Goal: Transaction & Acquisition: Purchase product/service

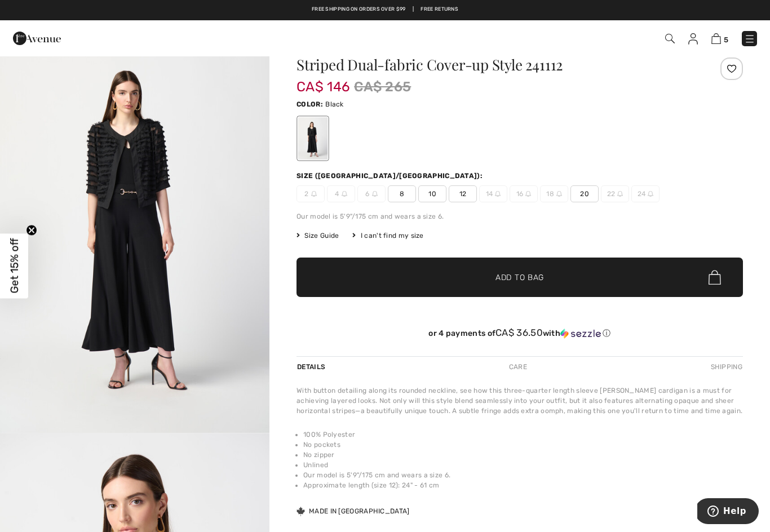
scroll to position [25, 0]
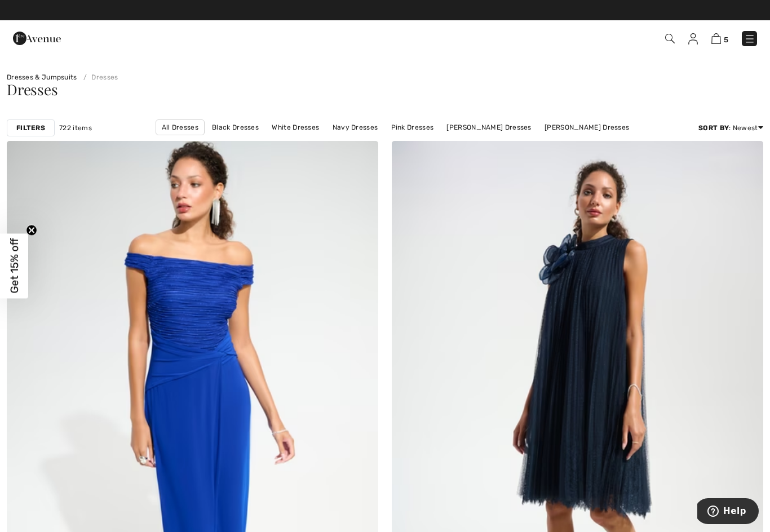
click at [752, 38] on img at bounding box center [749, 38] width 11 height 11
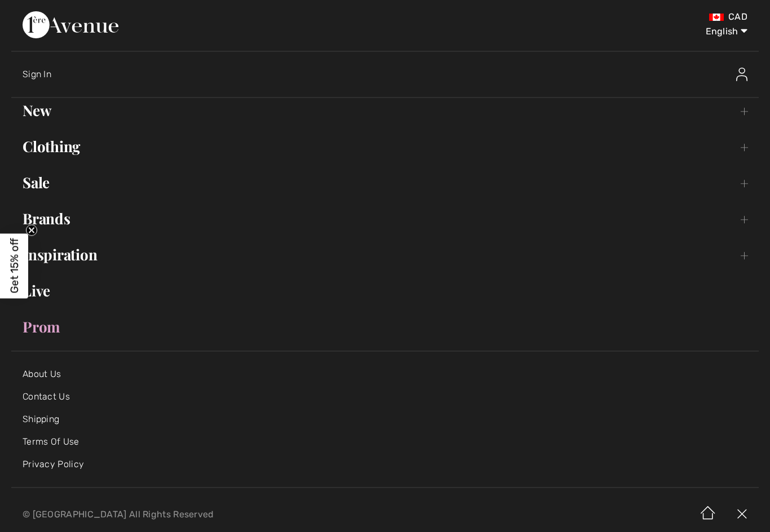
click at [71, 147] on link "Clothing Toggle submenu" at bounding box center [384, 146] width 747 height 25
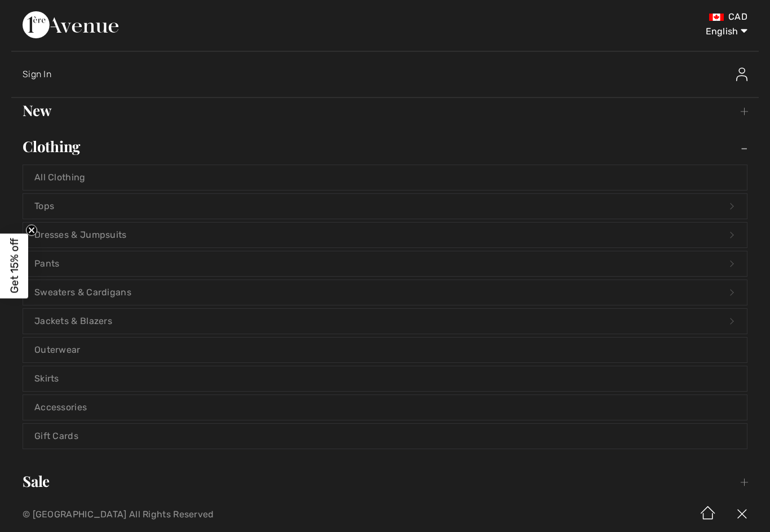
click at [43, 203] on link "Tops Open submenu" at bounding box center [384, 206] width 723 height 25
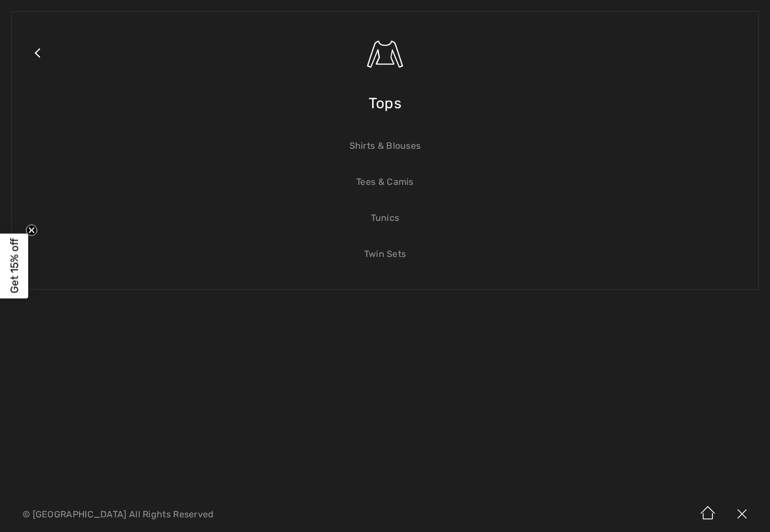
click at [405, 146] on link "Shirts & Blouses" at bounding box center [384, 146] width 723 height 25
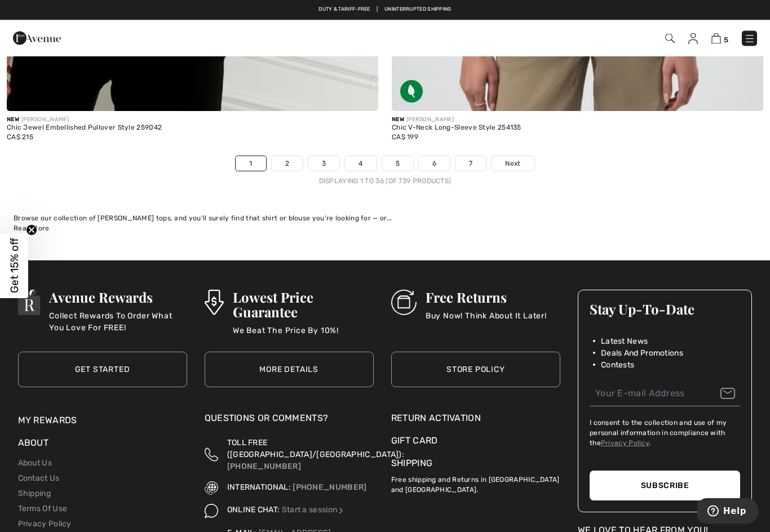
scroll to position [11074, 0]
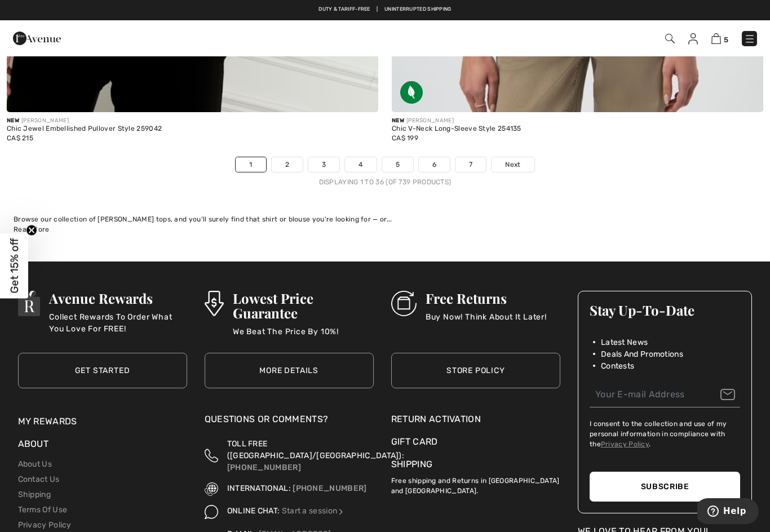
click at [509, 159] on span "Next" at bounding box center [512, 164] width 15 height 10
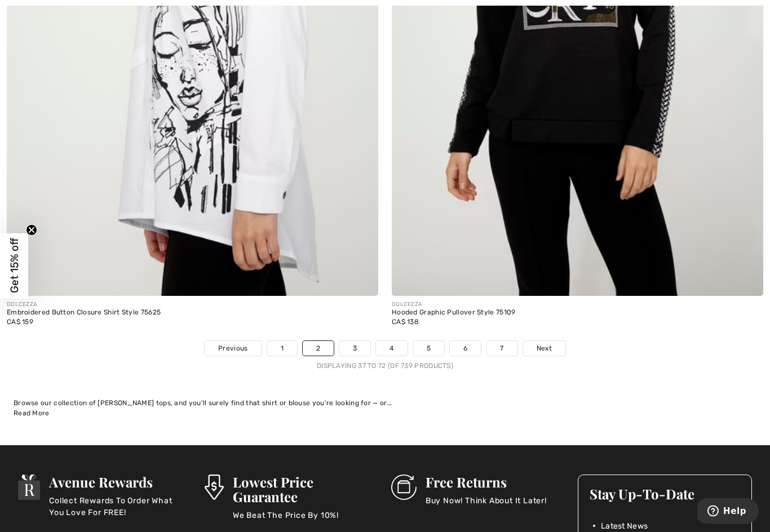
scroll to position [10890, 0]
click at [348, 343] on link "3" at bounding box center [354, 348] width 31 height 15
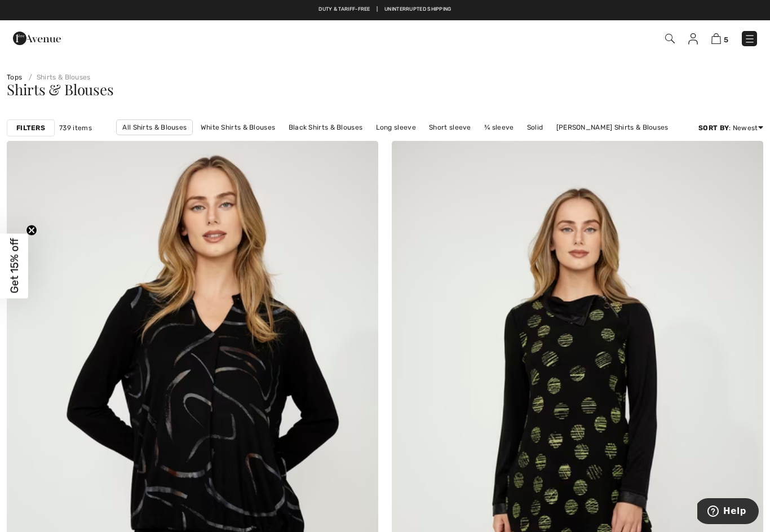
click at [330, 125] on link "Black Shirts & Blouses" at bounding box center [326, 127] width 86 height 15
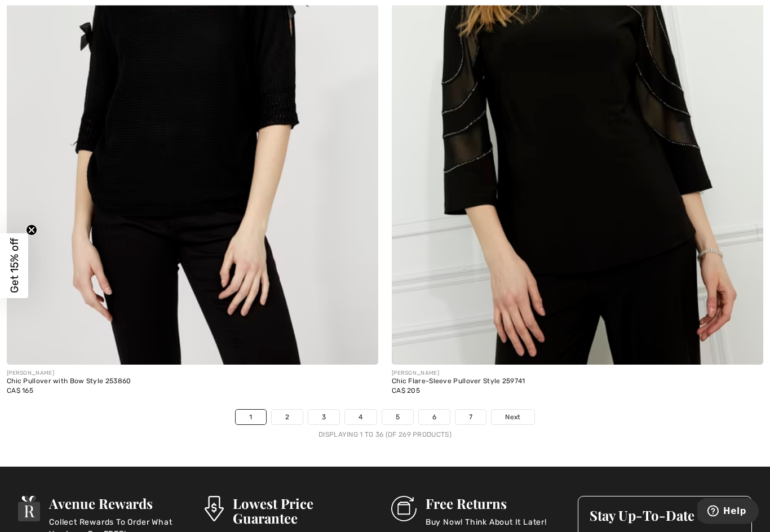
scroll to position [10821, 0]
click at [285, 410] on link "2" at bounding box center [287, 417] width 31 height 15
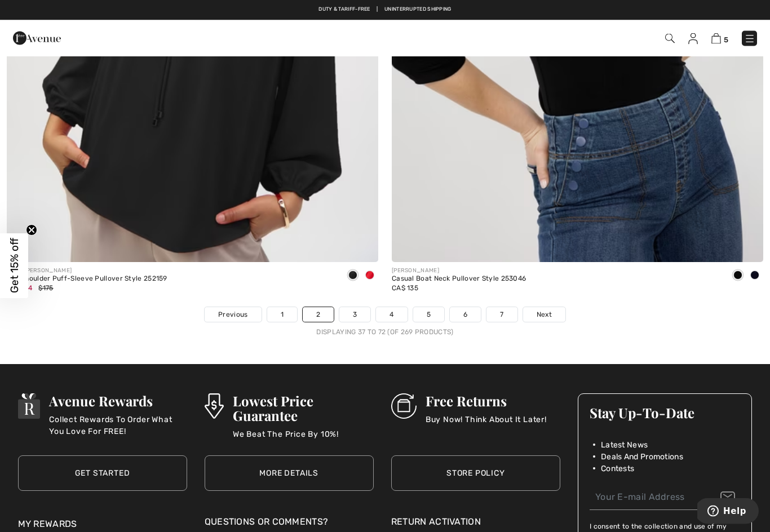
scroll to position [10924, 0]
click at [355, 308] on link "3" at bounding box center [354, 314] width 31 height 15
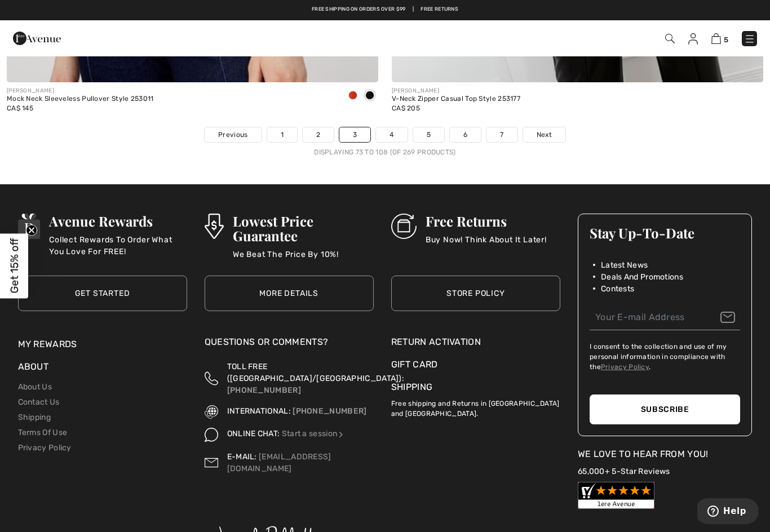
scroll to position [11102, 0]
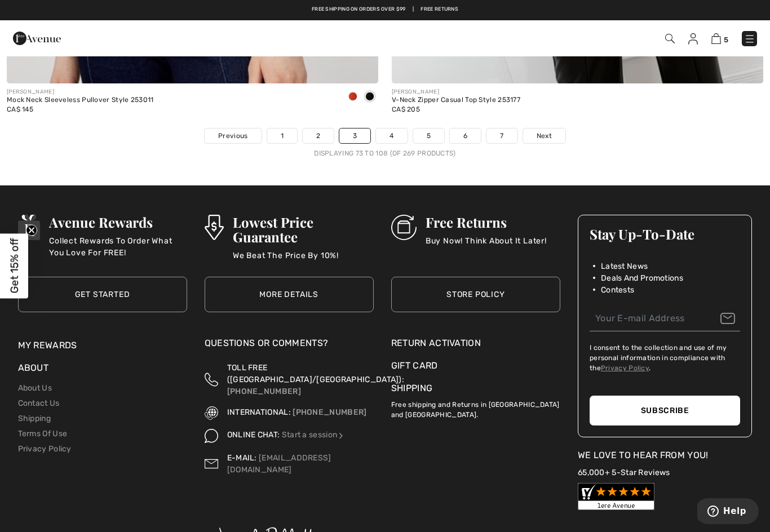
click at [388, 128] on link "4" at bounding box center [391, 135] width 31 height 15
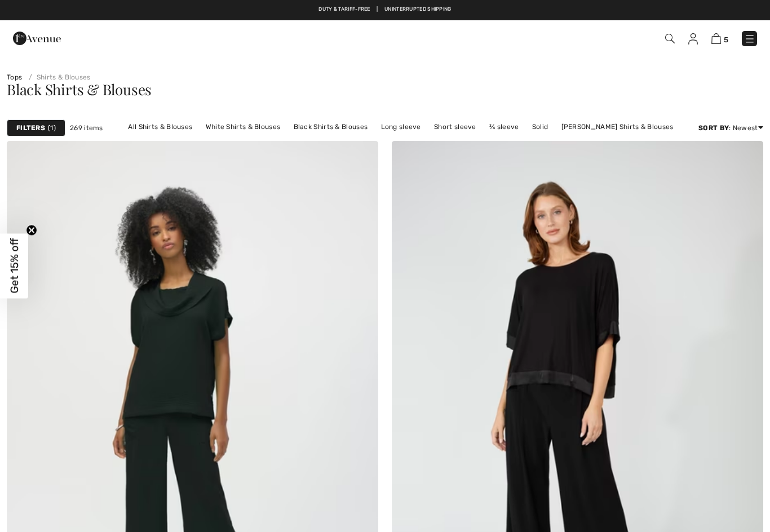
checkbox input "true"
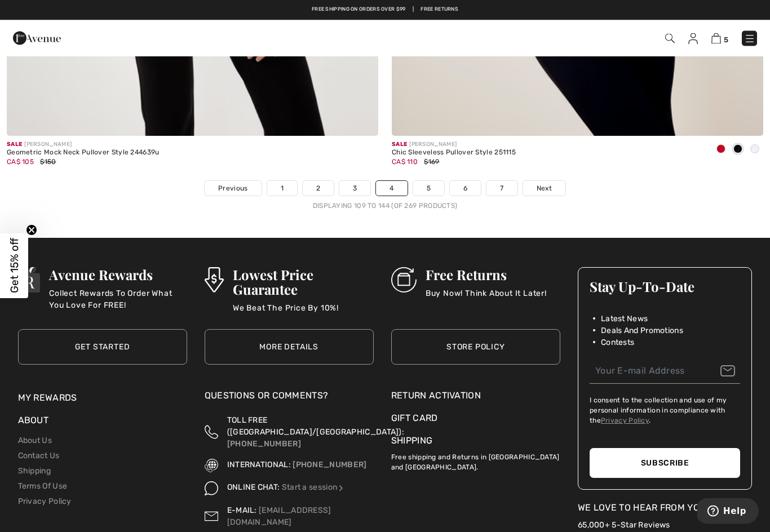
scroll to position [11050, 0]
click at [425, 181] on link "5" at bounding box center [428, 188] width 31 height 15
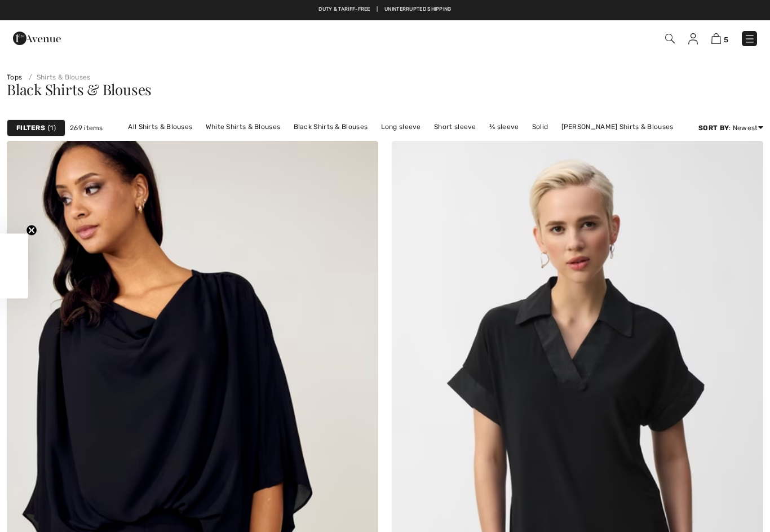
checkbox input "true"
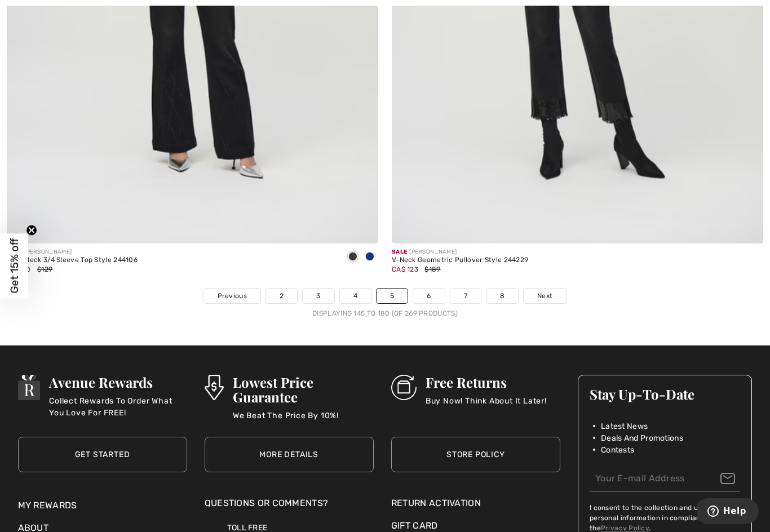
scroll to position [10927, 0]
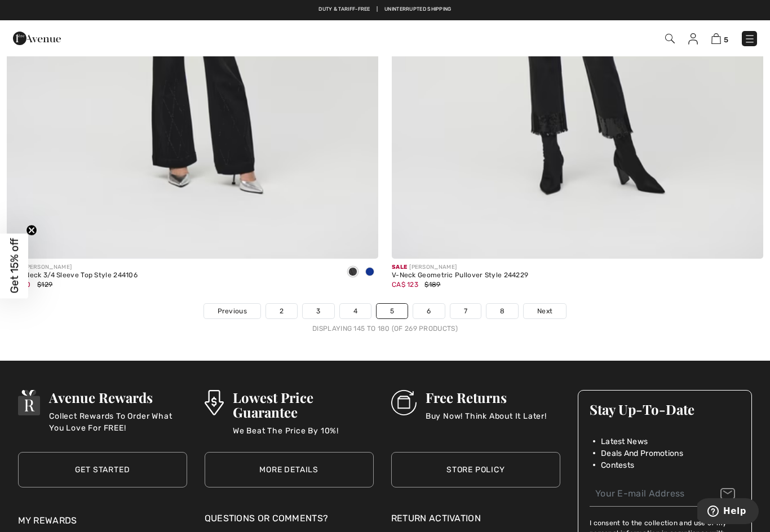
click at [420, 304] on link "6" at bounding box center [428, 311] width 31 height 15
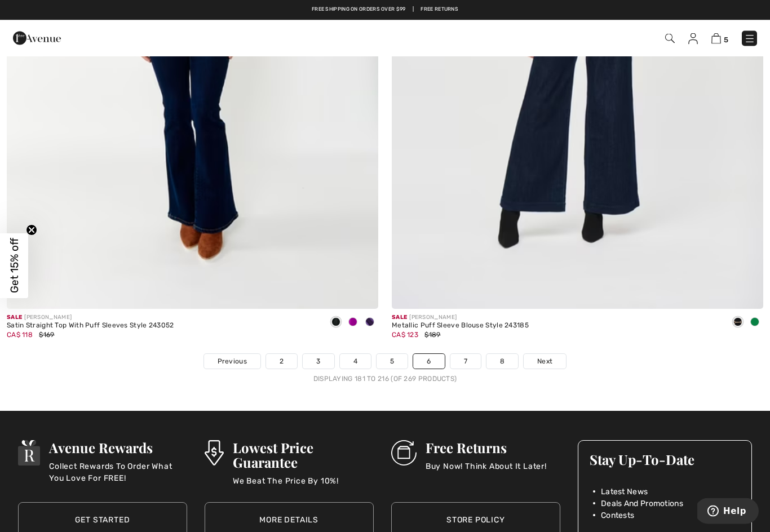
scroll to position [10877, 0]
click at [470, 354] on link "7" at bounding box center [465, 361] width 30 height 15
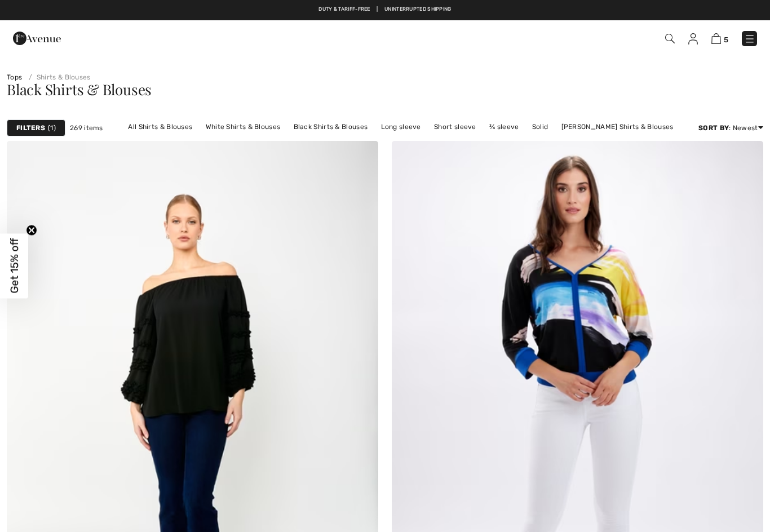
checkbox input "true"
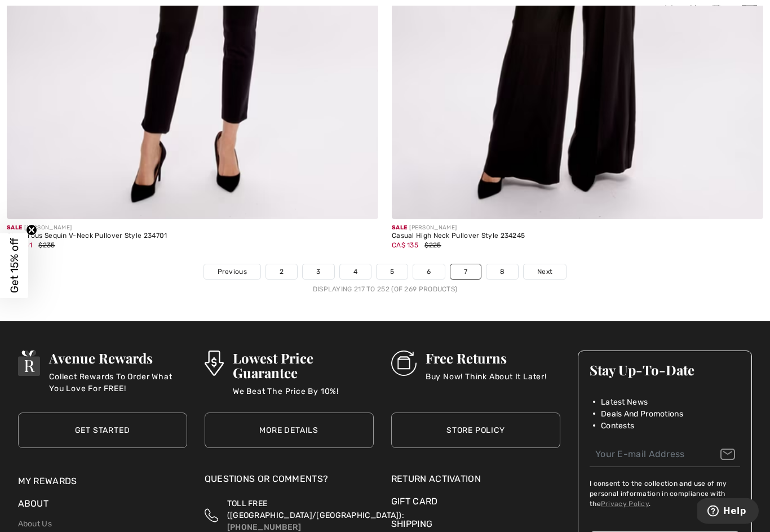
scroll to position [10964, 0]
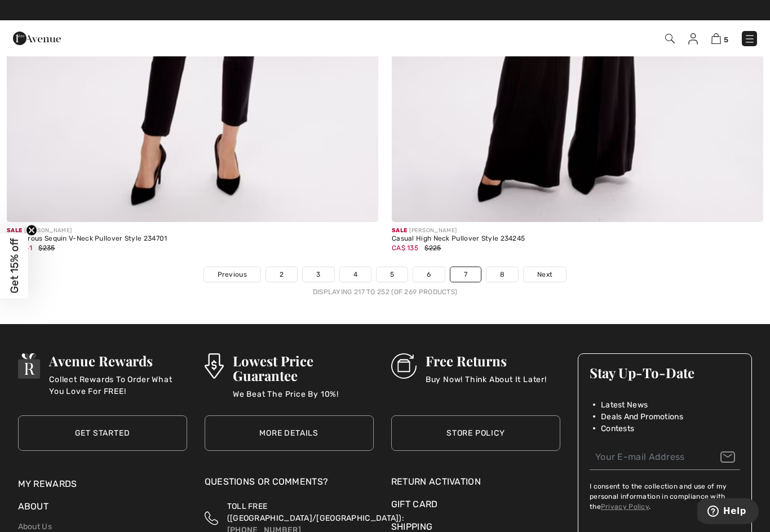
click at [499, 270] on link "8" at bounding box center [502, 274] width 32 height 15
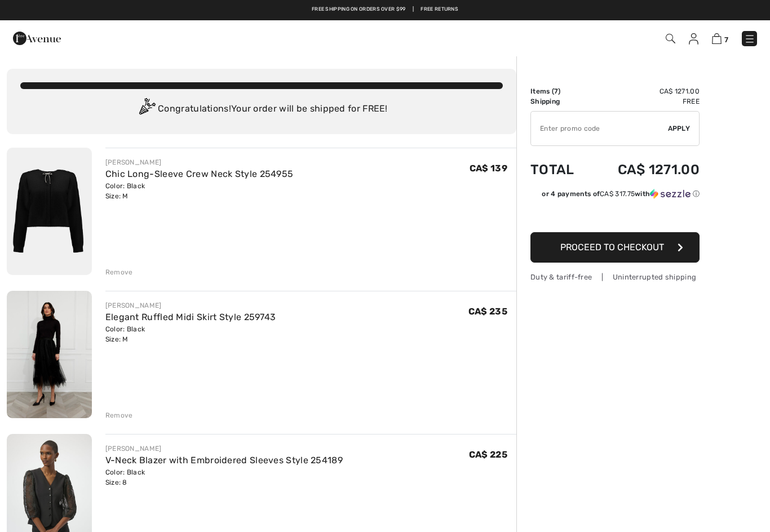
click at [258, 174] on link "Chic Long-Sleeve Crew Neck Style 254955" at bounding box center [199, 173] width 188 height 11
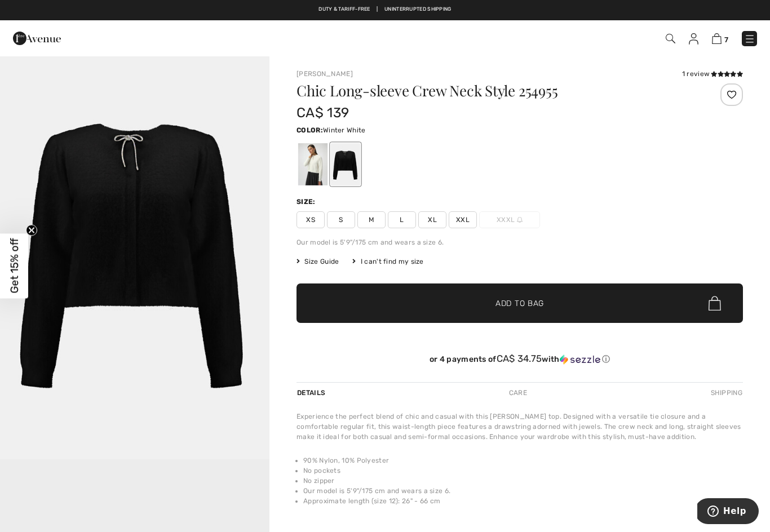
click at [309, 171] on div at bounding box center [312, 164] width 29 height 42
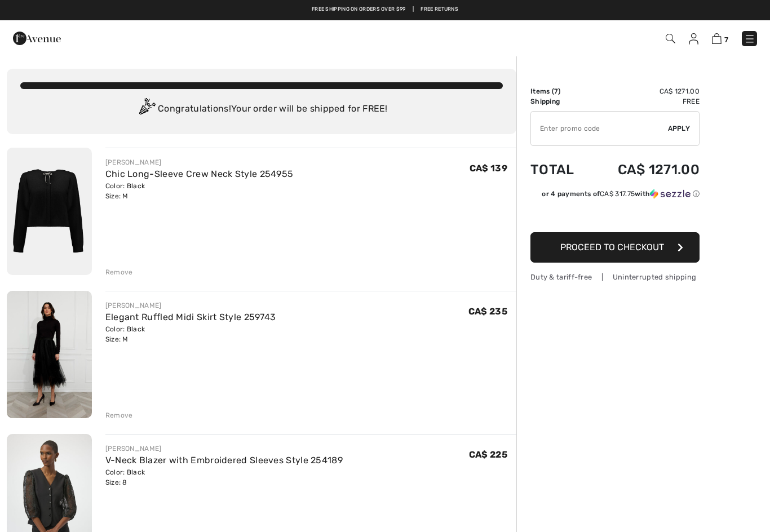
click at [118, 415] on div "Remove" at bounding box center [119, 415] width 28 height 10
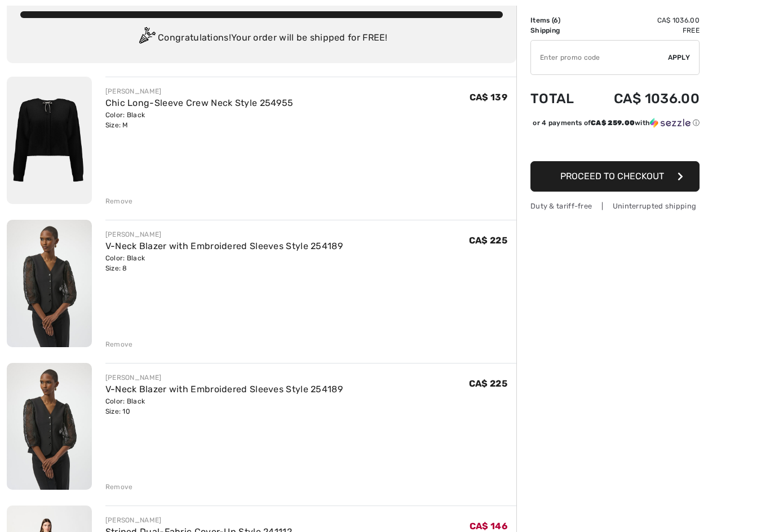
click at [114, 344] on div "Remove" at bounding box center [119, 345] width 28 height 10
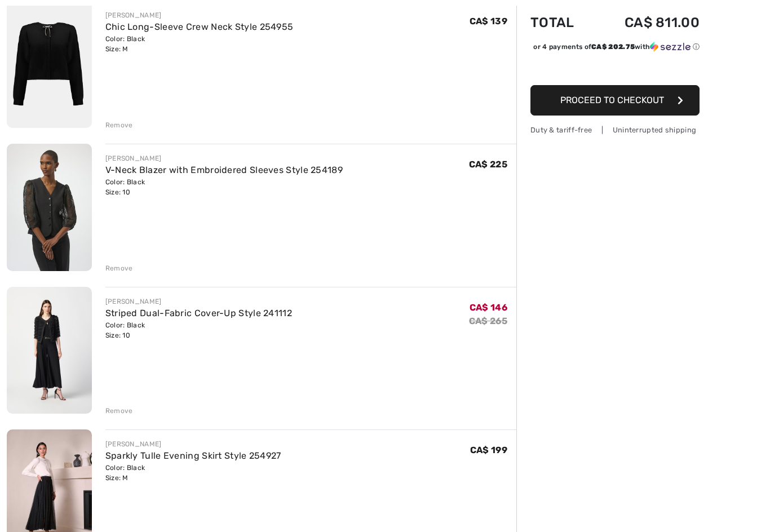
click at [114, 270] on div "Remove" at bounding box center [119, 269] width 28 height 10
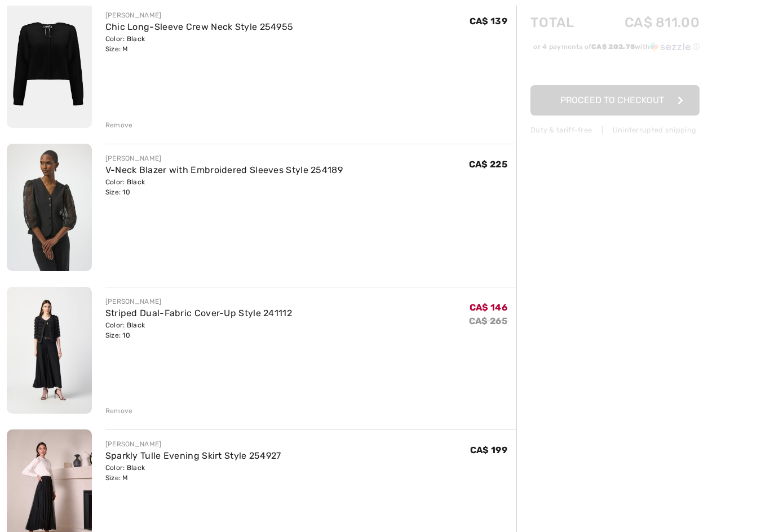
scroll to position [147, 0]
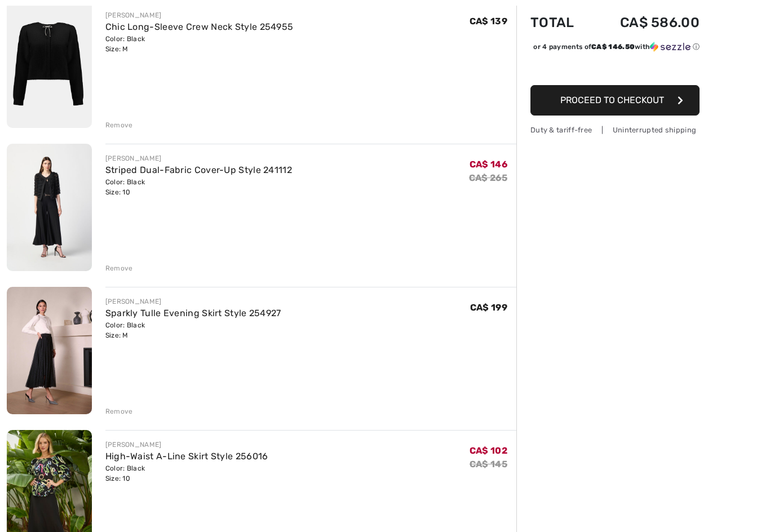
click at [41, 231] on img at bounding box center [49, 207] width 85 height 127
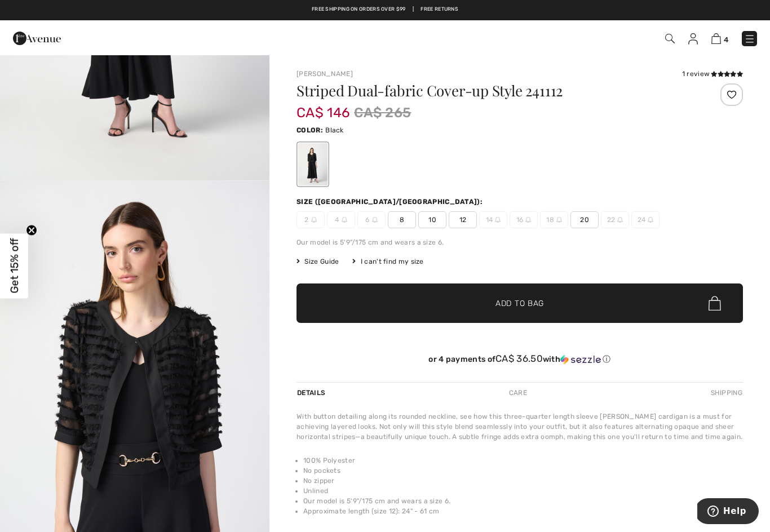
scroll to position [279, 0]
click at [397, 223] on span "8" at bounding box center [402, 219] width 28 height 17
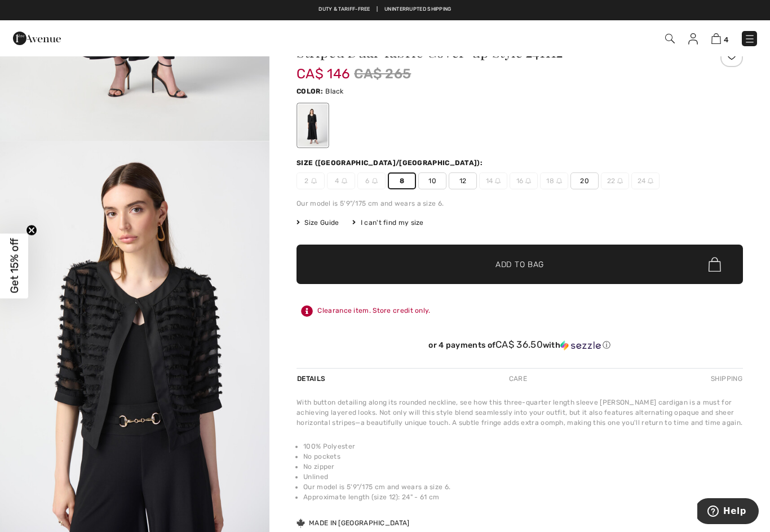
scroll to position [34, 0]
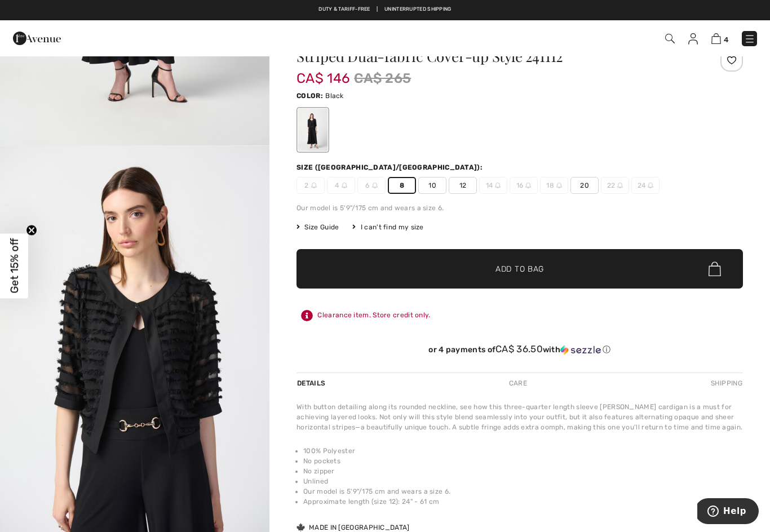
click at [521, 269] on span "Add to Bag" at bounding box center [519, 269] width 48 height 12
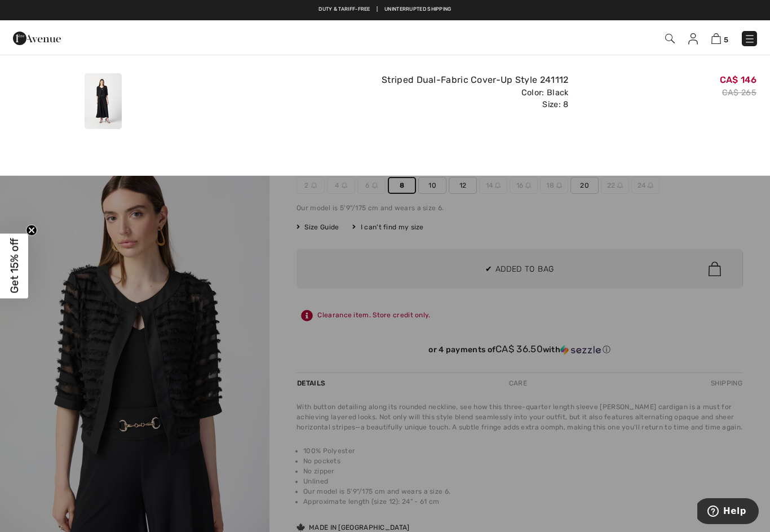
scroll to position [0, 0]
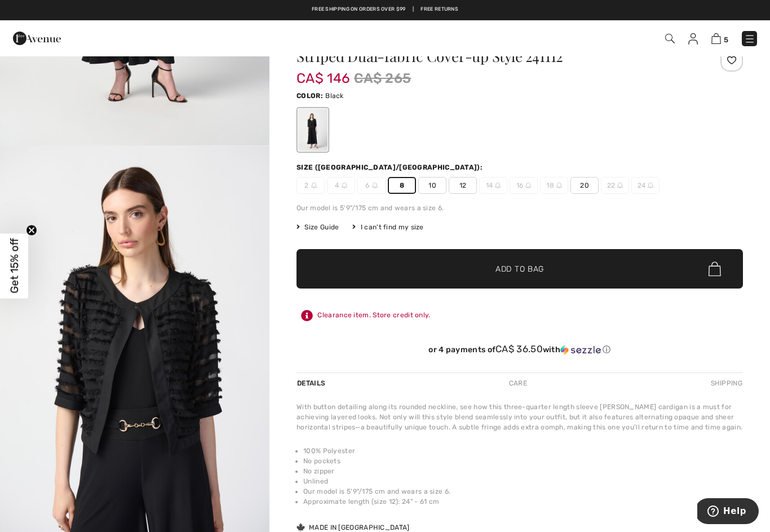
click at [715, 41] on img at bounding box center [716, 38] width 10 height 11
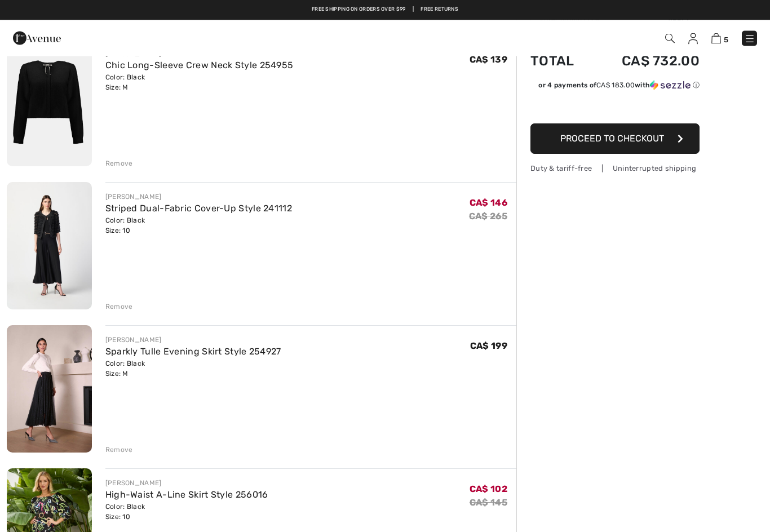
scroll to position [92, 0]
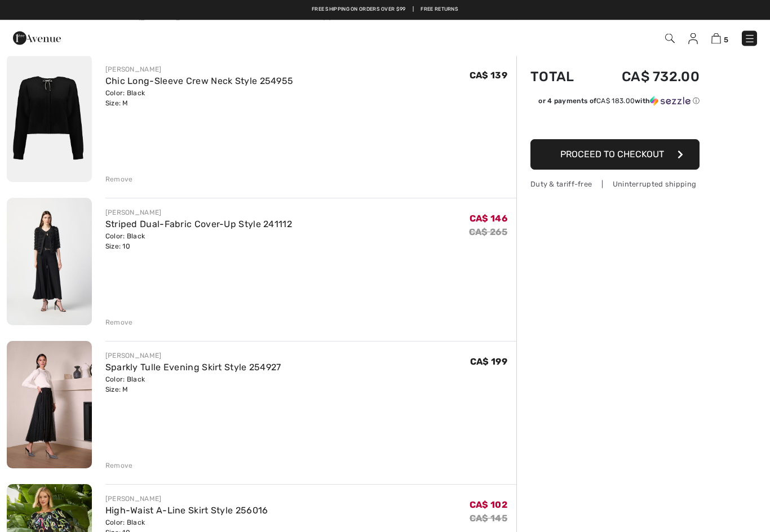
click at [117, 318] on div "Remove" at bounding box center [119, 323] width 28 height 10
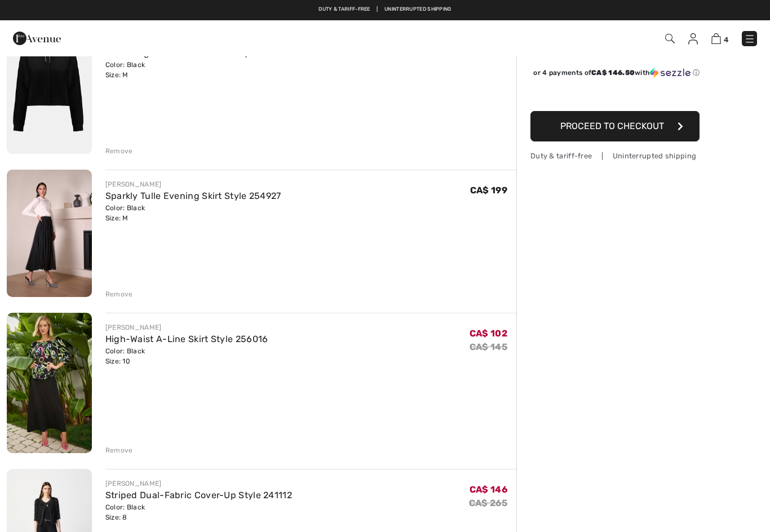
scroll to position [120, 0]
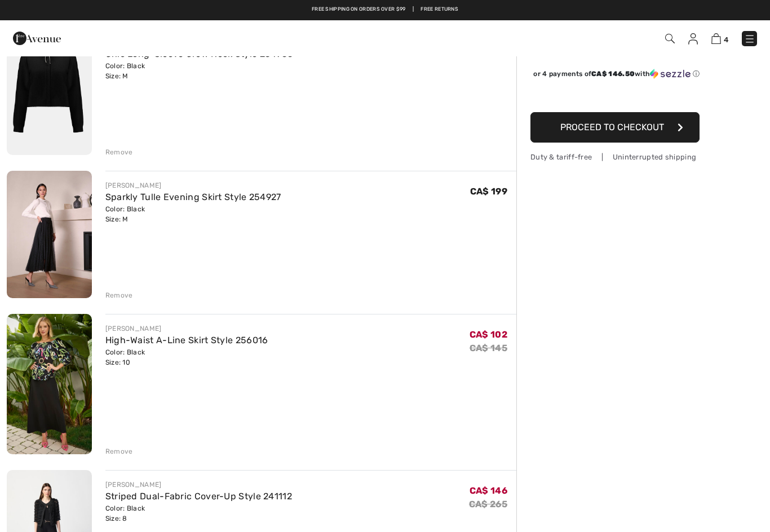
click at [46, 263] on img at bounding box center [49, 234] width 85 height 127
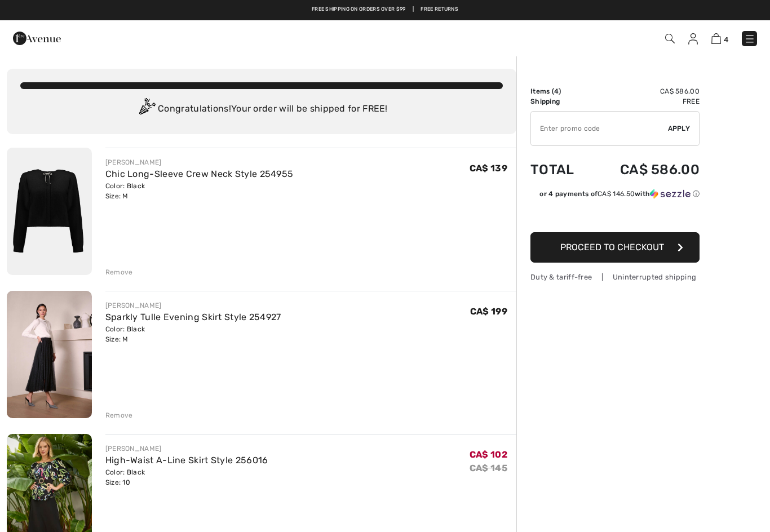
click at [745, 37] on img at bounding box center [749, 38] width 11 height 11
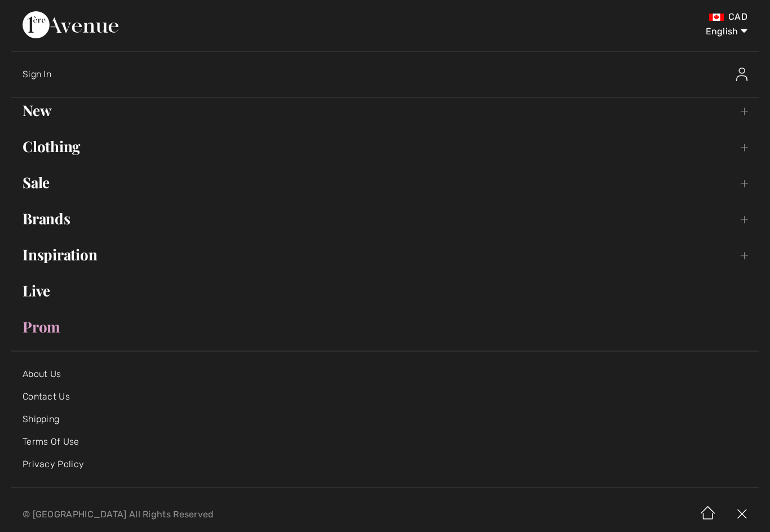
click at [71, 150] on link "Clothing Toggle submenu" at bounding box center [384, 146] width 747 height 25
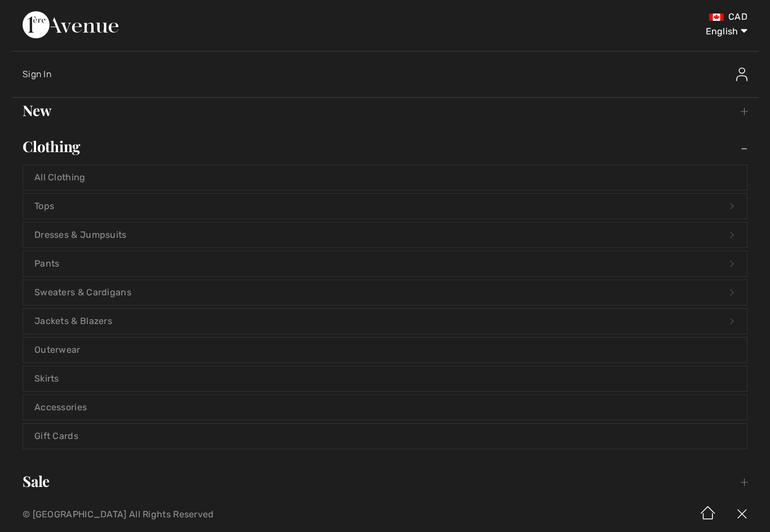
click at [79, 179] on link "All Clothing" at bounding box center [384, 177] width 723 height 25
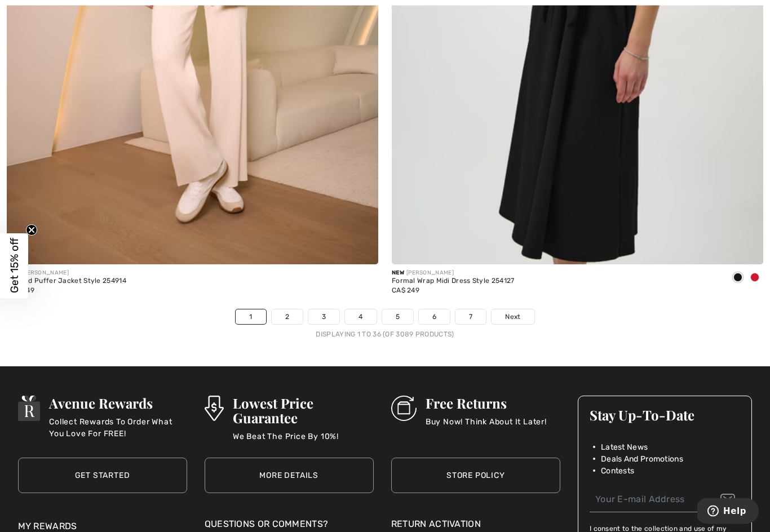
scroll to position [10924, 0]
click at [286, 313] on link "2" at bounding box center [287, 316] width 31 height 15
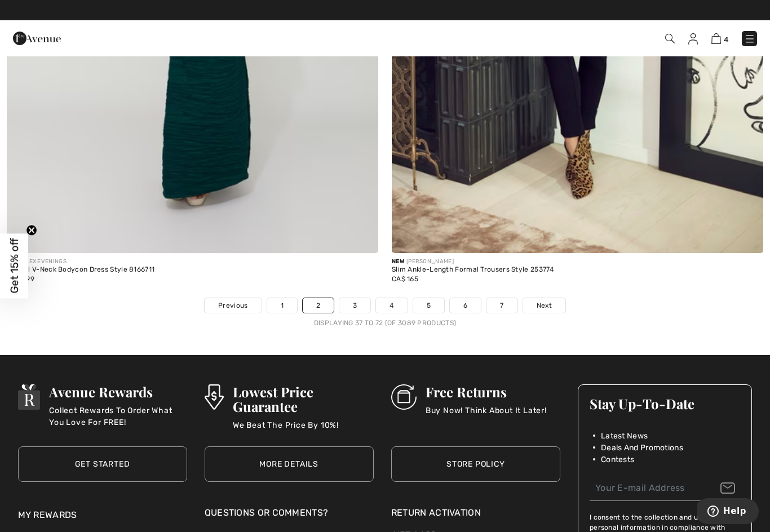
scroll to position [10928, 0]
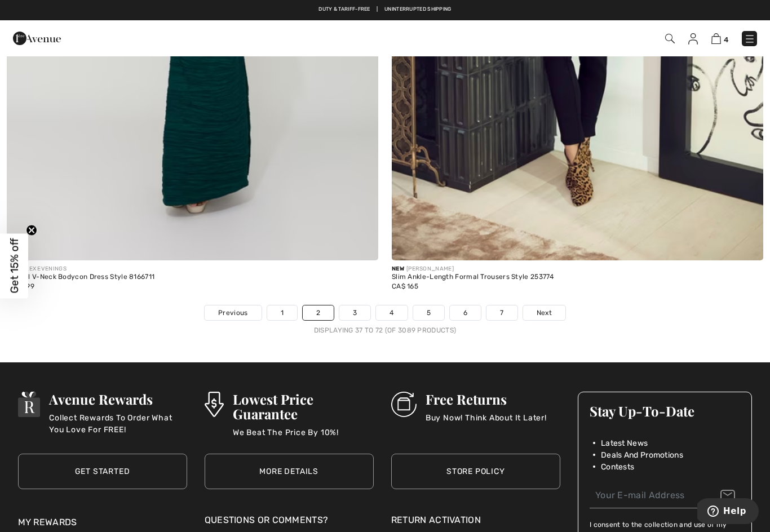
click at [352, 308] on link "3" at bounding box center [354, 312] width 31 height 15
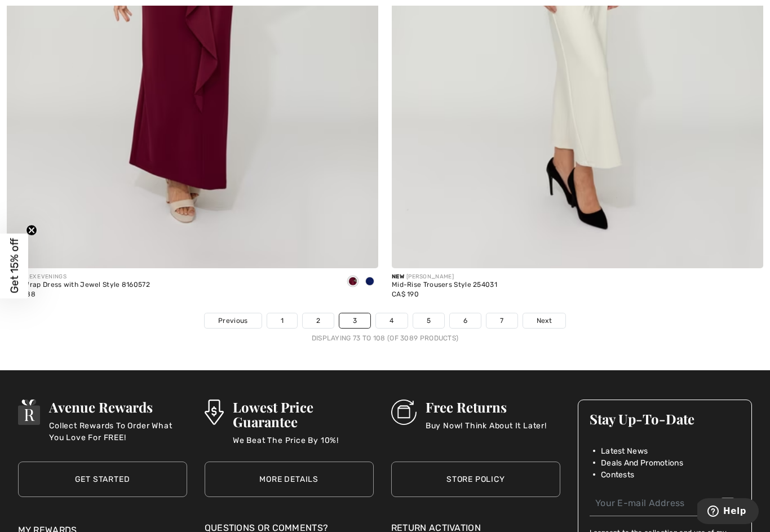
scroll to position [10897, 0]
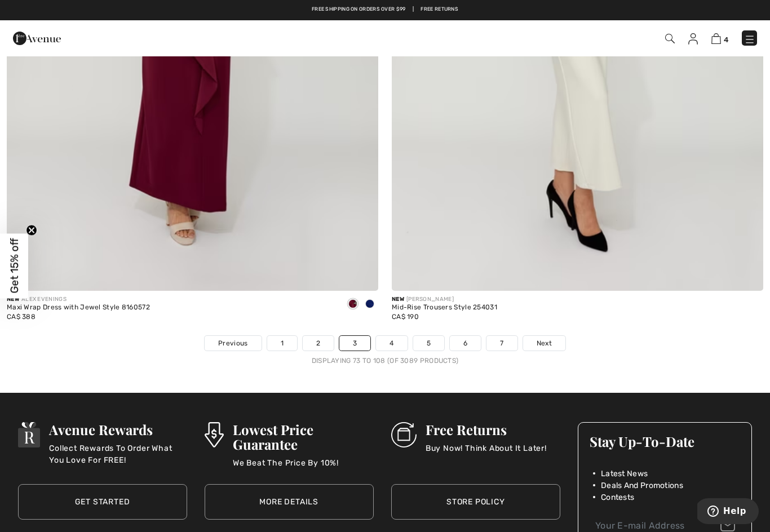
click at [386, 336] on link "4" at bounding box center [391, 343] width 31 height 15
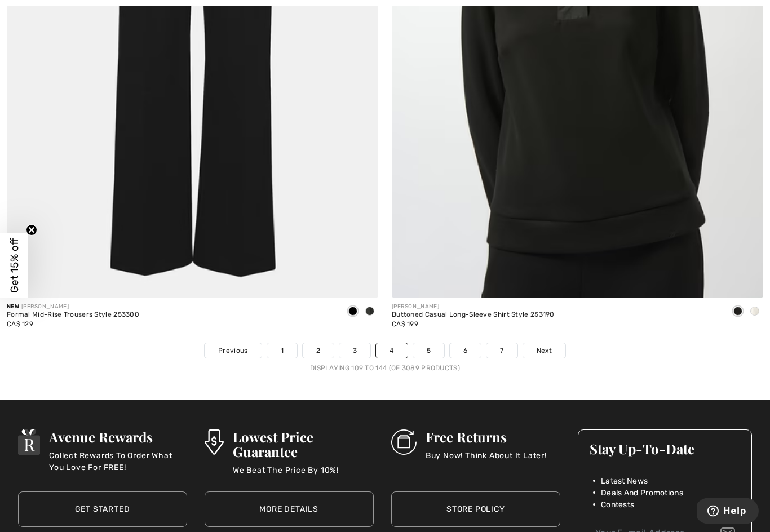
scroll to position [10890, 0]
click at [428, 344] on link "5" at bounding box center [428, 350] width 31 height 15
click at [425, 343] on link "5" at bounding box center [428, 350] width 31 height 15
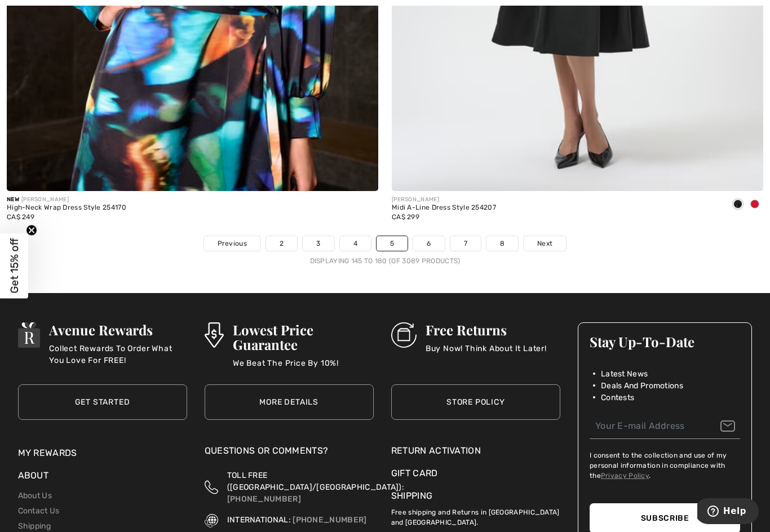
scroll to position [10986, 0]
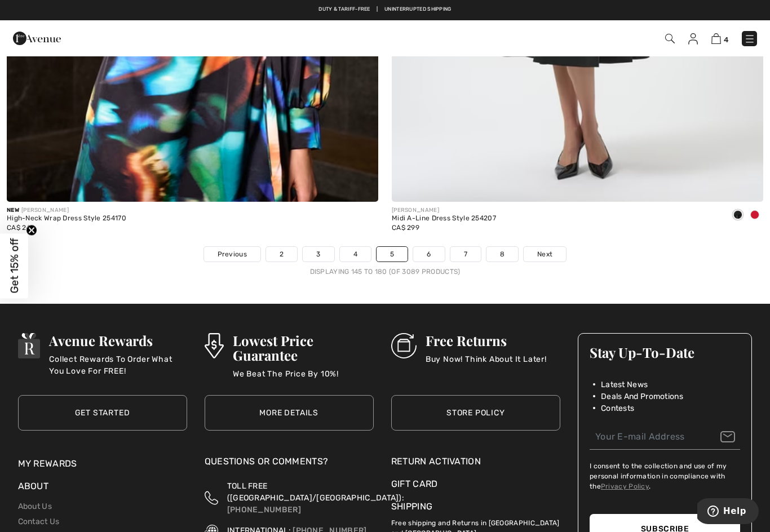
click at [432, 249] on link "6" at bounding box center [428, 254] width 31 height 15
click at [427, 247] on link "6" at bounding box center [428, 254] width 31 height 15
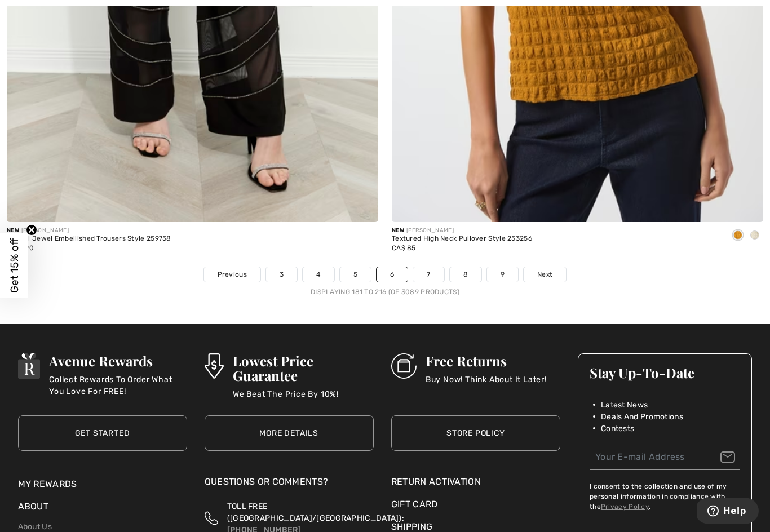
scroll to position [10967, 0]
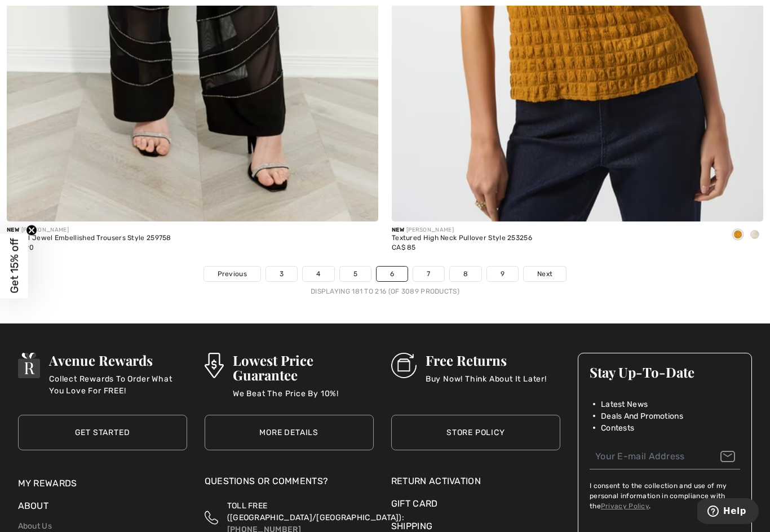
click at [430, 268] on link "7" at bounding box center [428, 274] width 30 height 15
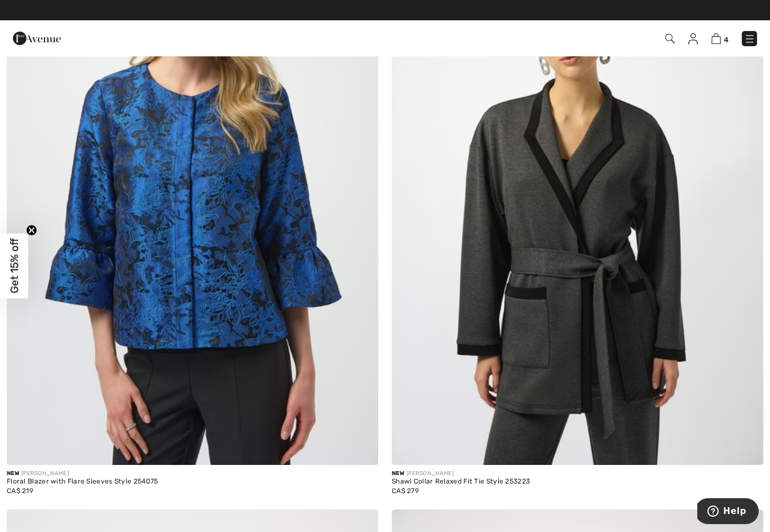
scroll to position [3958, 0]
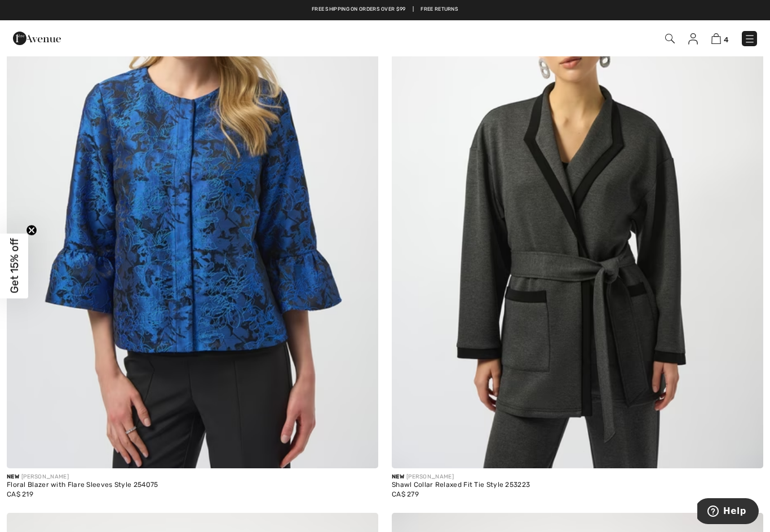
click at [236, 318] on img at bounding box center [192, 189] width 371 height 557
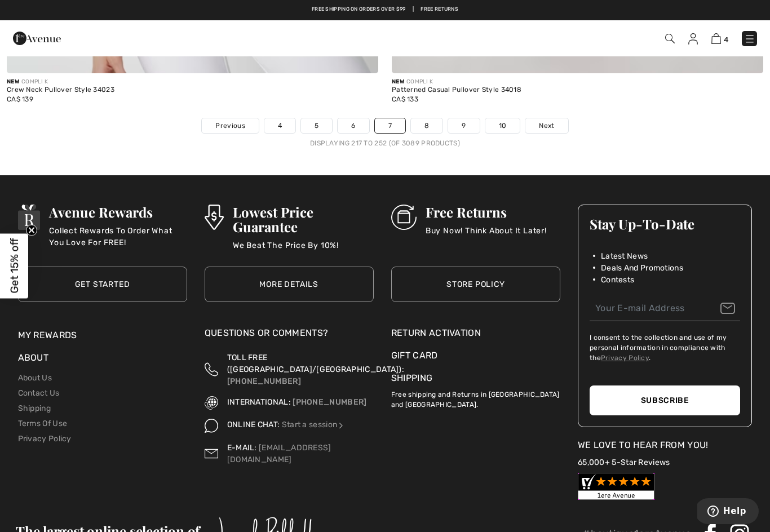
scroll to position [11079, 0]
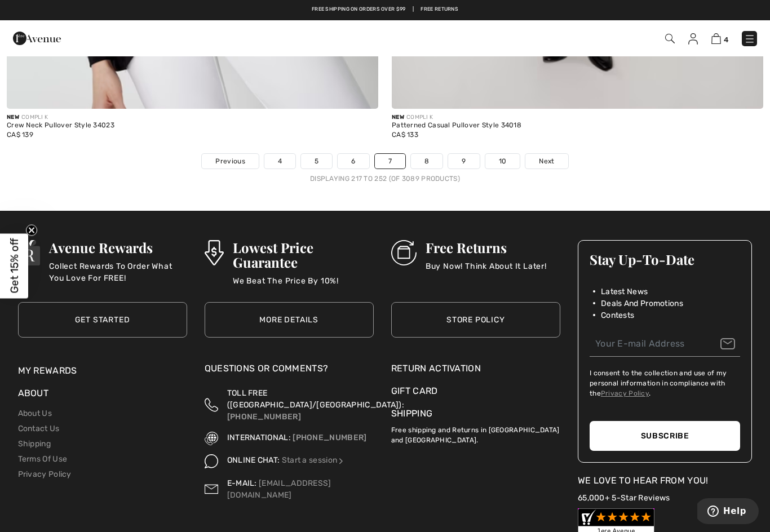
click at [430, 154] on link "8" at bounding box center [427, 161] width 32 height 15
click at [423, 154] on link "8" at bounding box center [427, 161] width 32 height 15
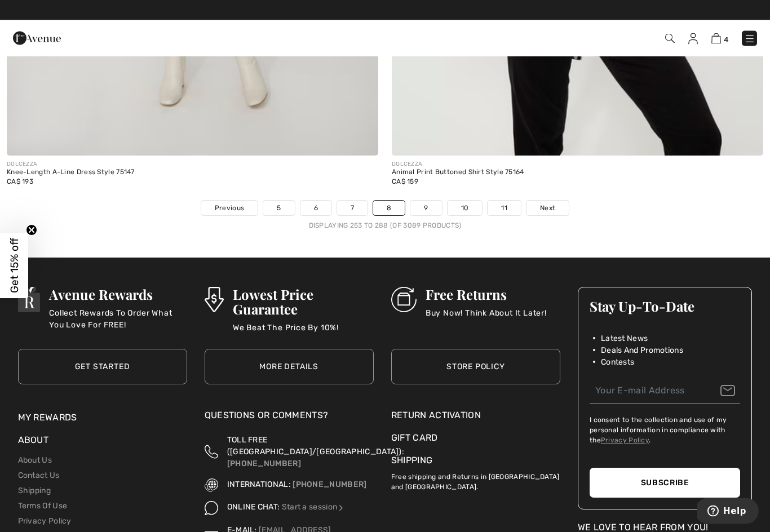
scroll to position [10988, 0]
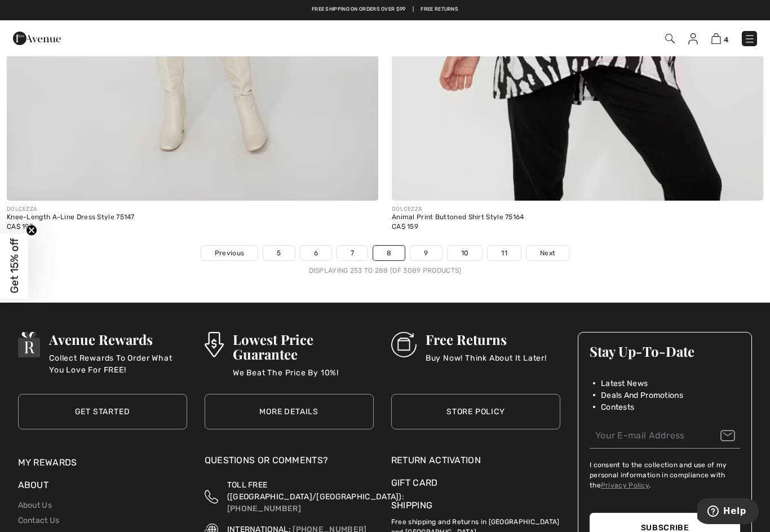
click at [420, 248] on link "9" at bounding box center [425, 253] width 31 height 15
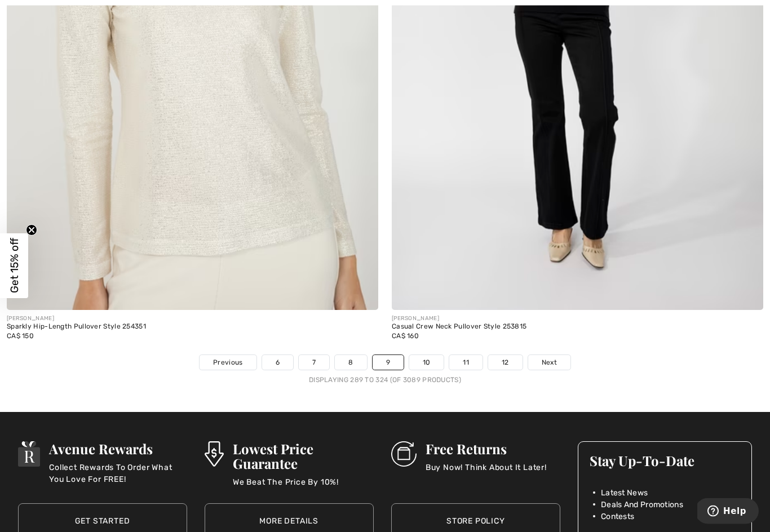
scroll to position [10879, 0]
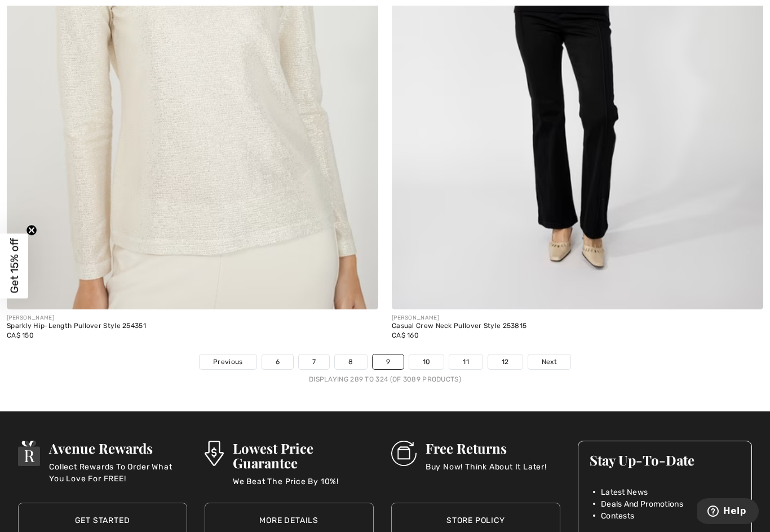
click at [421, 354] on link "10" at bounding box center [426, 361] width 35 height 15
click at [423, 354] on link "10" at bounding box center [426, 361] width 35 height 15
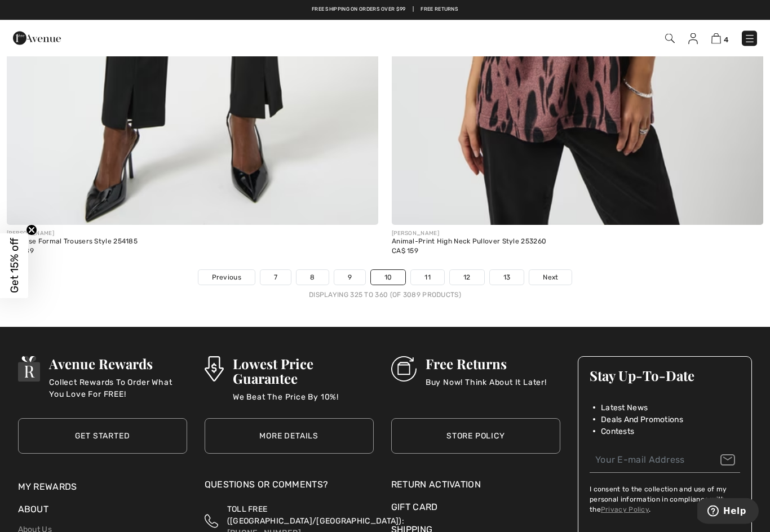
scroll to position [10949, 0]
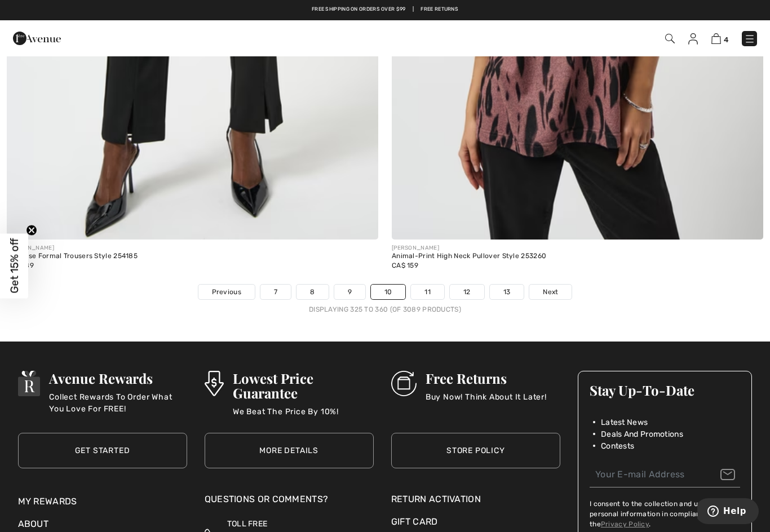
click at [427, 286] on link "11" at bounding box center [427, 292] width 33 height 15
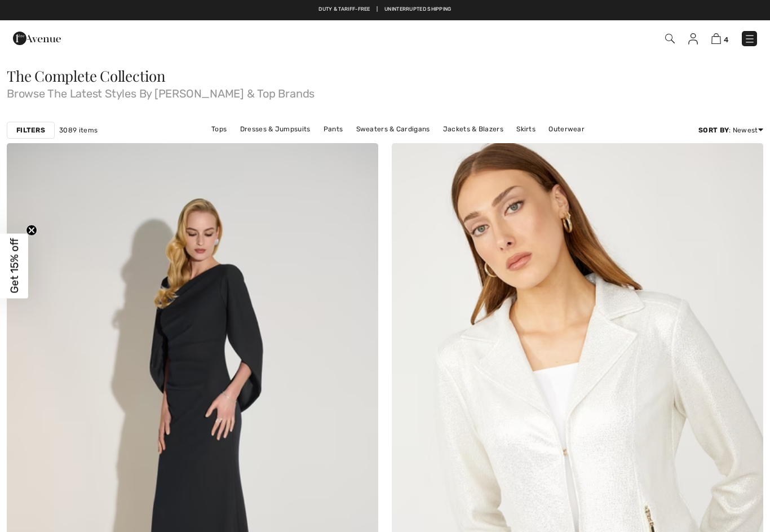
checkbox input "true"
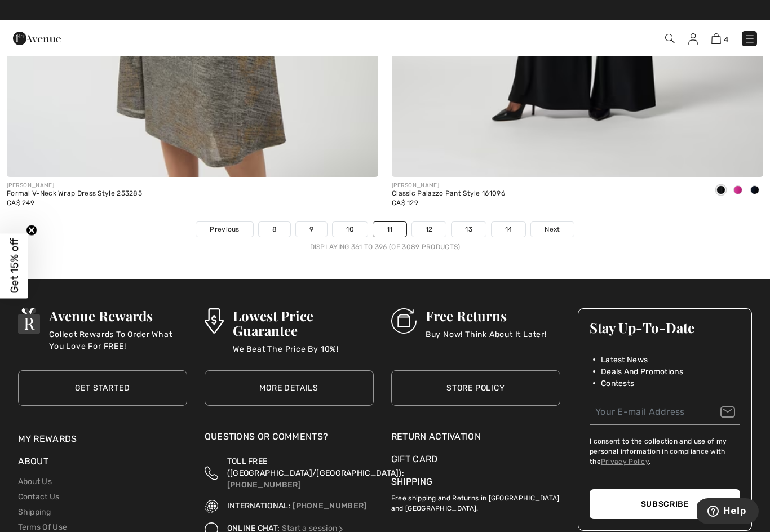
scroll to position [11014, 0]
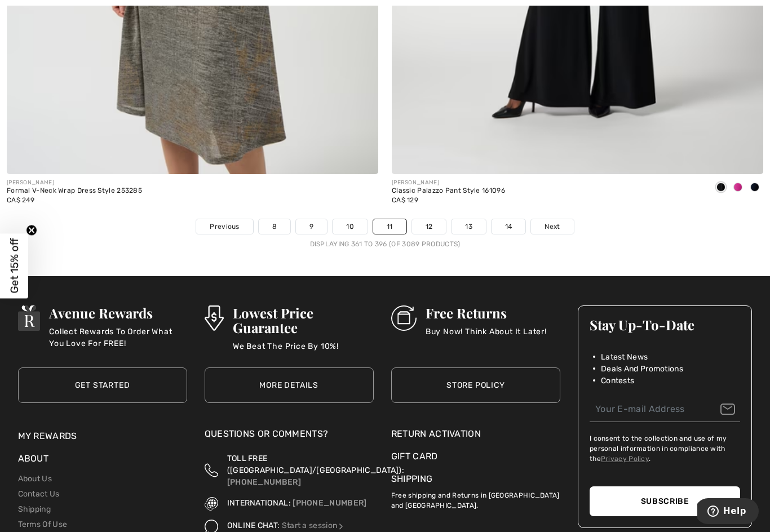
click at [424, 219] on link "12" at bounding box center [429, 226] width 34 height 15
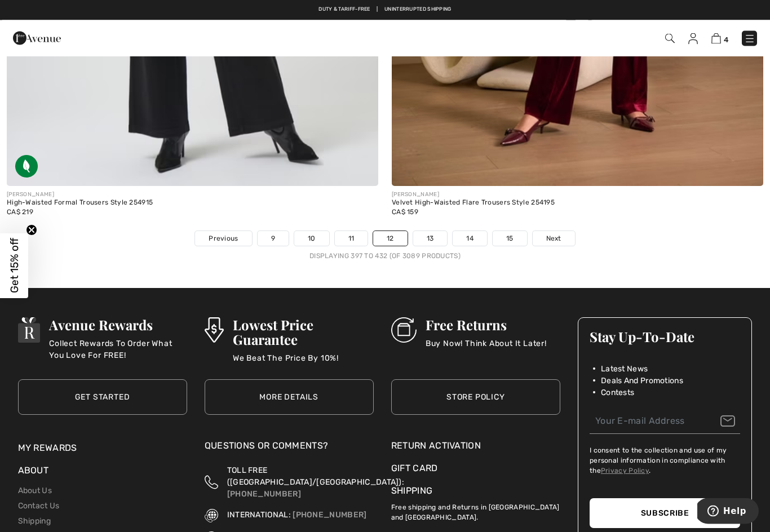
scroll to position [10997, 0]
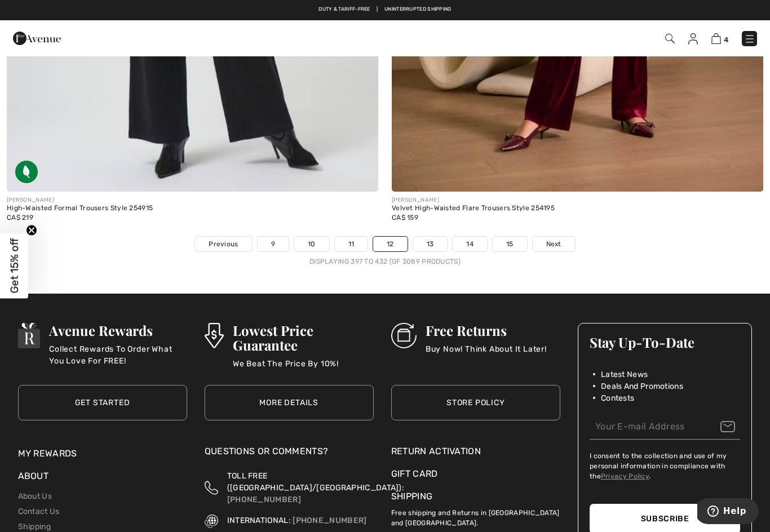
click at [428, 237] on link "13" at bounding box center [430, 244] width 34 height 15
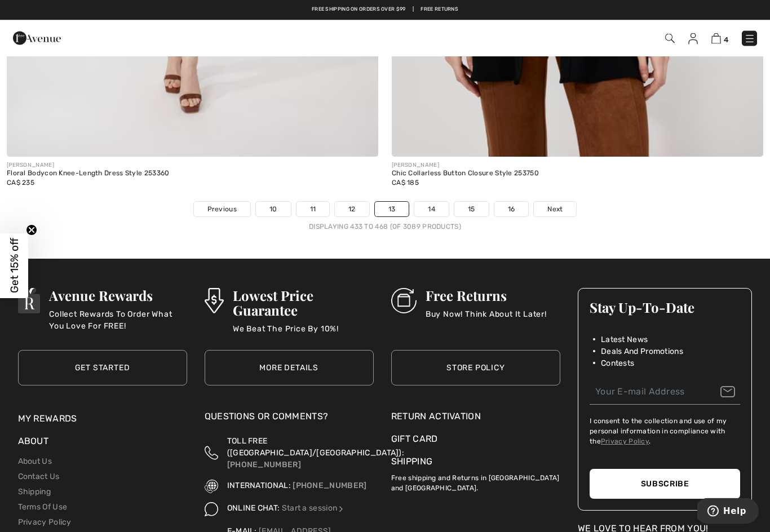
scroll to position [11032, 0]
click at [428, 202] on link "14" at bounding box center [431, 209] width 34 height 15
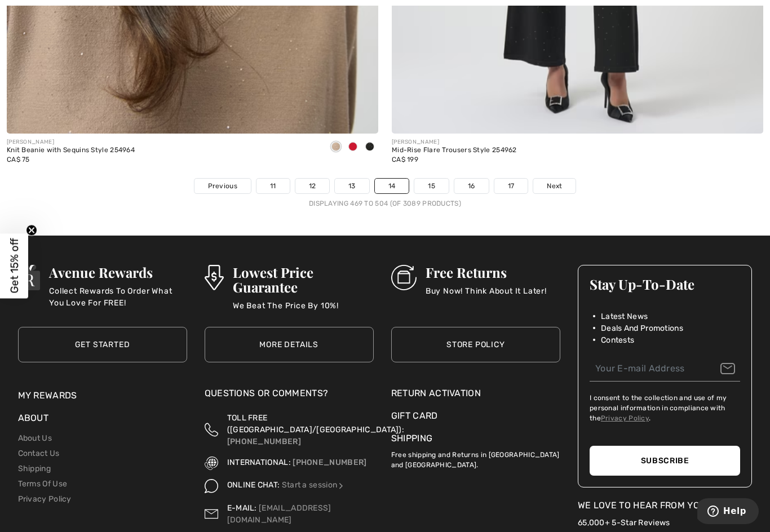
scroll to position [11026, 0]
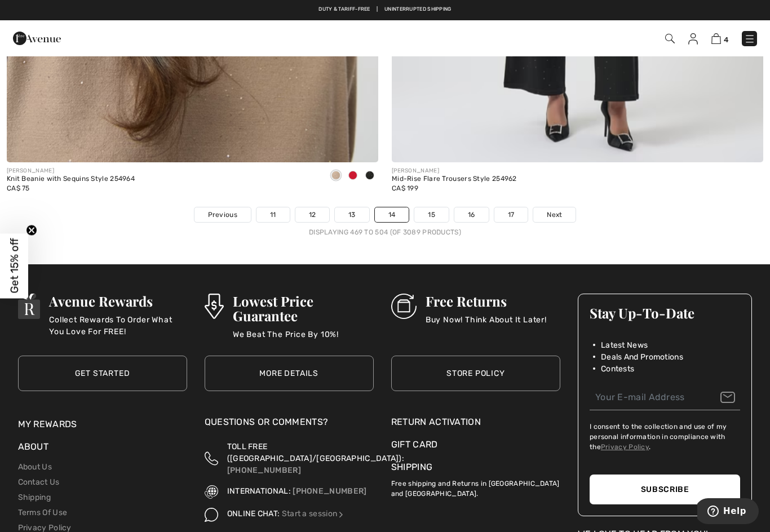
click at [427, 208] on link "15" at bounding box center [431, 214] width 34 height 15
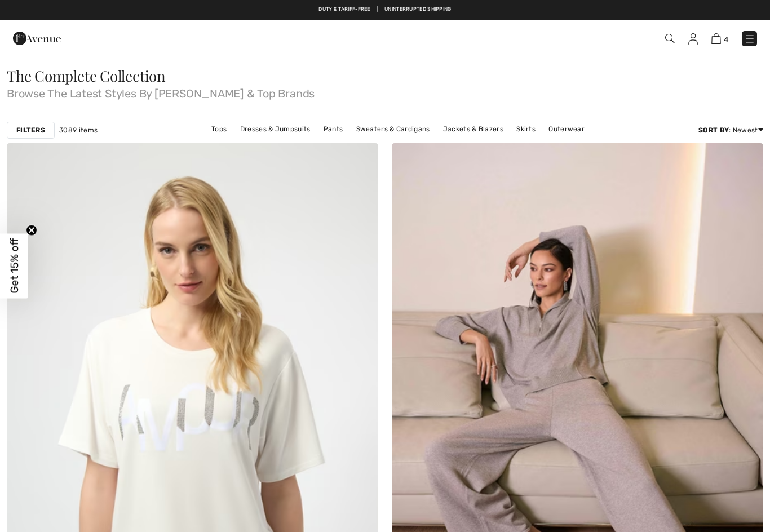
checkbox input "true"
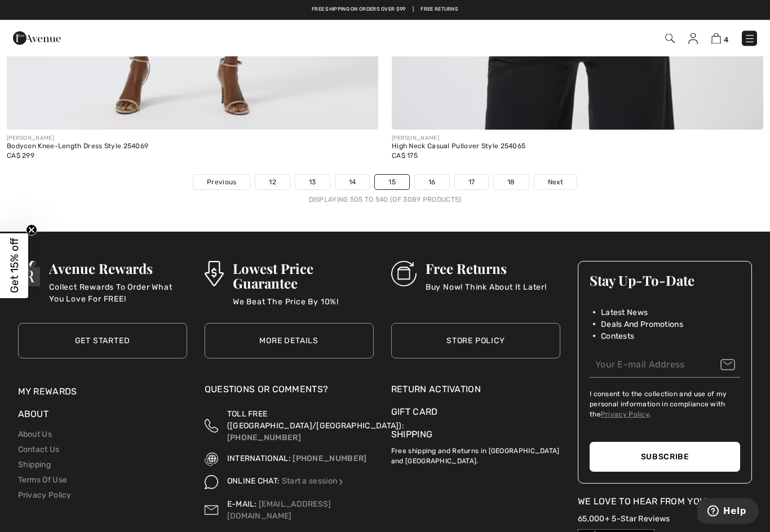
scroll to position [11053, 0]
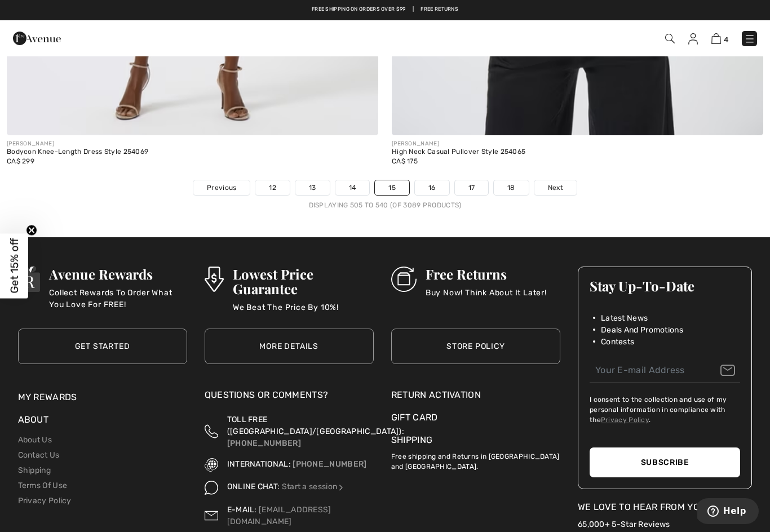
click at [432, 183] on link "16" at bounding box center [432, 187] width 34 height 15
click at [429, 180] on link "16" at bounding box center [432, 187] width 34 height 15
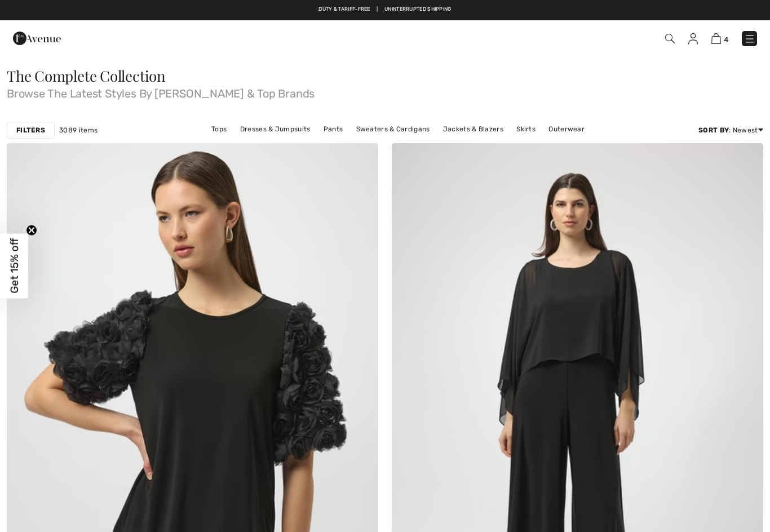
checkbox input "true"
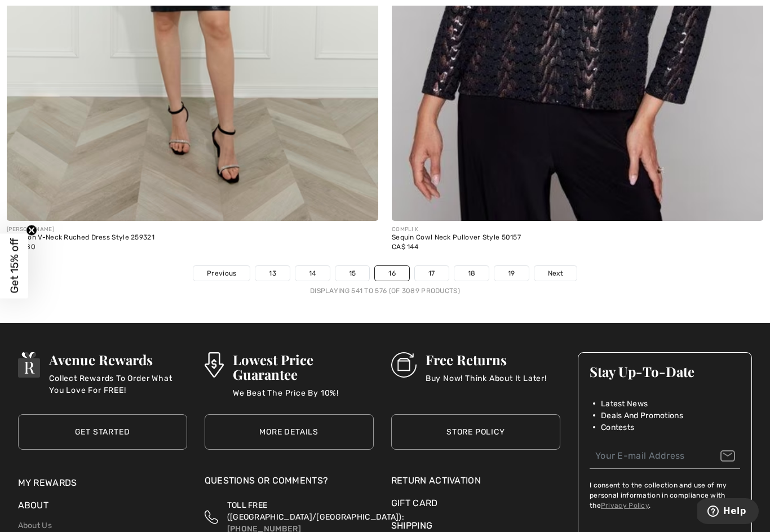
scroll to position [10957, 0]
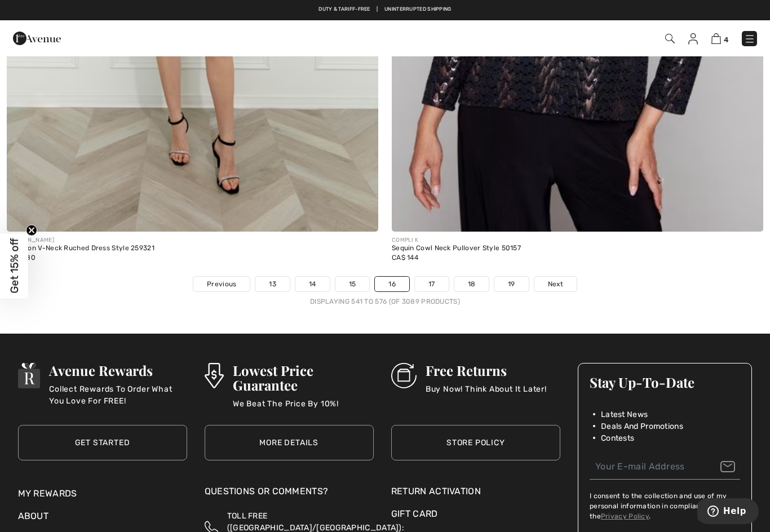
click at [426, 278] on link "17" at bounding box center [432, 284] width 34 height 15
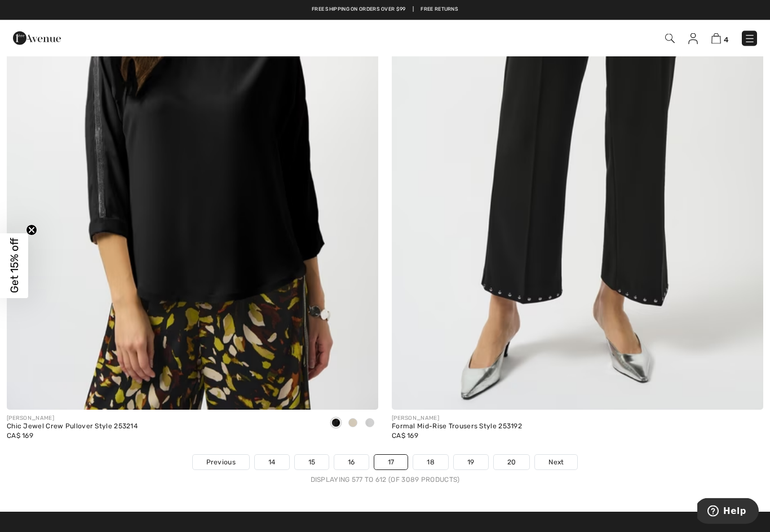
scroll to position [10778, 0]
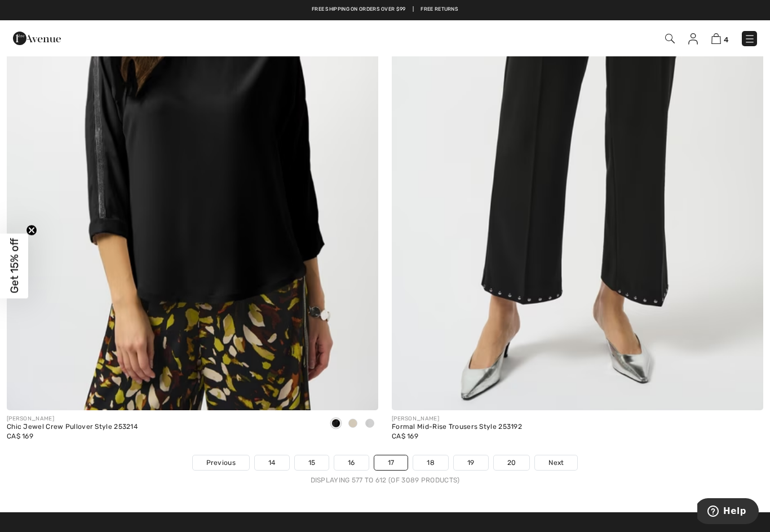
click at [431, 455] on link "18" at bounding box center [430, 462] width 35 height 15
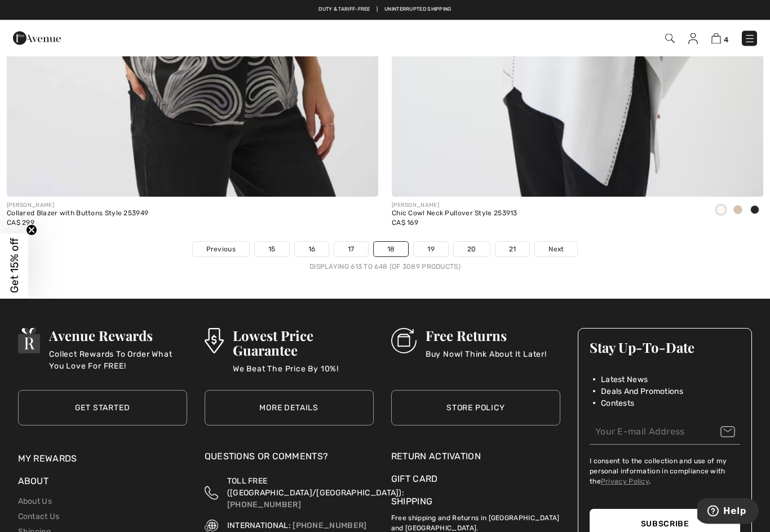
scroll to position [10981, 0]
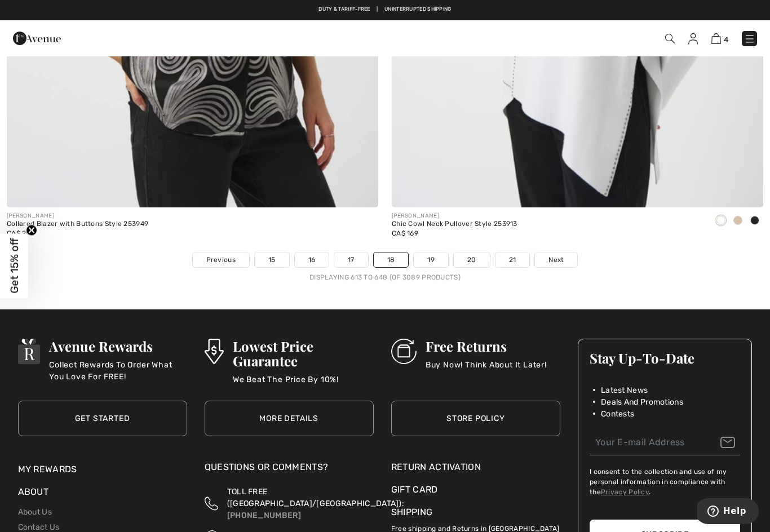
click at [427, 255] on link "19" at bounding box center [431, 259] width 34 height 15
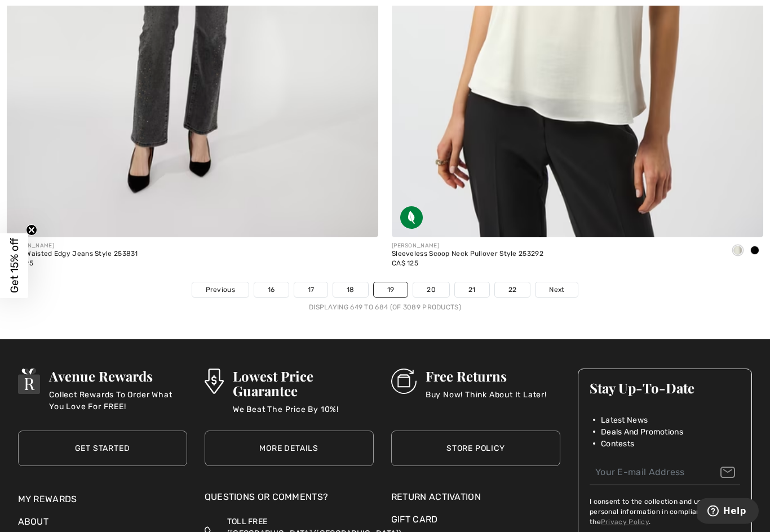
scroll to position [10951, 0]
click at [429, 282] on link "20" at bounding box center [431, 289] width 36 height 15
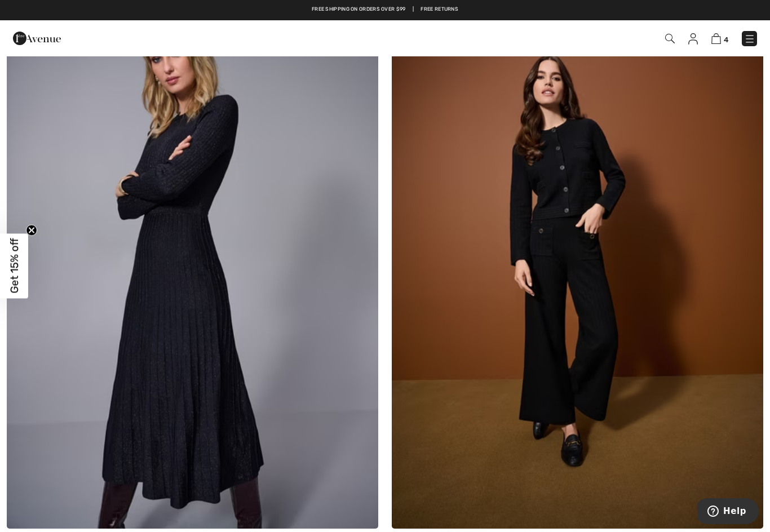
scroll to position [5099, 0]
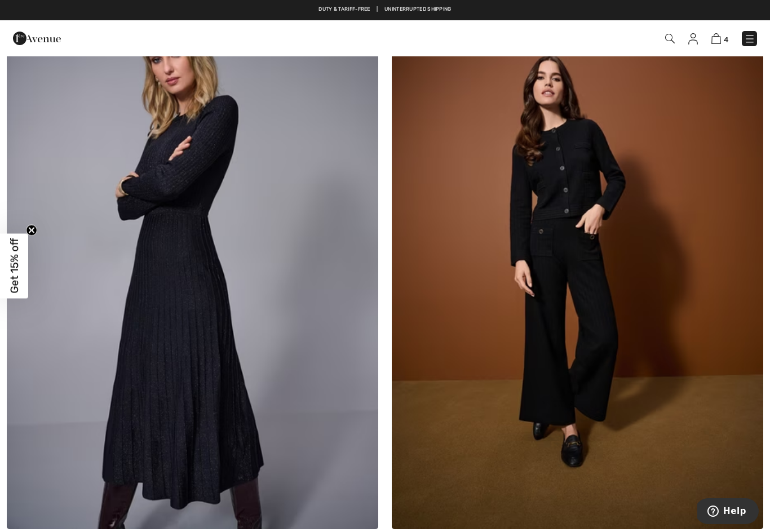
click at [214, 426] on img at bounding box center [192, 250] width 371 height 557
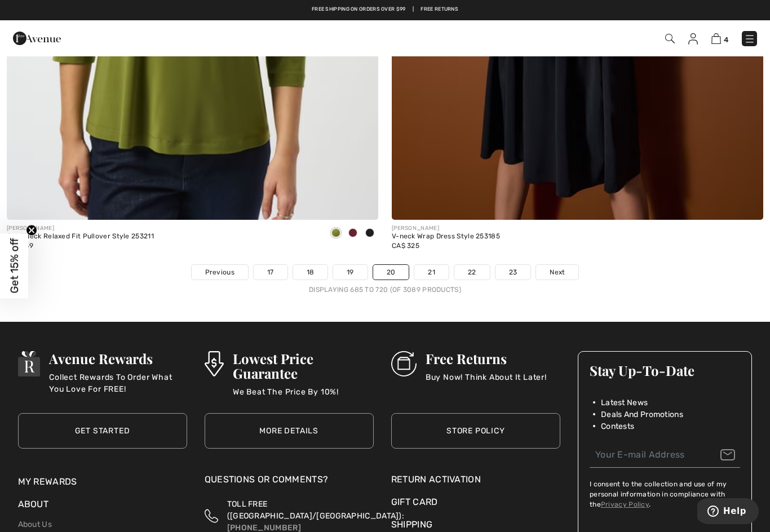
scroll to position [10961, 0]
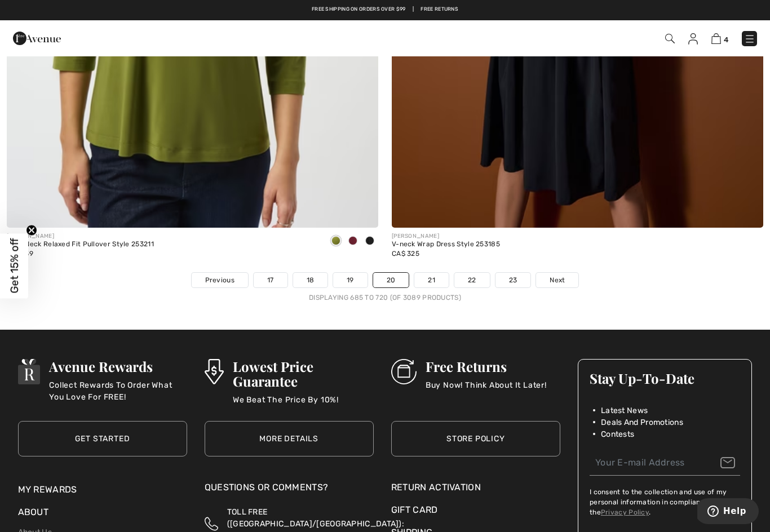
click at [432, 273] on link "21" at bounding box center [431, 280] width 34 height 15
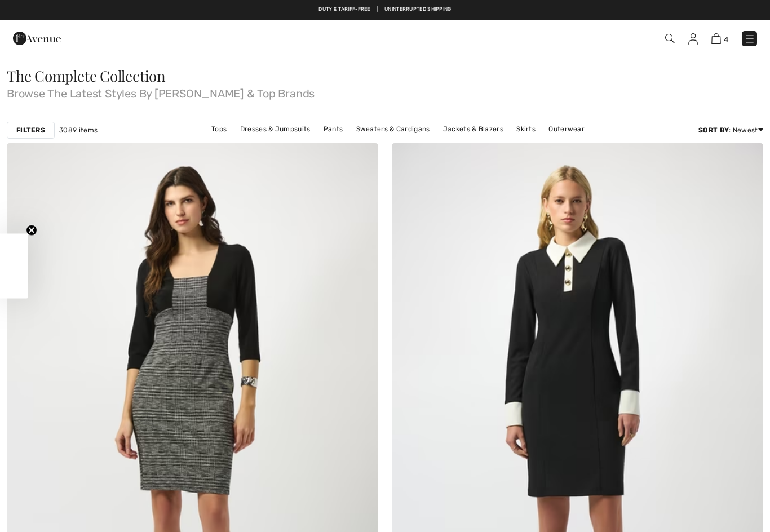
checkbox input "true"
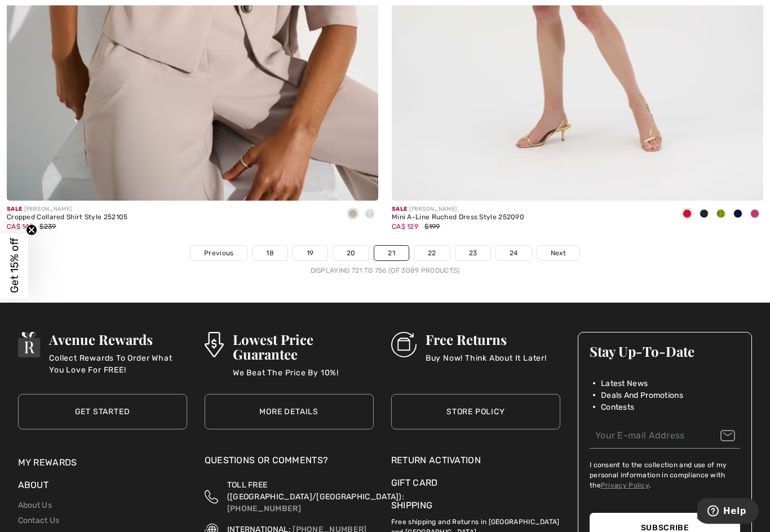
scroll to position [10985, 0]
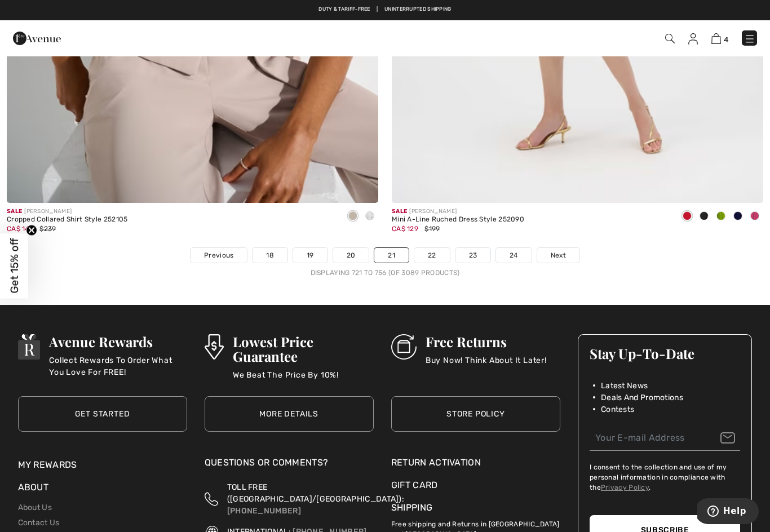
click at [432, 248] on link "22" at bounding box center [431, 255] width 35 height 15
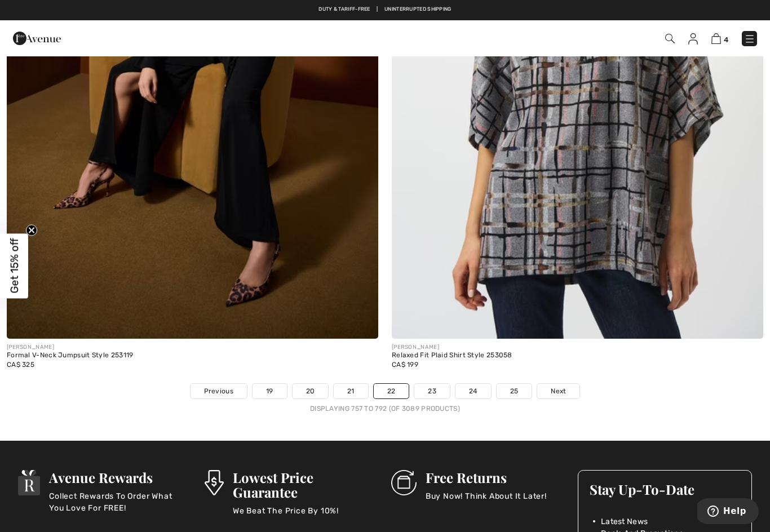
scroll to position [10843, 0]
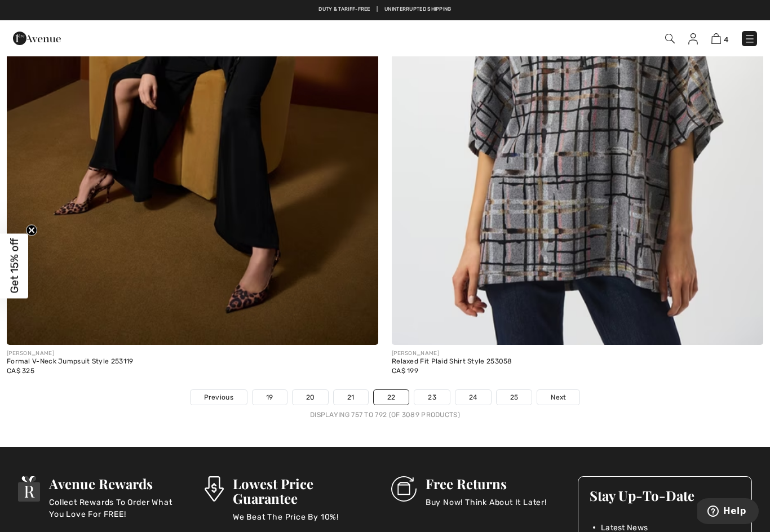
click at [428, 390] on link "23" at bounding box center [431, 397] width 35 height 15
click at [431, 390] on link "23" at bounding box center [431, 397] width 35 height 15
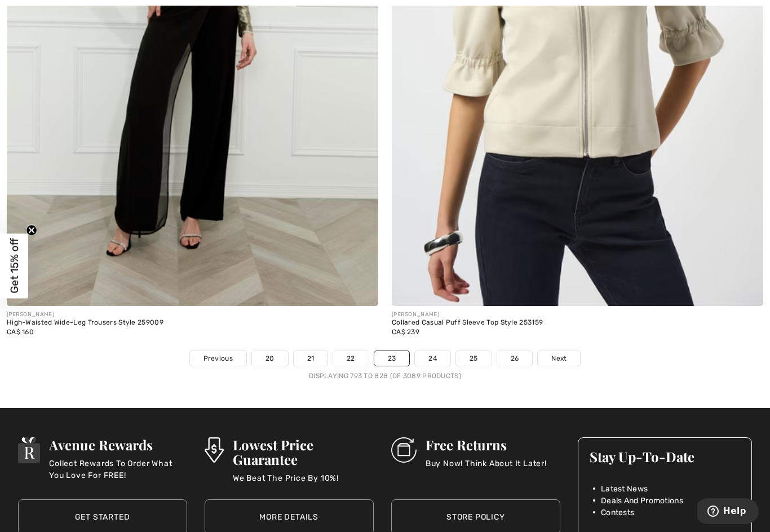
scroll to position [10883, 0]
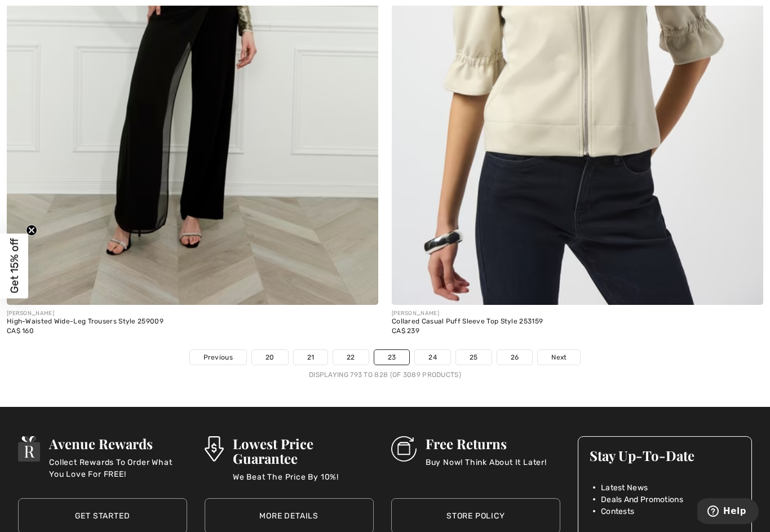
click at [431, 350] on link "24" at bounding box center [432, 357] width 35 height 15
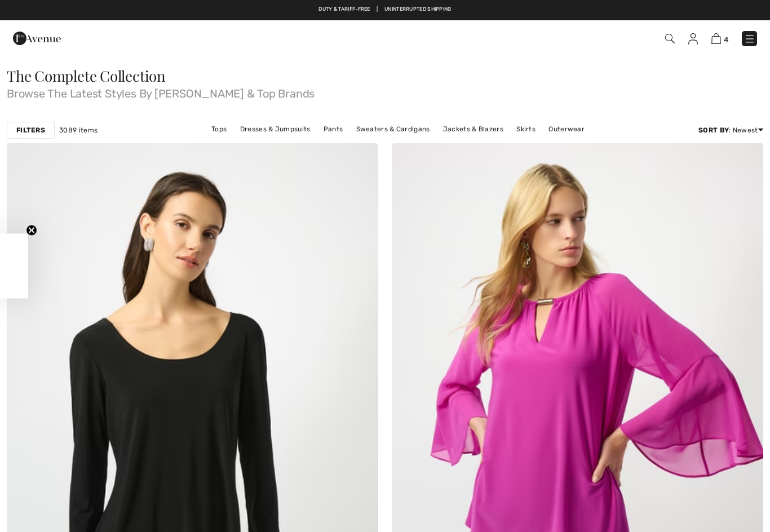
checkbox input "true"
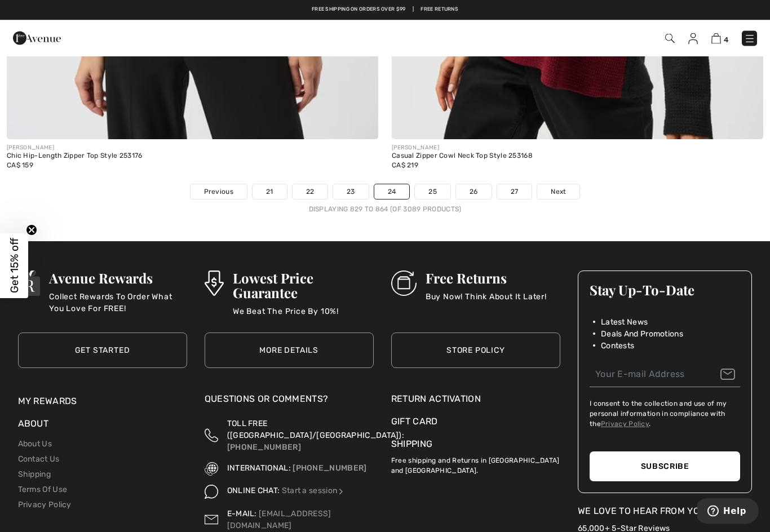
scroll to position [11045, 0]
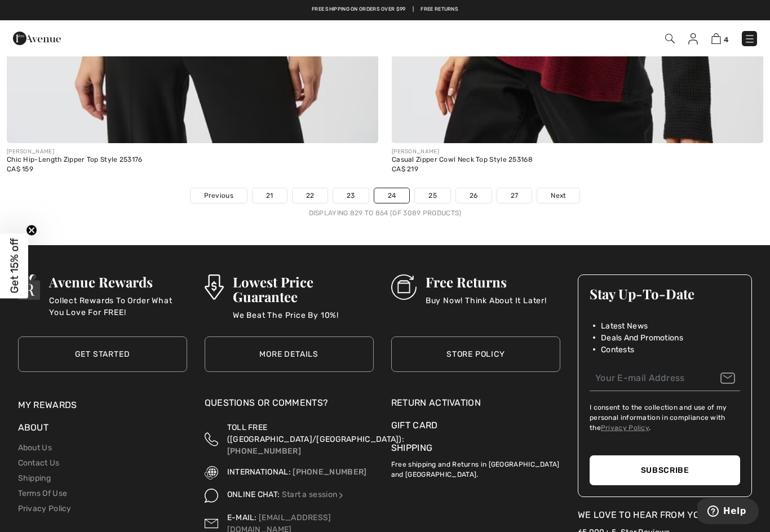
click at [432, 188] on link "25" at bounding box center [432, 195] width 35 height 15
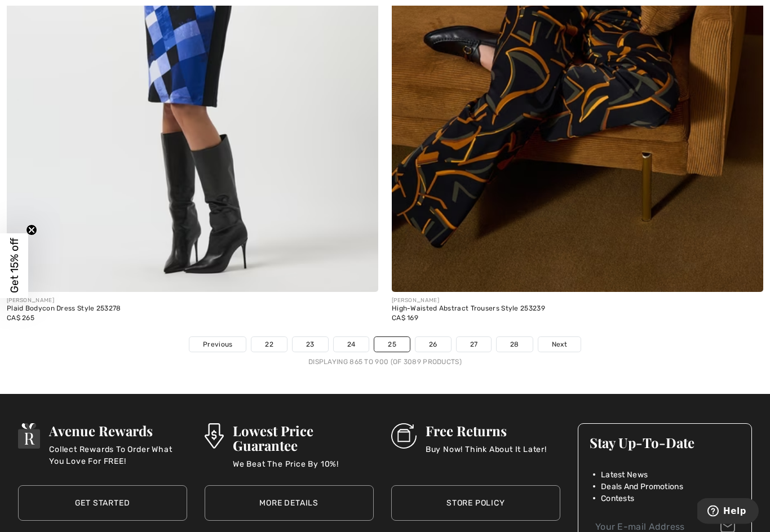
scroll to position [10896, 0]
click at [424, 339] on link "26" at bounding box center [432, 344] width 35 height 15
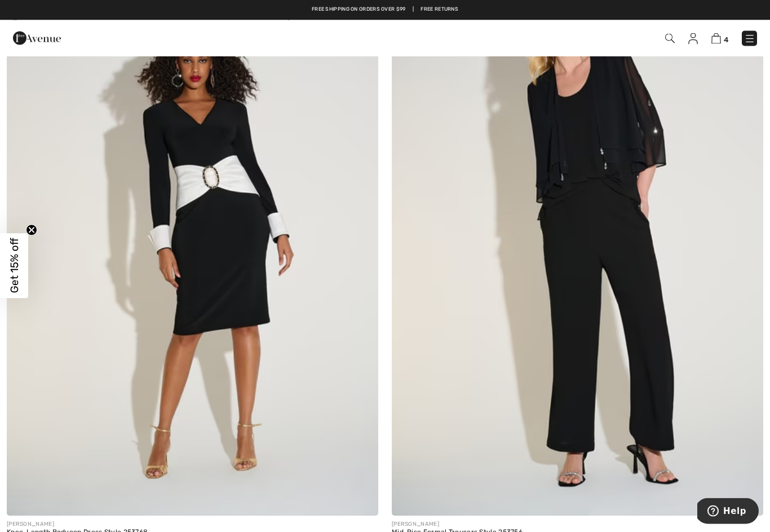
scroll to position [4512, 0]
click at [650, 319] on img at bounding box center [577, 237] width 371 height 557
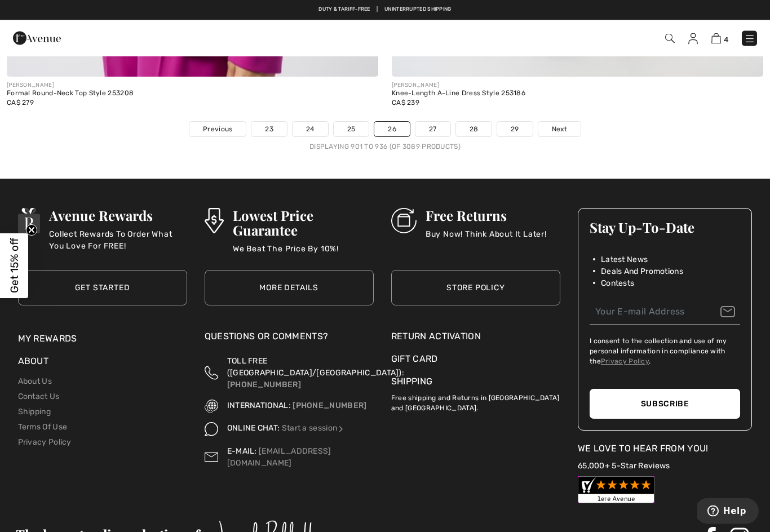
scroll to position [11112, 0]
click at [431, 125] on link "27" at bounding box center [432, 129] width 35 height 15
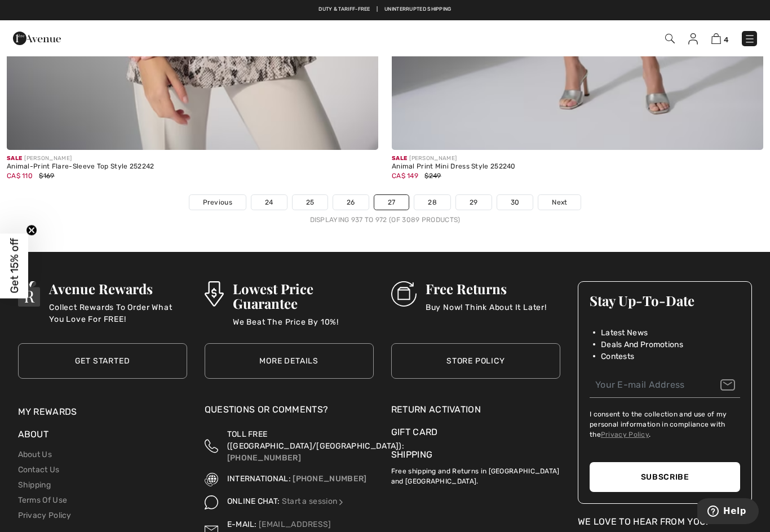
scroll to position [11031, 0]
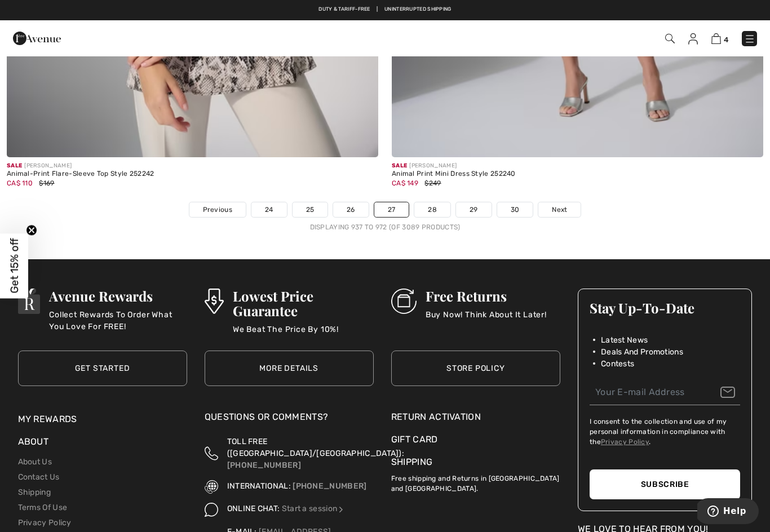
click at [432, 205] on link "28" at bounding box center [432, 209] width 36 height 15
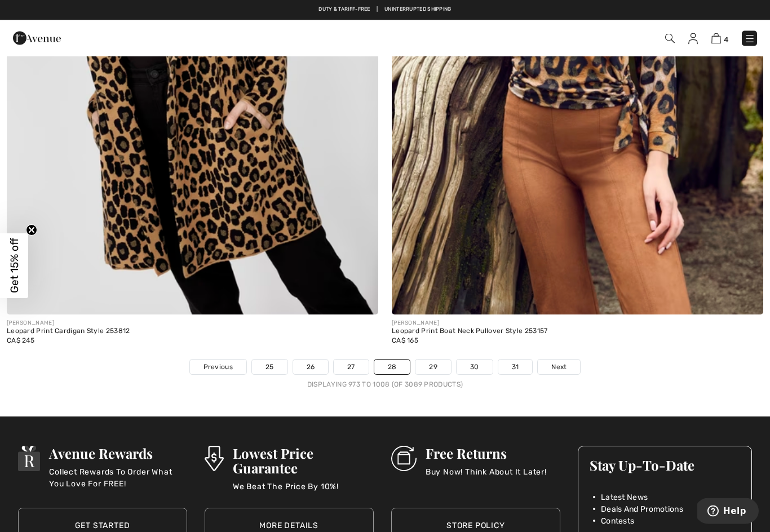
scroll to position [10873, 0]
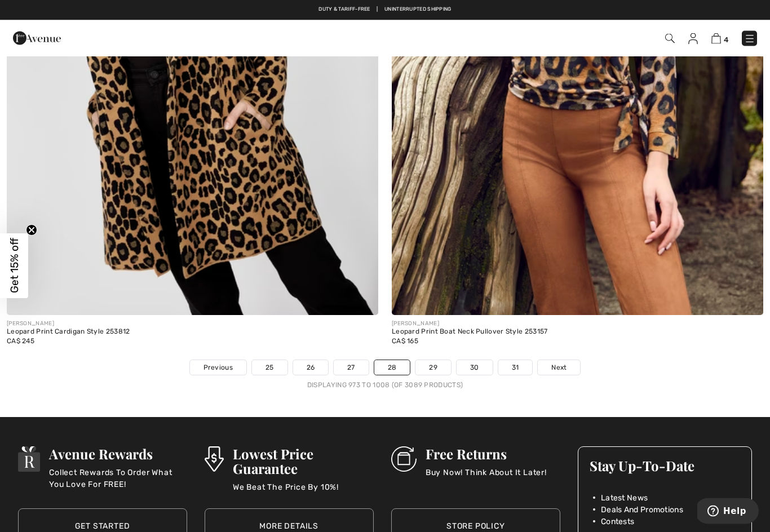
click at [436, 361] on link "29" at bounding box center [432, 368] width 35 height 15
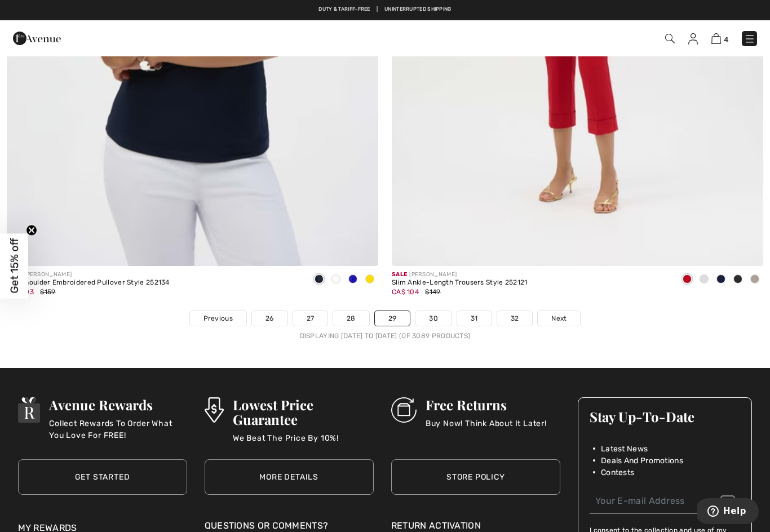
scroll to position [10920, 0]
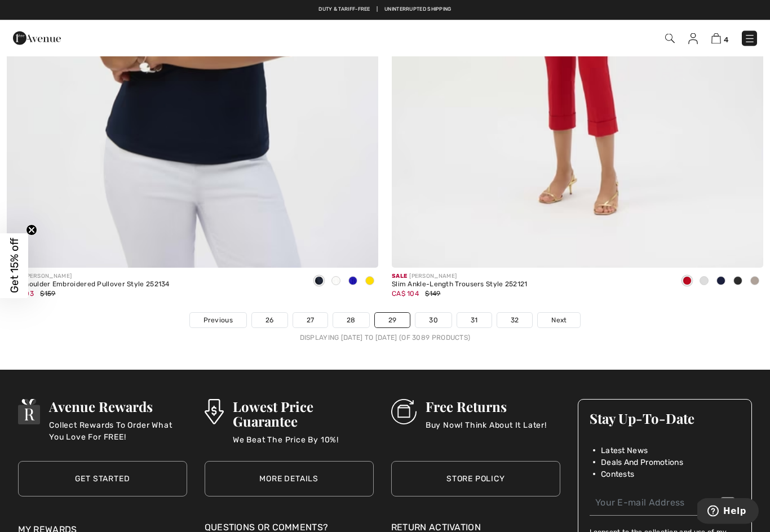
click at [435, 314] on link "30" at bounding box center [433, 320] width 36 height 15
click at [431, 313] on link "30" at bounding box center [433, 320] width 36 height 15
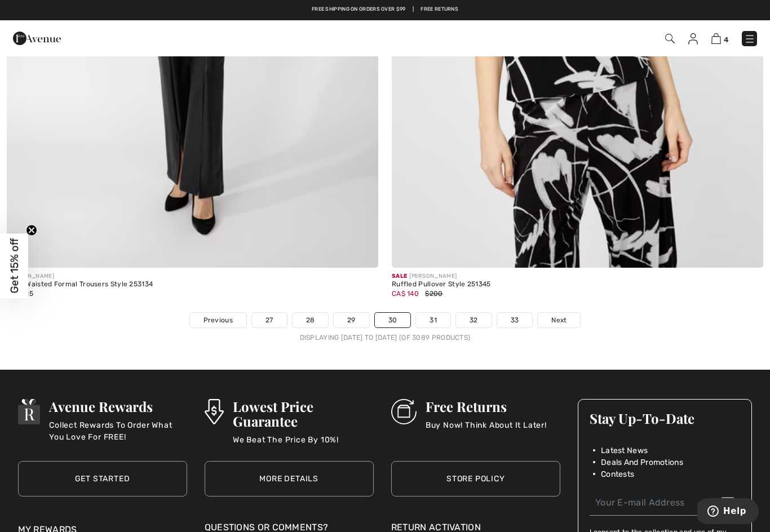
scroll to position [10919, 0]
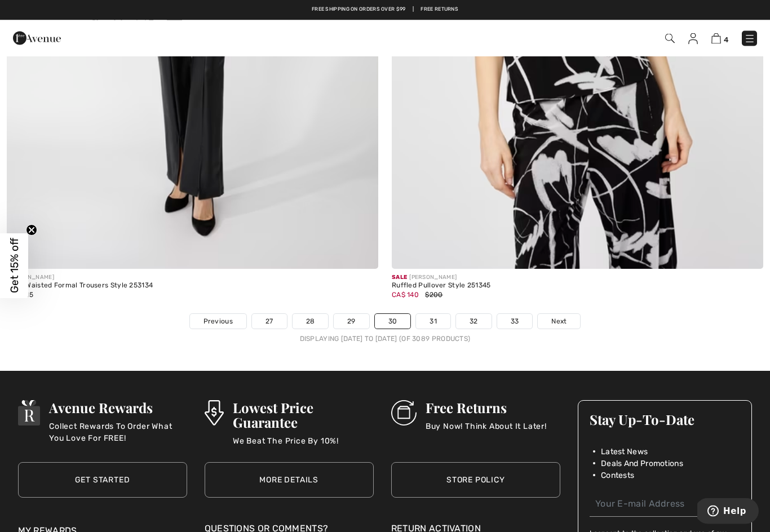
click at [429, 314] on link "31" at bounding box center [433, 321] width 34 height 15
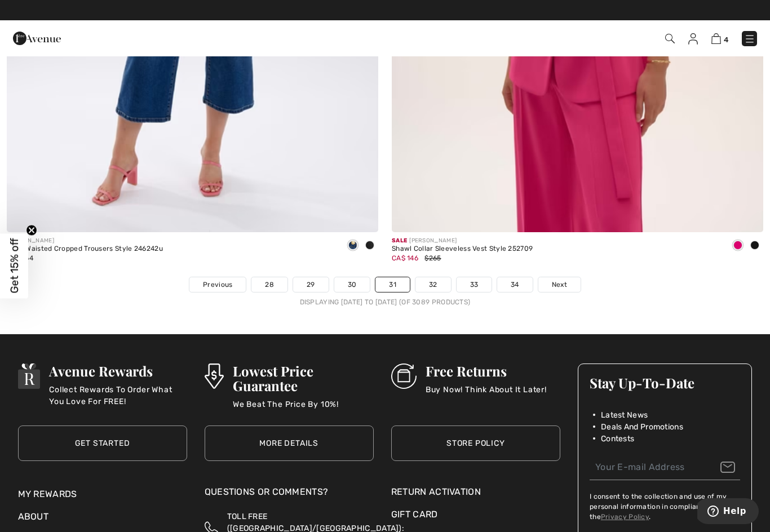
scroll to position [10943, 0]
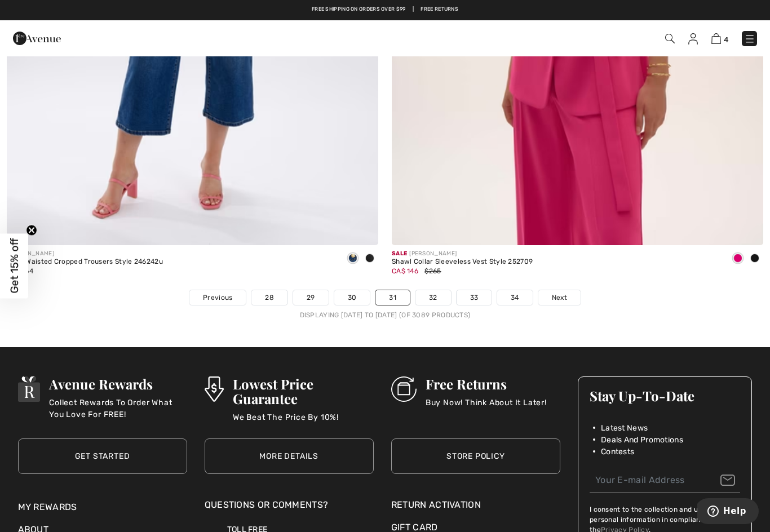
click at [436, 290] on link "32" at bounding box center [432, 297] width 35 height 15
click at [431, 290] on link "32" at bounding box center [432, 297] width 35 height 15
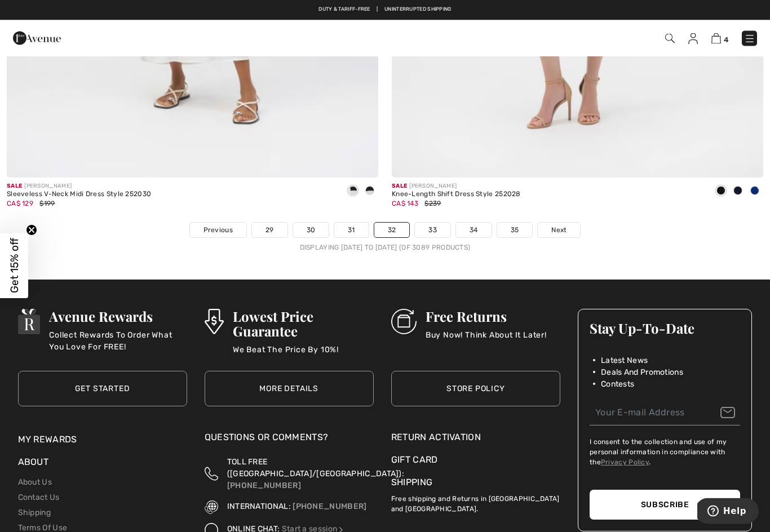
scroll to position [11010, 0]
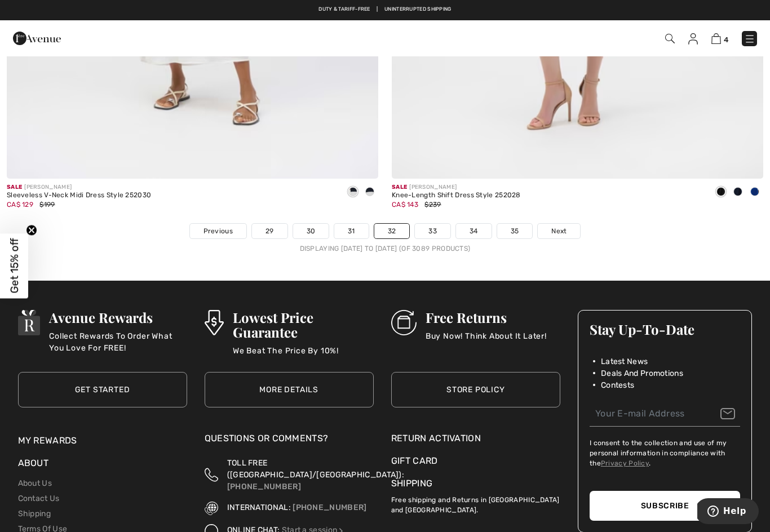
click at [430, 224] on link "33" at bounding box center [432, 231] width 35 height 15
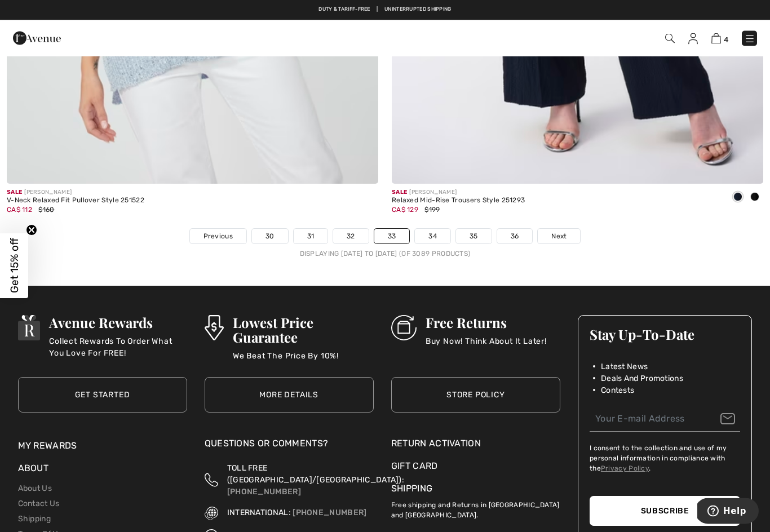
scroll to position [11004, 0]
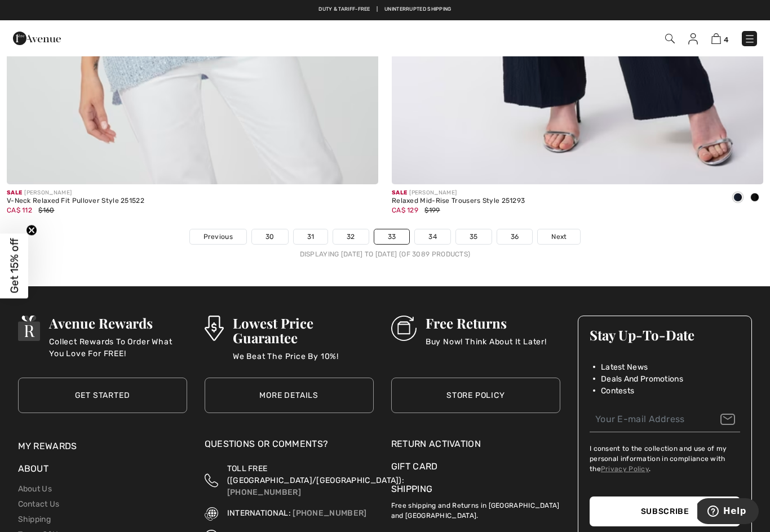
click at [429, 230] on link "34" at bounding box center [432, 236] width 35 height 15
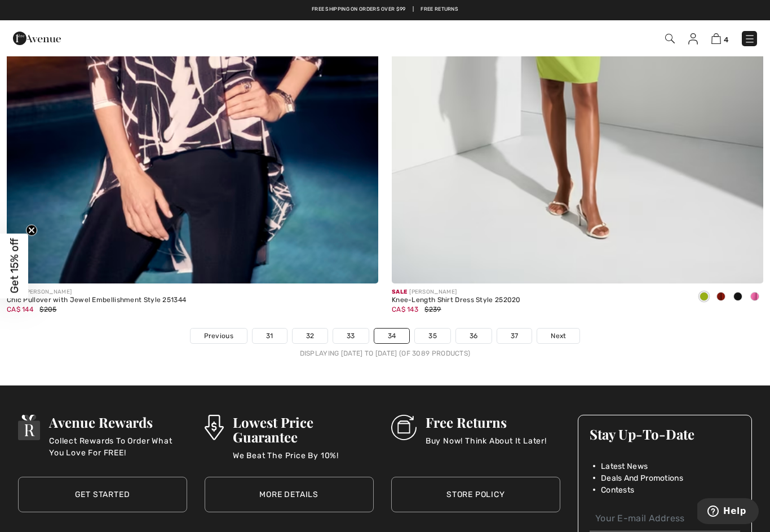
scroll to position [10904, 0]
click at [433, 329] on link "35" at bounding box center [432, 336] width 35 height 15
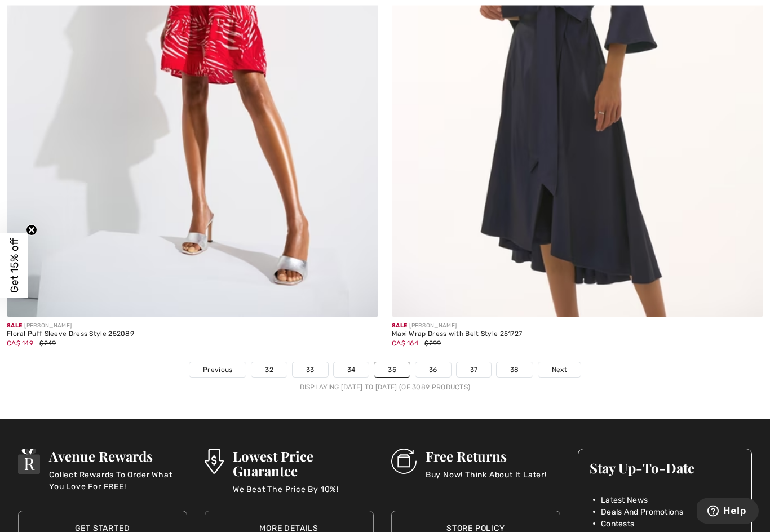
scroll to position [10870, 0]
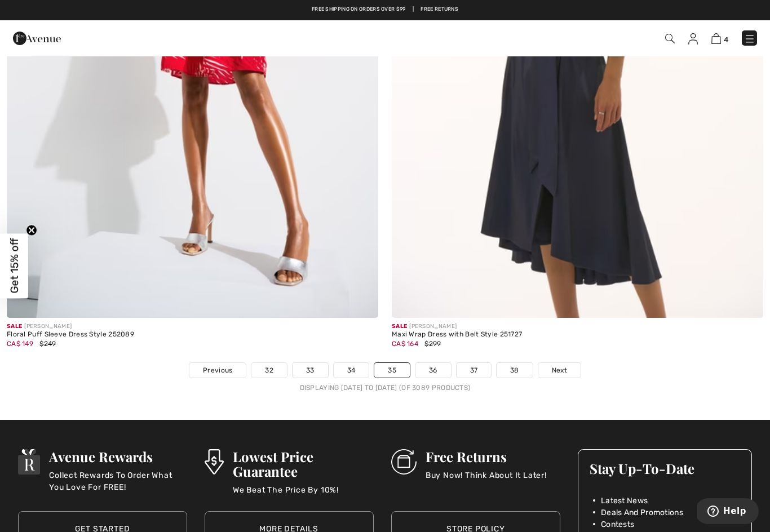
click at [434, 363] on link "36" at bounding box center [432, 370] width 35 height 15
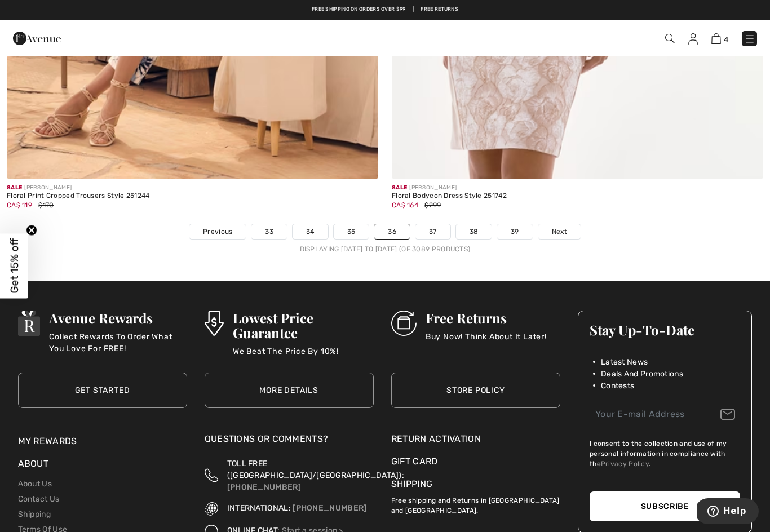
scroll to position [11002, 0]
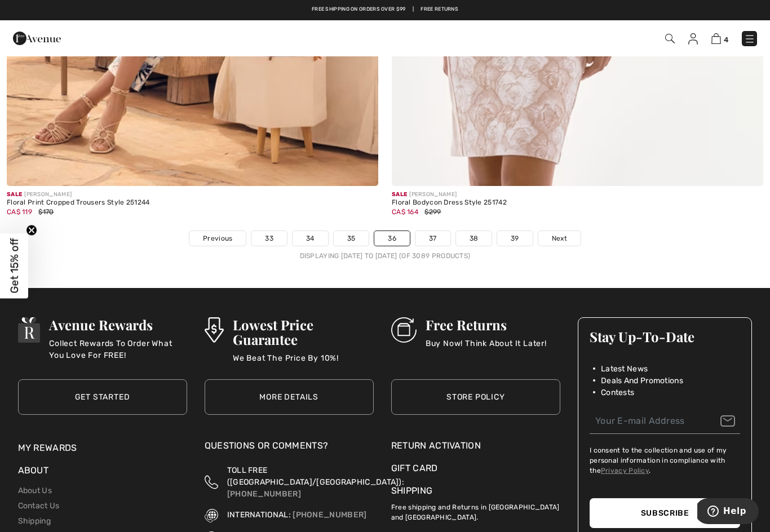
click at [429, 233] on link "37" at bounding box center [432, 238] width 35 height 15
click at [434, 231] on link "37" at bounding box center [432, 238] width 35 height 15
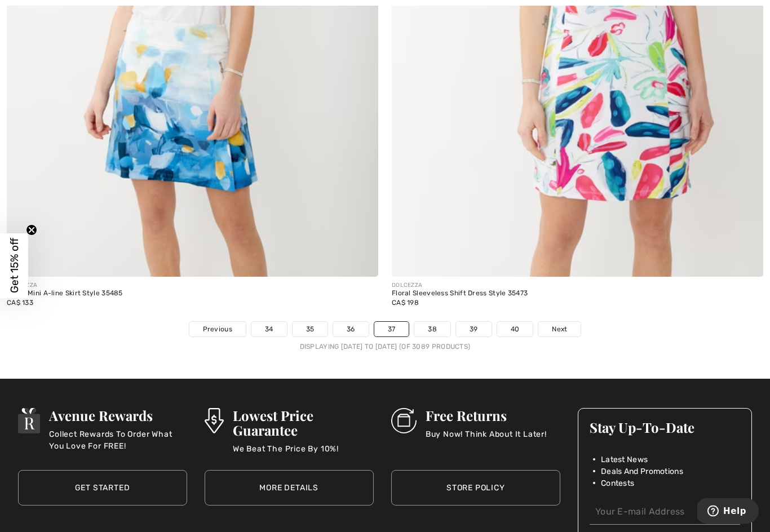
scroll to position [10911, 0]
click at [433, 322] on link "38" at bounding box center [432, 329] width 36 height 15
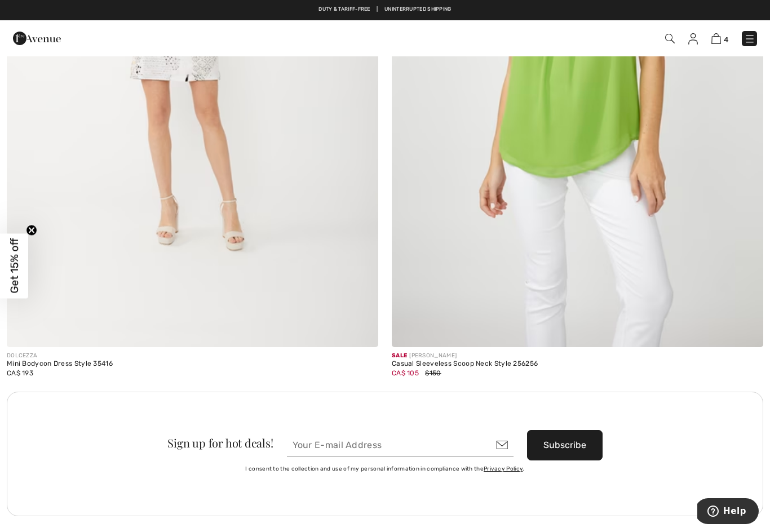
scroll to position [7086, 0]
click at [716, 43] on img at bounding box center [716, 38] width 10 height 11
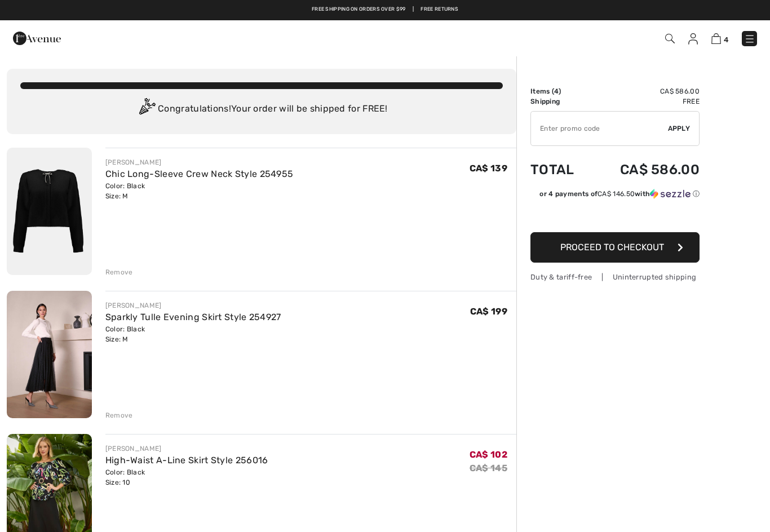
click at [121, 276] on div "Remove" at bounding box center [119, 272] width 28 height 10
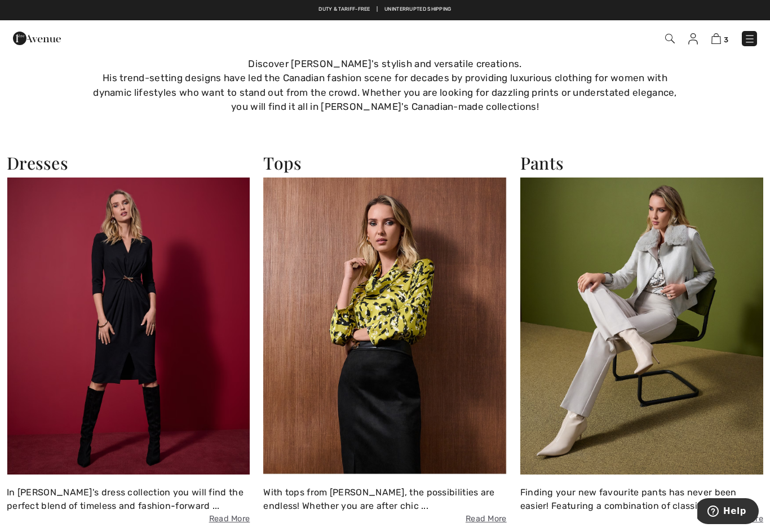
scroll to position [807, 0]
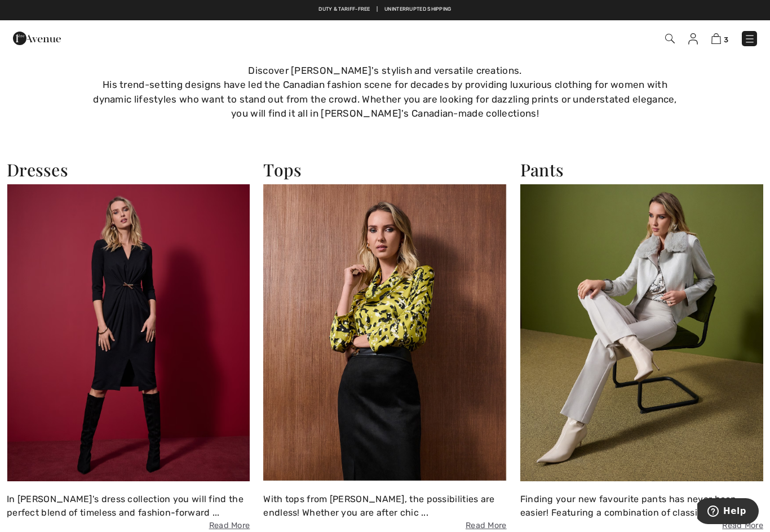
click at [389, 313] on img at bounding box center [384, 332] width 243 height 297
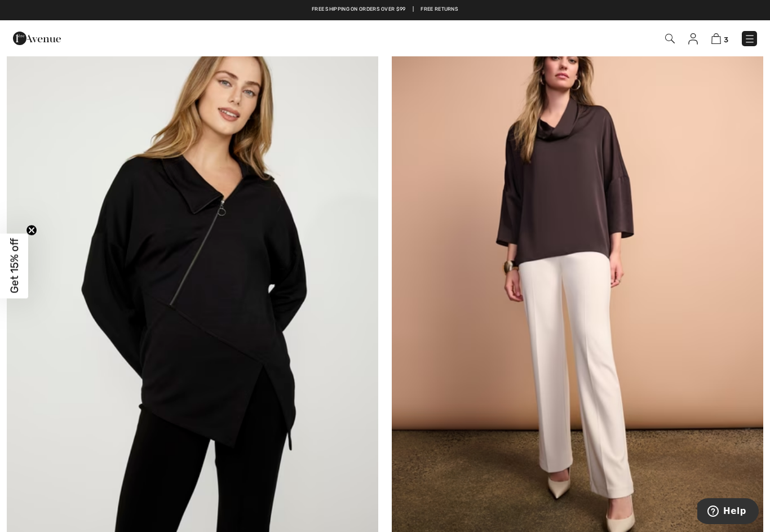
scroll to position [139, 0]
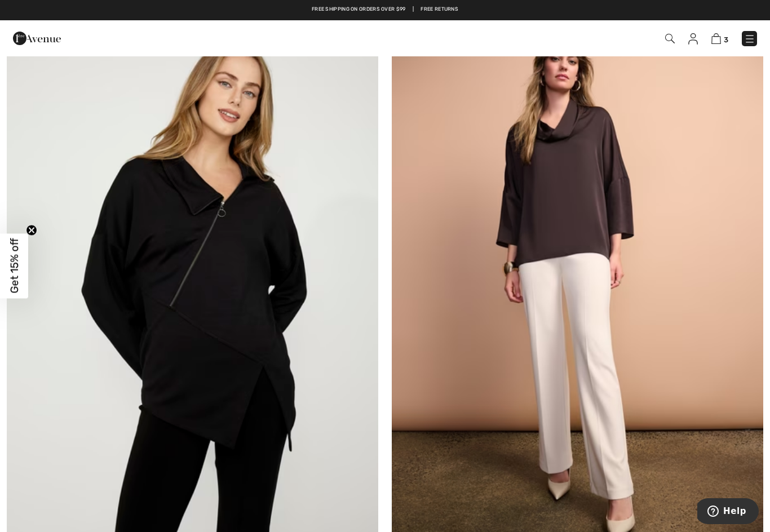
click at [717, 41] on img at bounding box center [716, 38] width 10 height 11
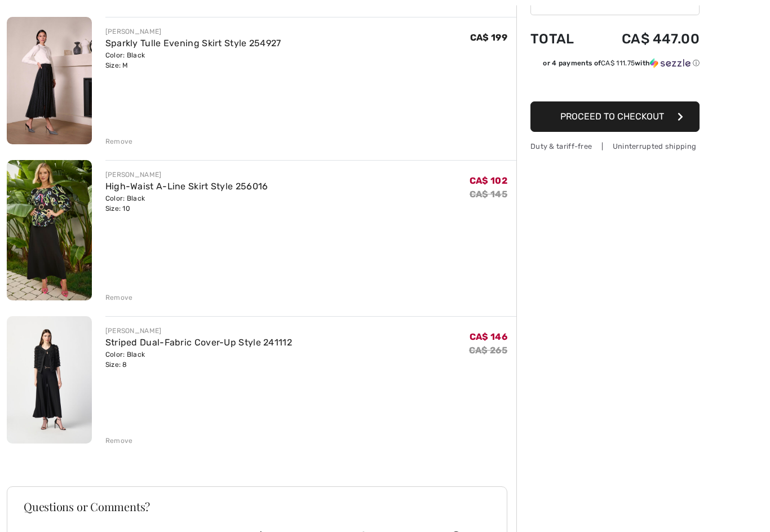
scroll to position [153, 0]
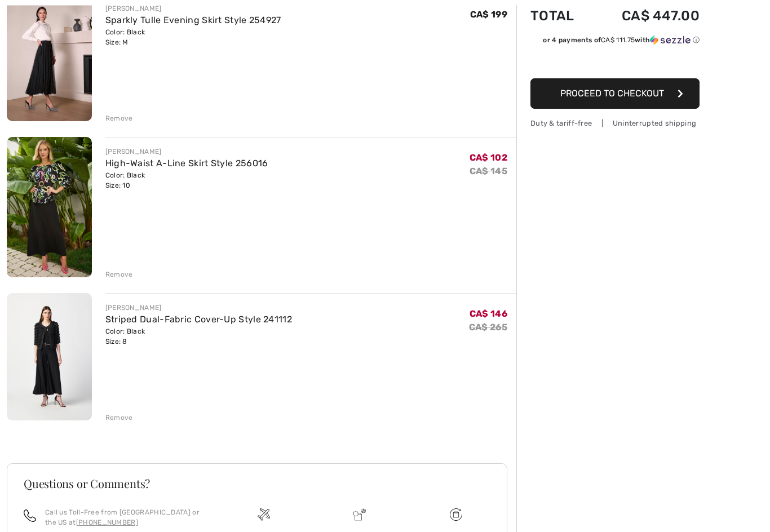
click at [199, 314] on link "Striped Dual-Fabric Cover-Up Style 241112" at bounding box center [198, 319] width 187 height 11
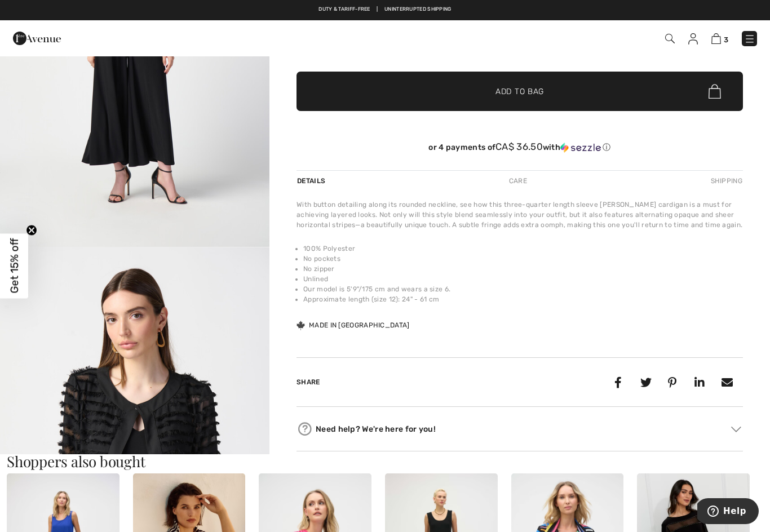
scroll to position [211, 0]
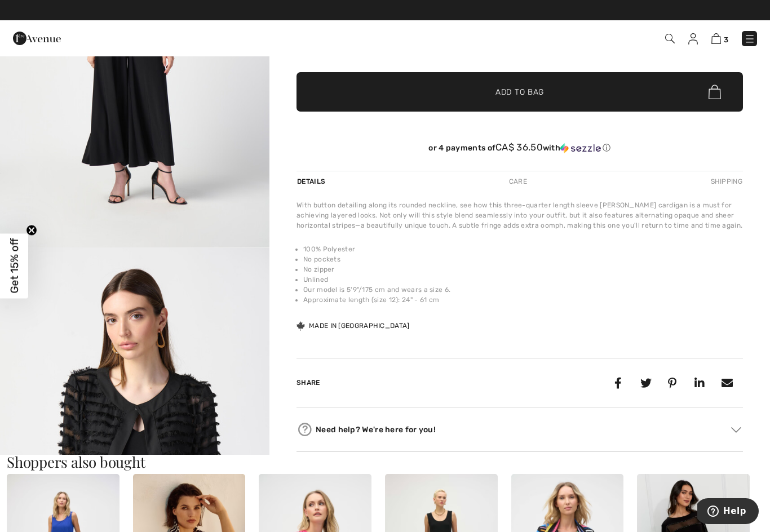
click at [184, 414] on img "2 / 5" at bounding box center [134, 449] width 269 height 403
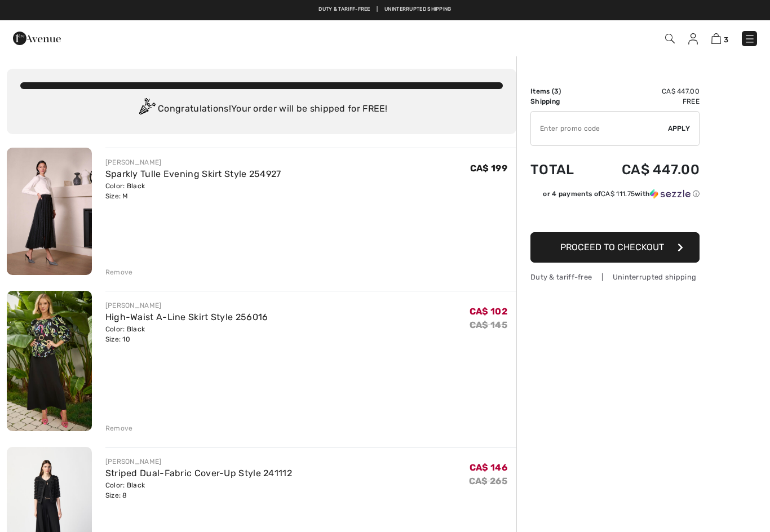
click at [236, 171] on link "Sparkly Tulle Evening Skirt Style 254927" at bounding box center [193, 173] width 176 height 11
click at [748, 41] on img at bounding box center [749, 38] width 11 height 11
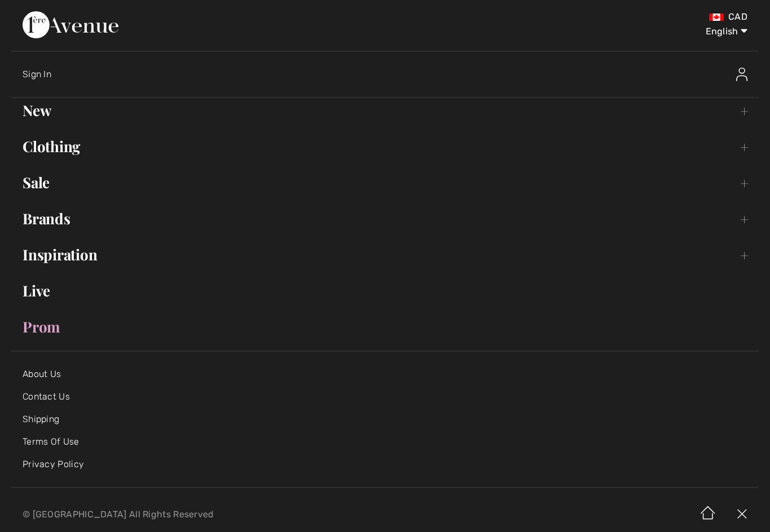
click at [70, 147] on link "Clothing Toggle submenu" at bounding box center [384, 146] width 747 height 25
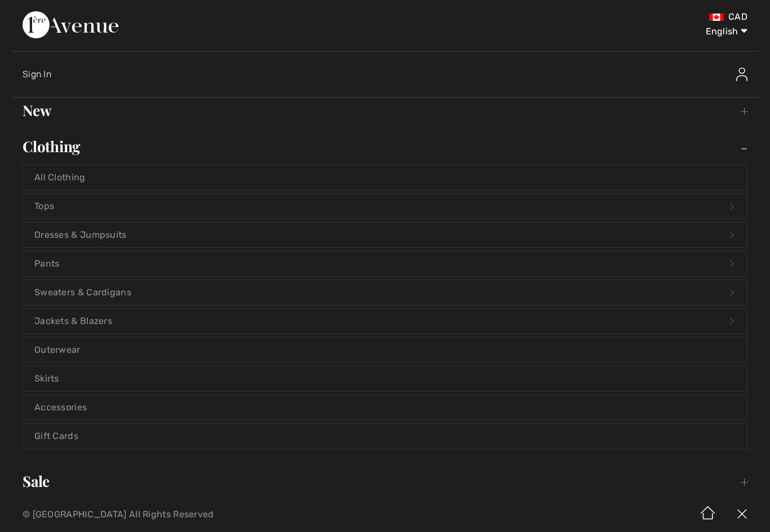
click at [116, 290] on link "Sweaters & Cardigans Open submenu" at bounding box center [384, 292] width 723 height 25
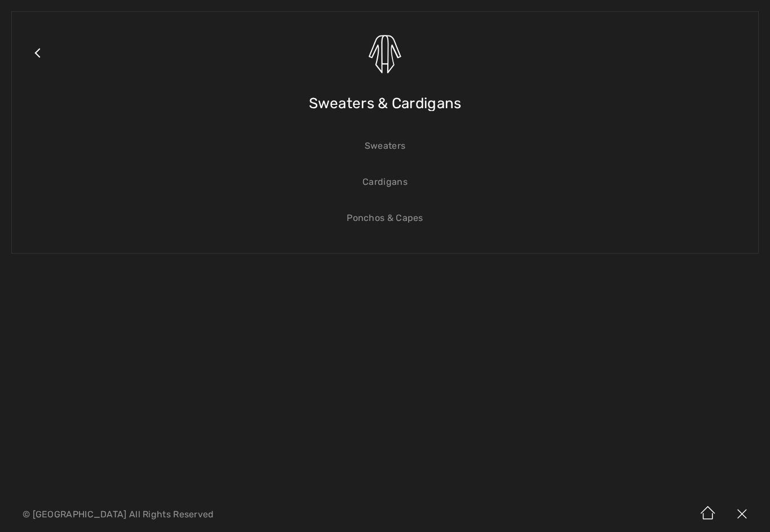
click at [393, 185] on link "Cardigans" at bounding box center [384, 182] width 723 height 25
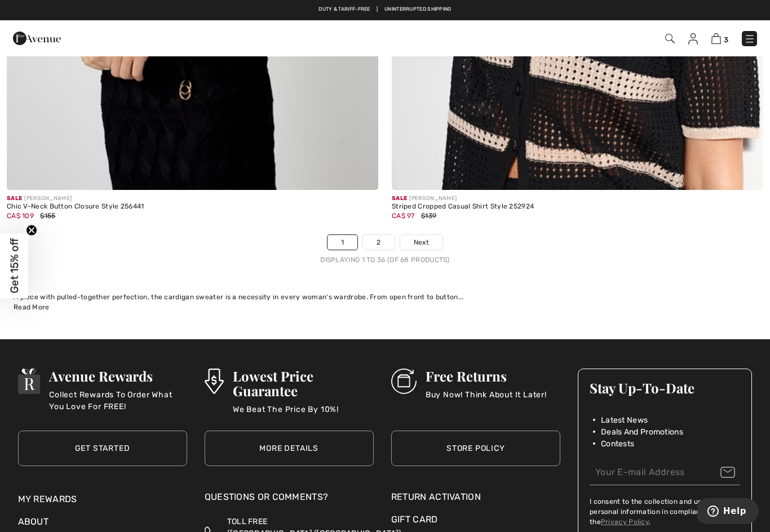
scroll to position [10995, 0]
click at [378, 236] on link "2" at bounding box center [378, 243] width 31 height 15
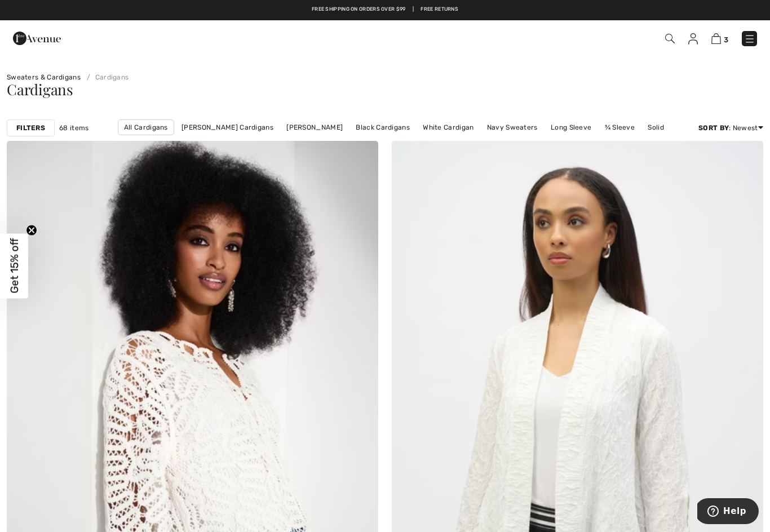
click at [308, 125] on link "[PERSON_NAME]" at bounding box center [315, 127] width 68 height 15
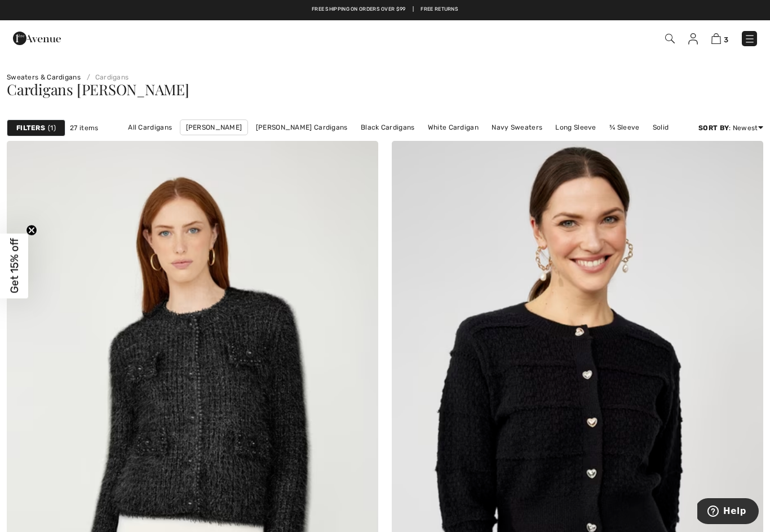
click at [396, 131] on link "Black Cardigans" at bounding box center [387, 127] width 65 height 15
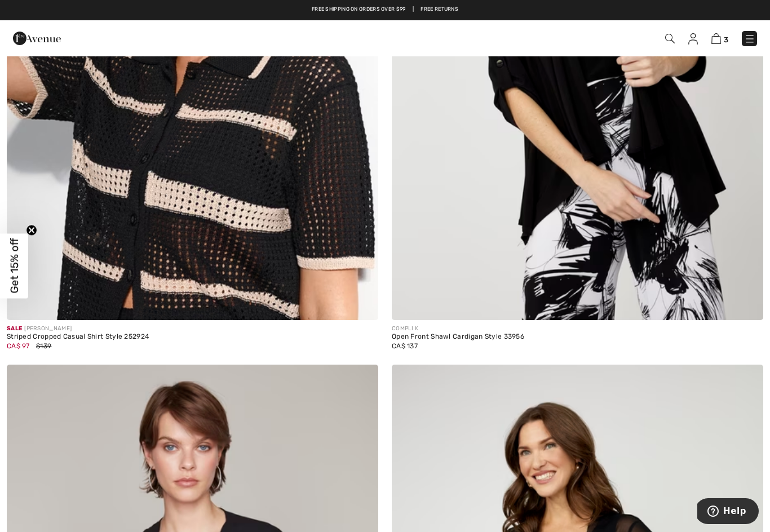
scroll to position [5153, 0]
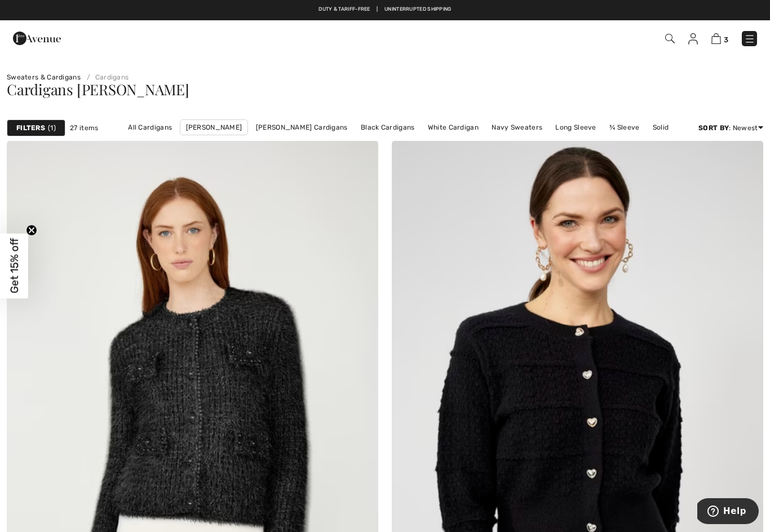
click at [750, 41] on img at bounding box center [749, 38] width 11 height 11
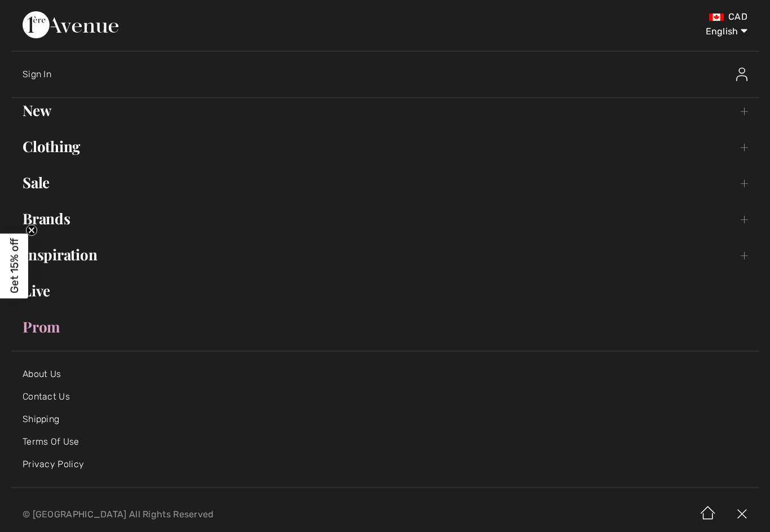
click at [70, 148] on link "Clothing Toggle submenu" at bounding box center [384, 146] width 747 height 25
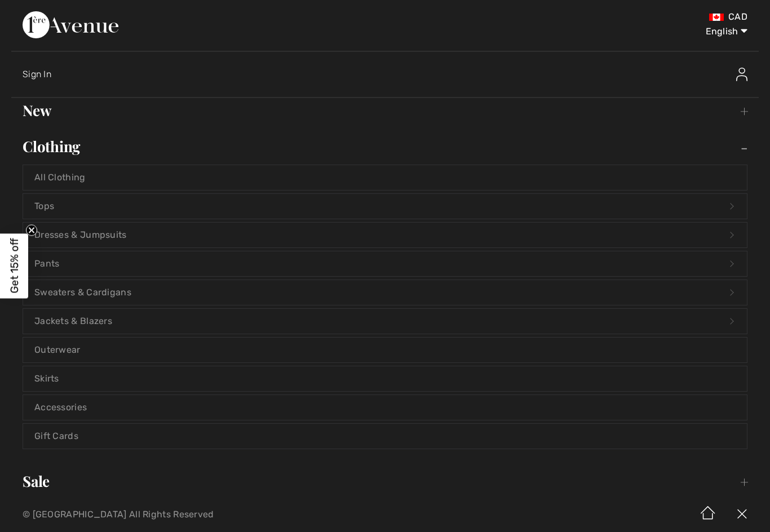
click at [106, 321] on link "Jackets & Blazers Open submenu" at bounding box center [384, 321] width 723 height 25
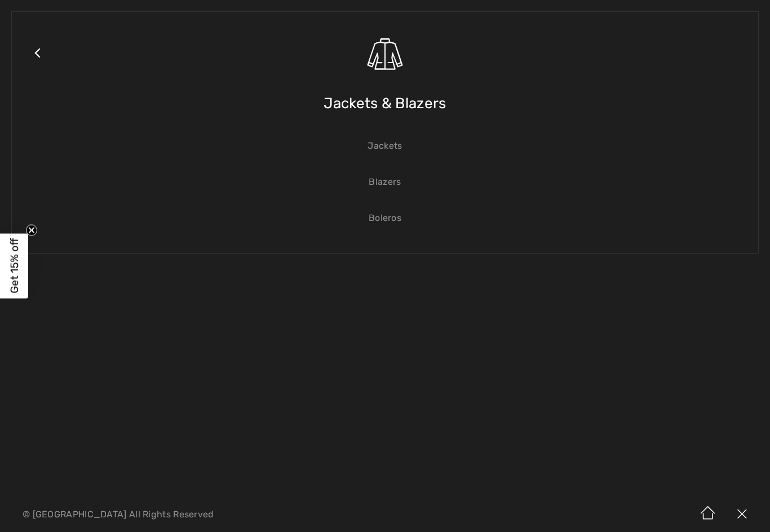
click at [392, 224] on link "Boleros" at bounding box center [384, 218] width 723 height 25
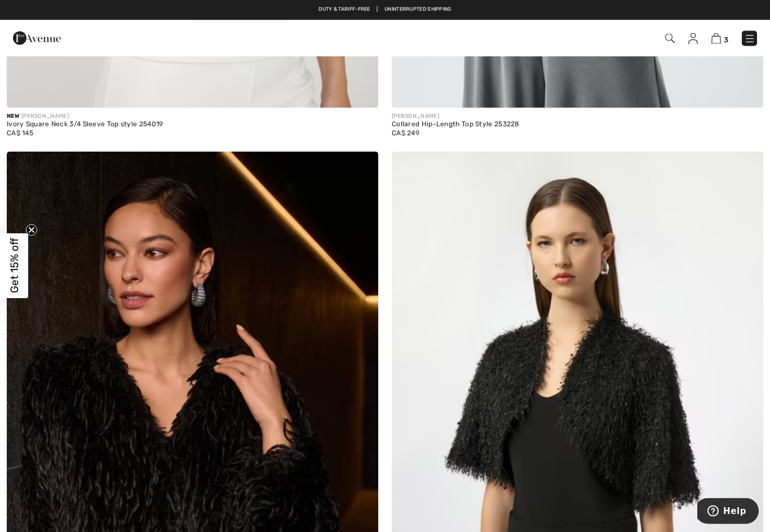
scroll to position [520, 0]
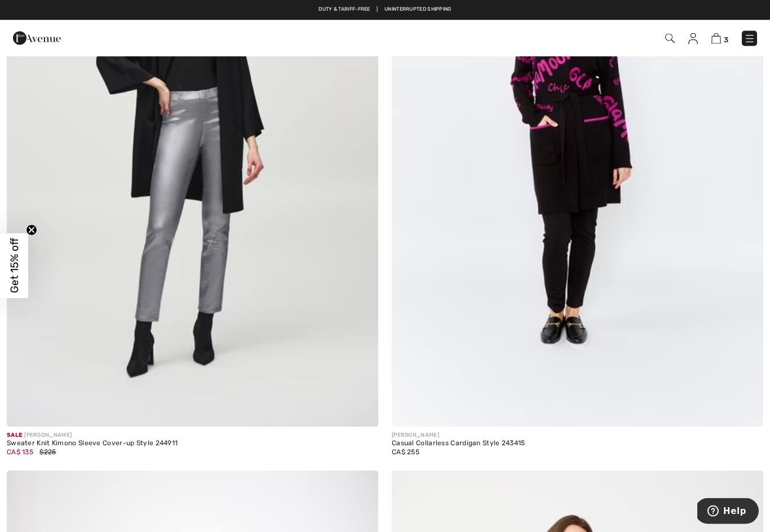
scroll to position [5669, 0]
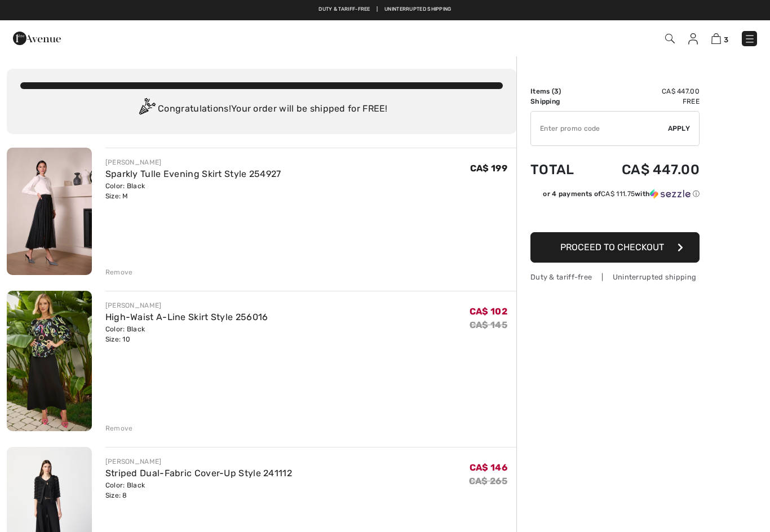
click at [184, 228] on div "JOSEPH RIBKOFF Sparkly Tulle Evening Skirt Style 254927 Color: Black Size: M Fi…" at bounding box center [310, 213] width 411 height 130
click at [38, 214] on img at bounding box center [49, 211] width 85 height 127
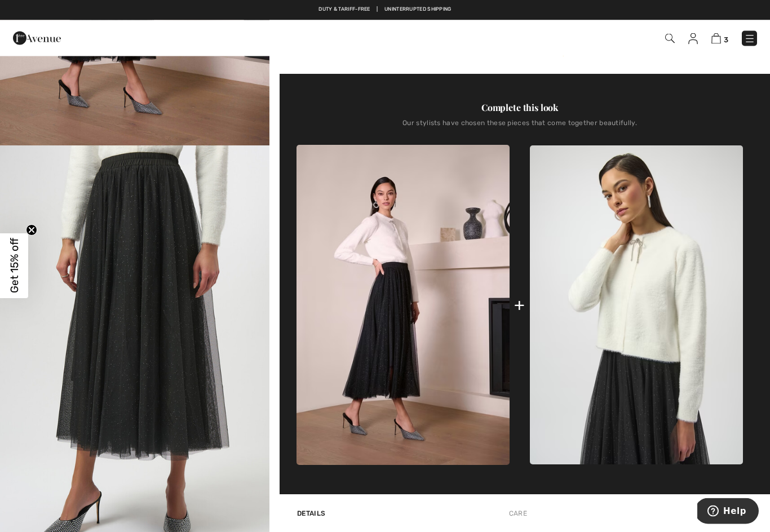
scroll to position [313, 0]
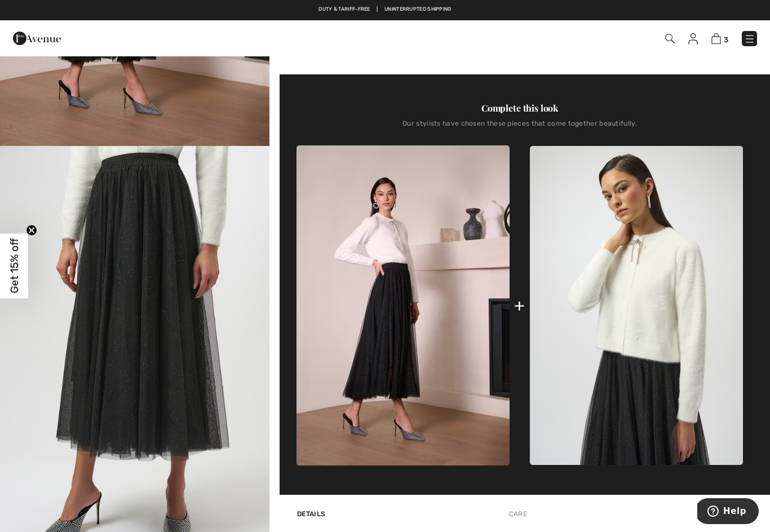
click at [665, 299] on img at bounding box center [636, 305] width 213 height 319
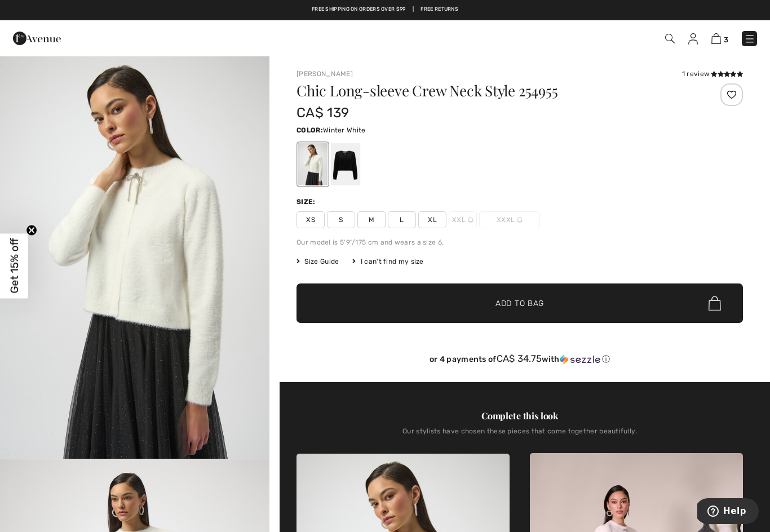
click at [371, 223] on span "M" at bounding box center [371, 219] width 28 height 17
click at [536, 307] on span "Add to Bag" at bounding box center [519, 304] width 48 height 12
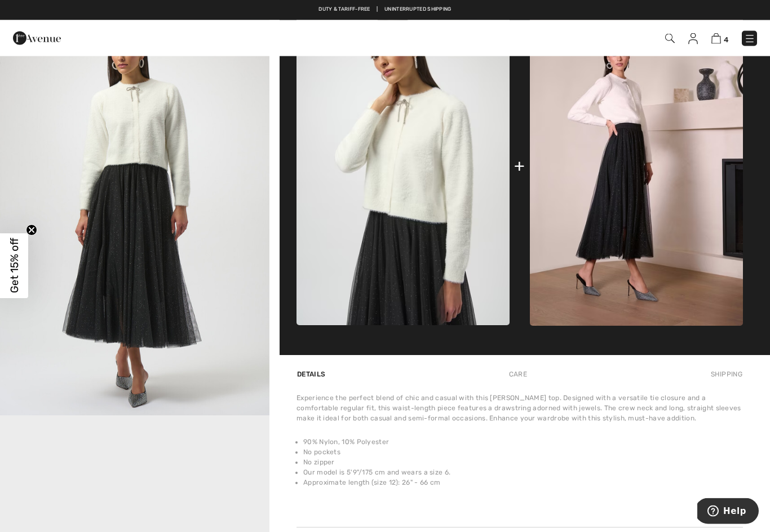
scroll to position [447, 0]
click at [676, 256] on img at bounding box center [636, 165] width 213 height 319
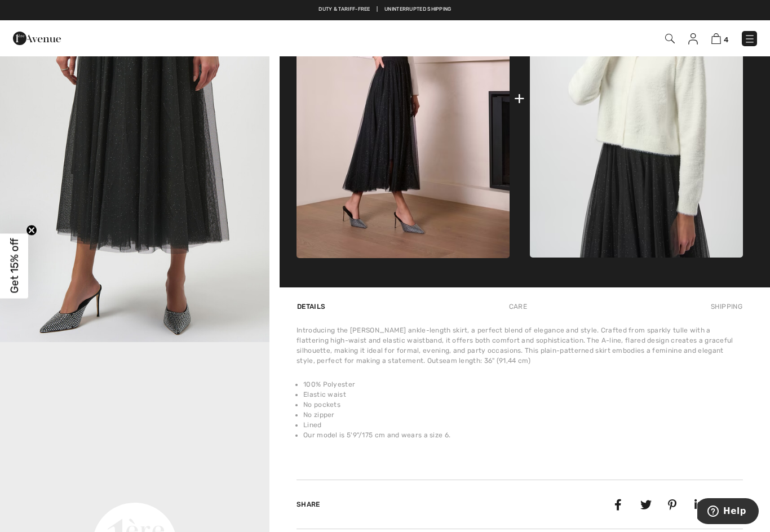
scroll to position [520, 0]
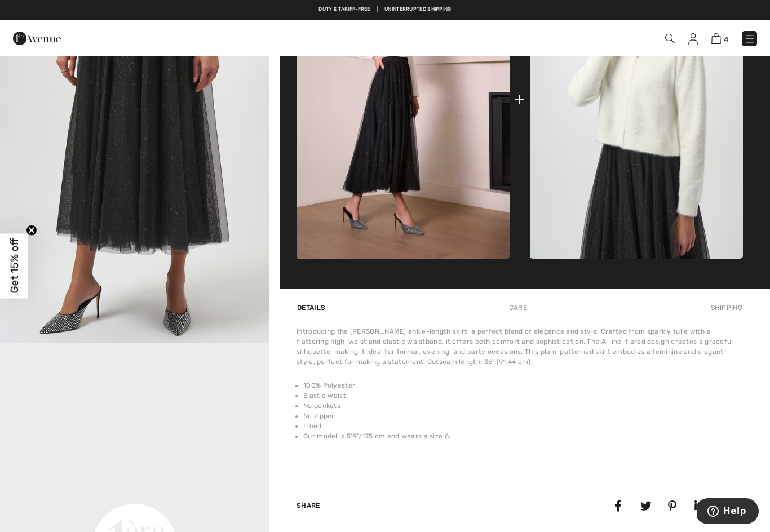
click at [747, 37] on img at bounding box center [749, 38] width 11 height 11
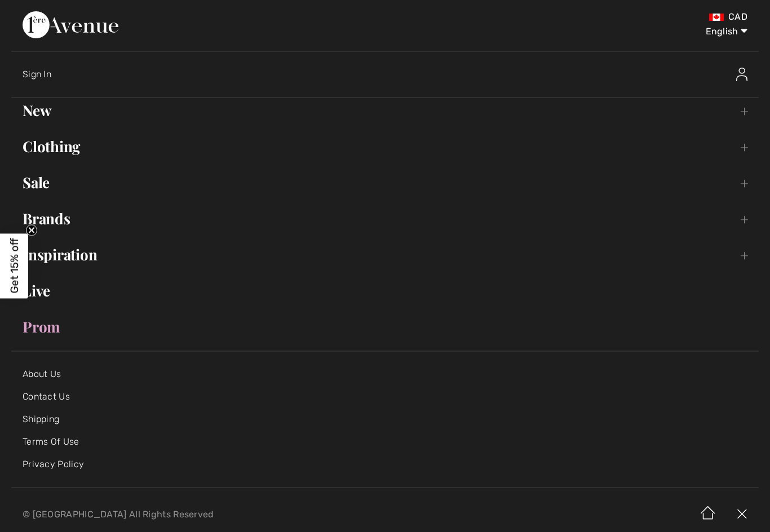
click at [50, 144] on link "Clothing Toggle submenu" at bounding box center [384, 146] width 747 height 25
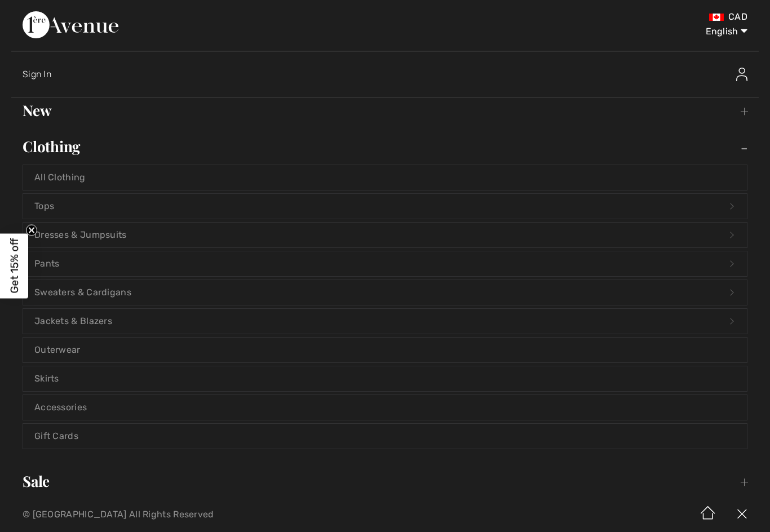
click at [51, 207] on link "Tops Open submenu" at bounding box center [384, 206] width 723 height 25
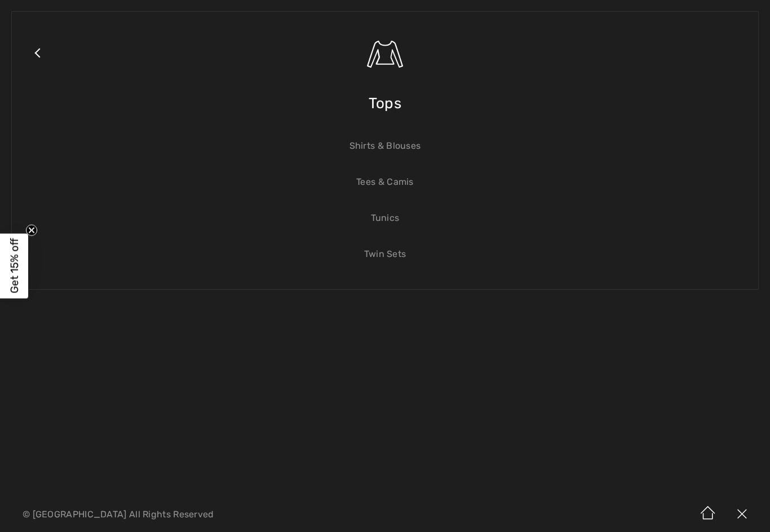
click at [391, 185] on link "Tees & Camis" at bounding box center [384, 182] width 723 height 25
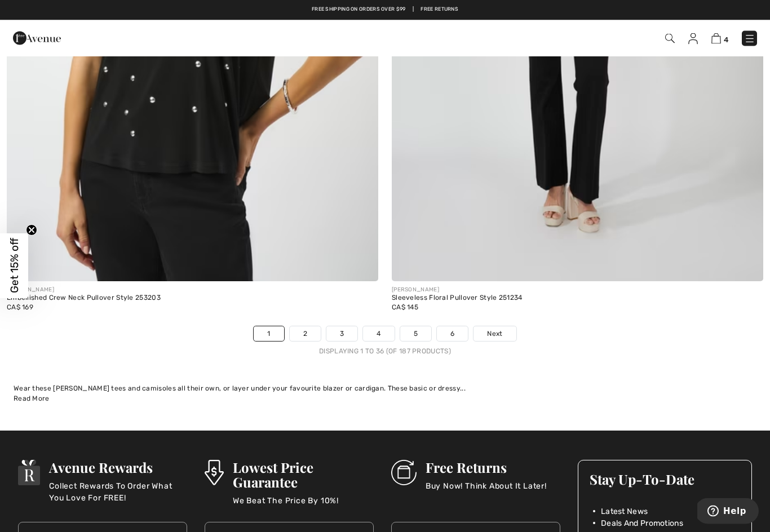
scroll to position [10905, 0]
click at [301, 326] on link "2" at bounding box center [305, 333] width 31 height 15
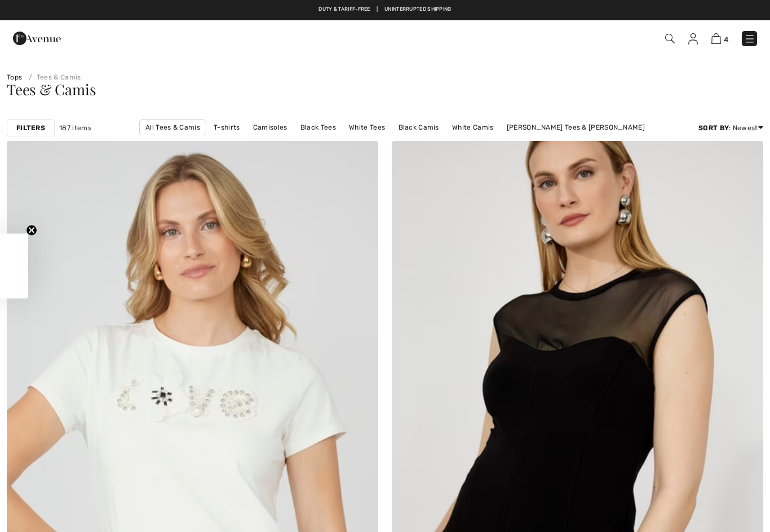
checkbox input "true"
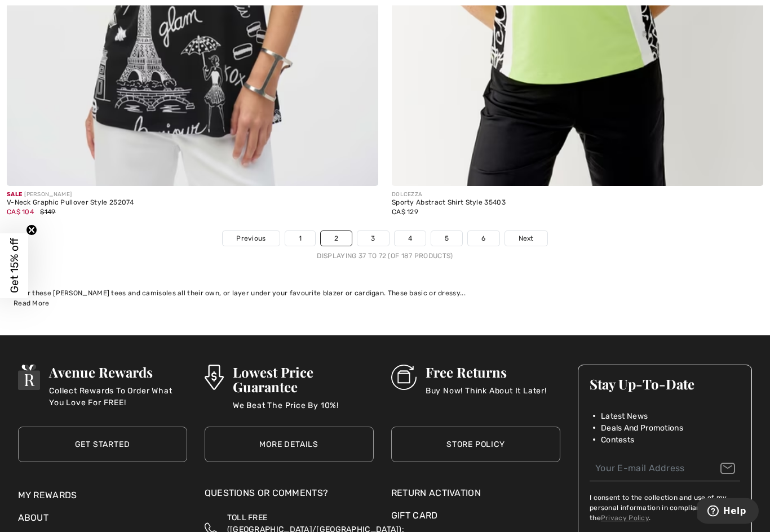
scroll to position [11052, 0]
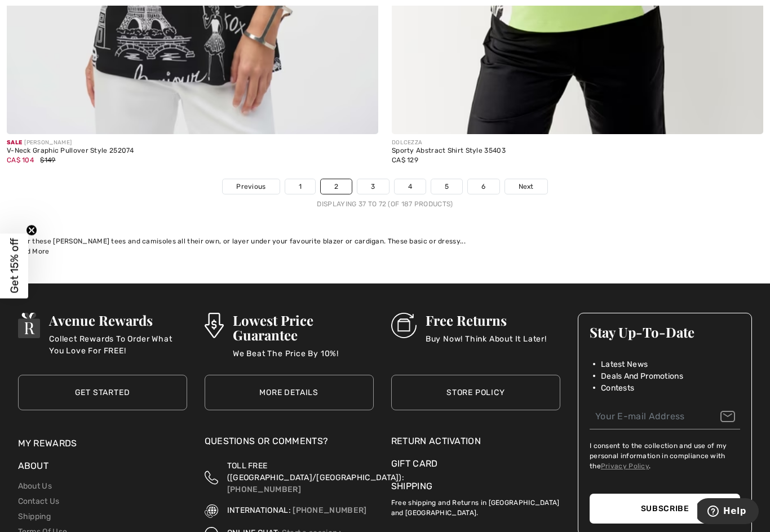
click at [365, 183] on link "3" at bounding box center [372, 186] width 31 height 15
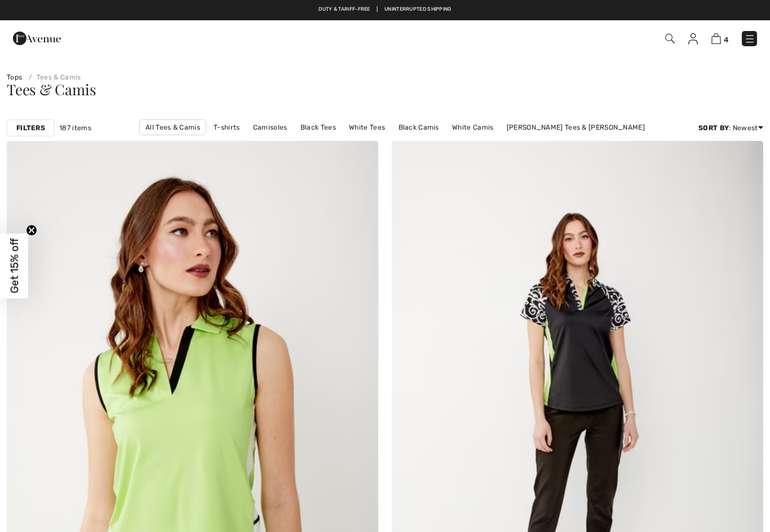
checkbox input "true"
click at [714, 40] on img at bounding box center [716, 38] width 10 height 11
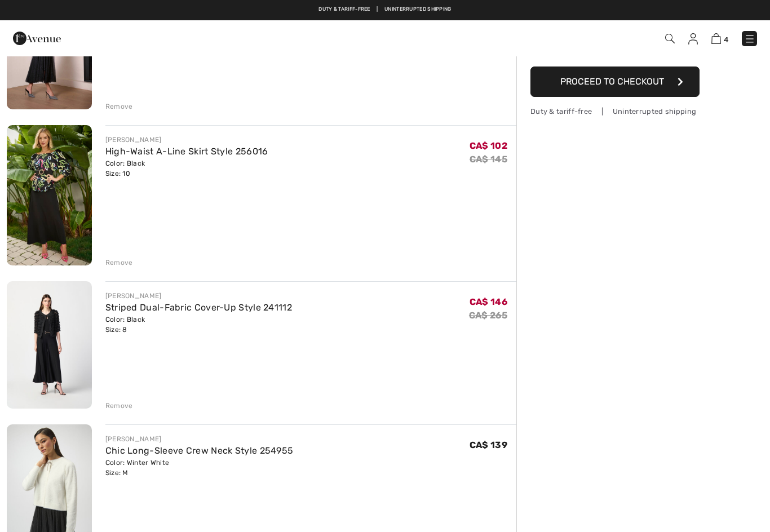
scroll to position [164, 0]
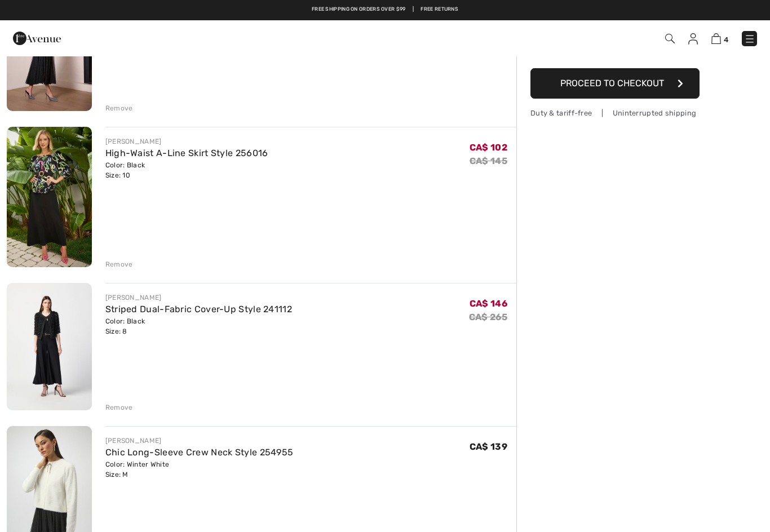
click at [117, 406] on div "Remove" at bounding box center [119, 407] width 28 height 10
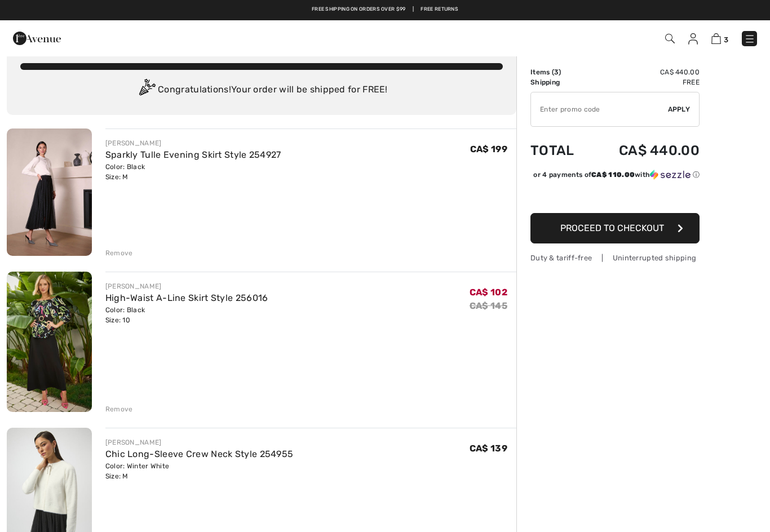
scroll to position [0, 0]
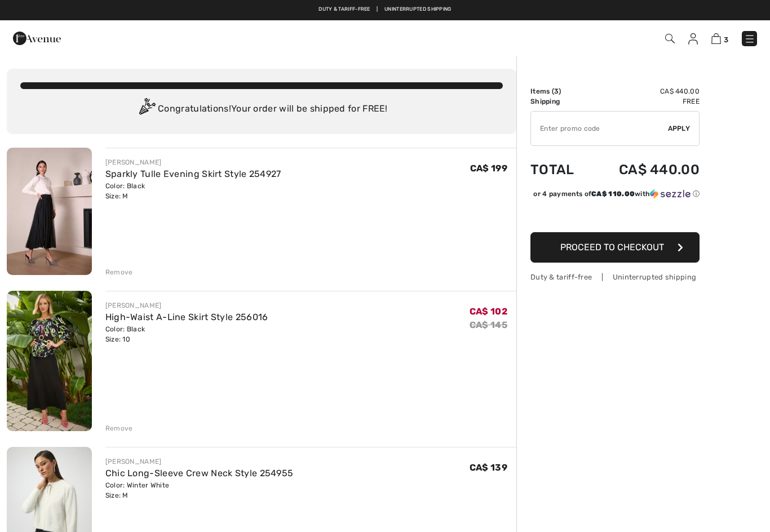
click at [346, 8] on link "Duty & tariff-free | Uninterrupted shipping" at bounding box center [384, 9] width 132 height 6
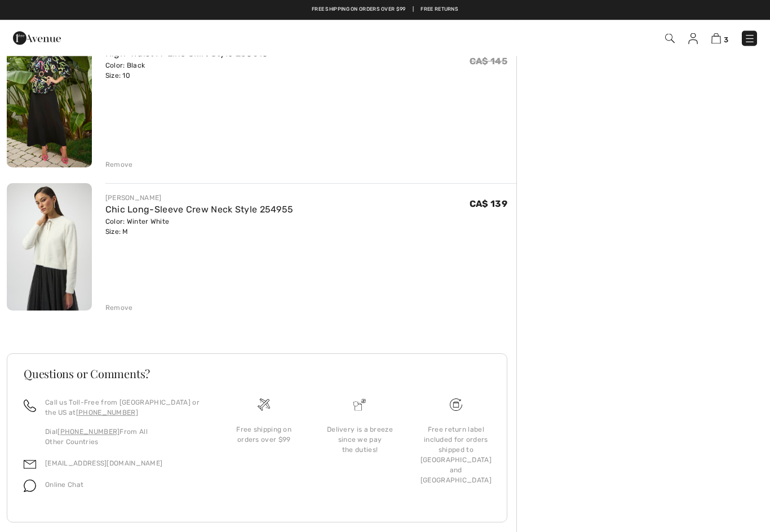
scroll to position [263, 0]
click at [455, 441] on div "Free return label included for orders shipped to [GEOGRAPHIC_DATA] and [GEOGRAP…" at bounding box center [456, 455] width 78 height 61
click at [460, 441] on div "Free return label included for orders shipped to Canada and USA" at bounding box center [456, 455] width 78 height 61
click at [460, 405] on img at bounding box center [456, 405] width 12 height 12
click at [261, 435] on div "Free shipping on orders over $99" at bounding box center [264, 435] width 78 height 20
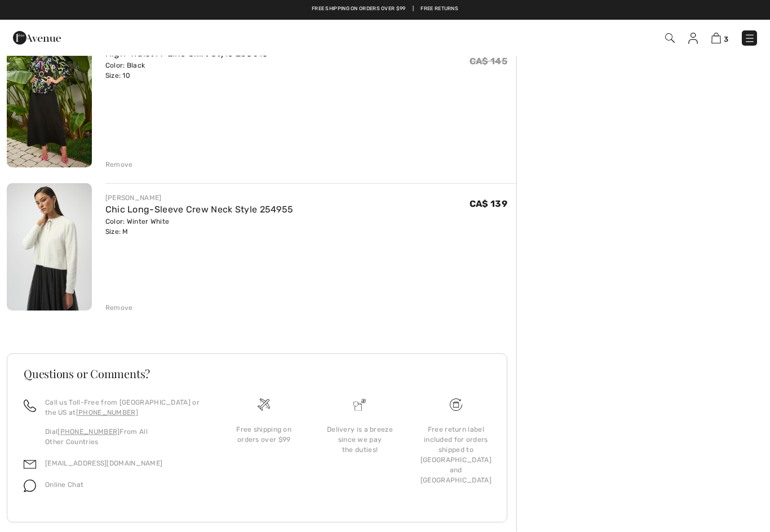
click at [460, 401] on img at bounding box center [456, 405] width 12 height 12
click at [461, 437] on div "Free return label included for orders shipped to Canada and USA" at bounding box center [456, 455] width 78 height 61
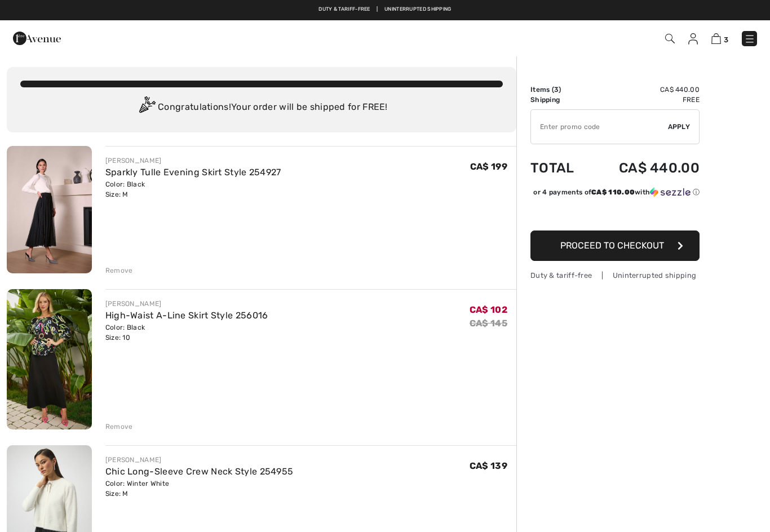
scroll to position [0, 0]
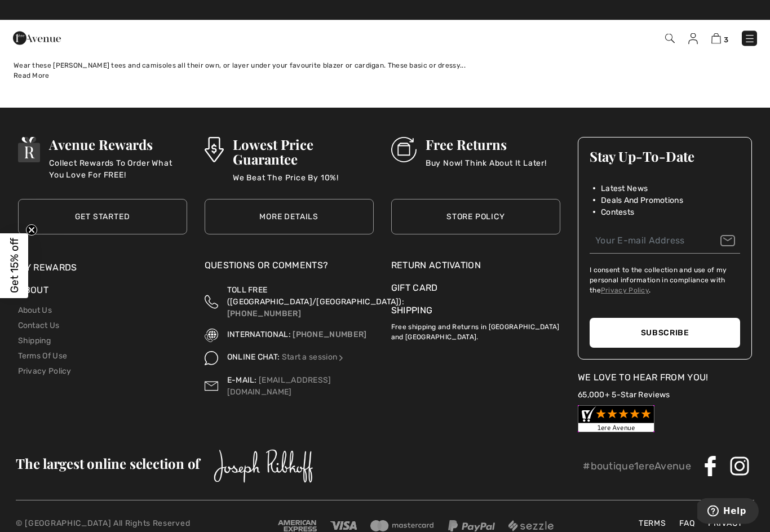
scroll to position [11227, 0]
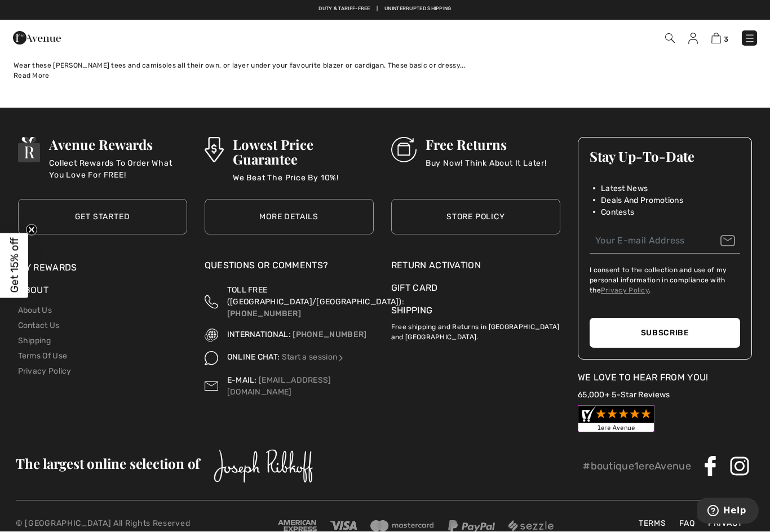
click at [412, 306] on link "Shipping" at bounding box center [411, 310] width 41 height 11
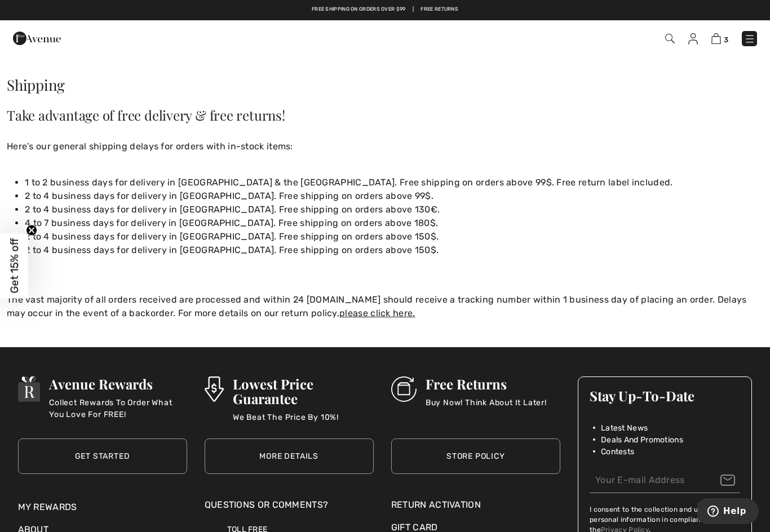
click at [339, 318] on link "please click here." at bounding box center [377, 313] width 76 height 11
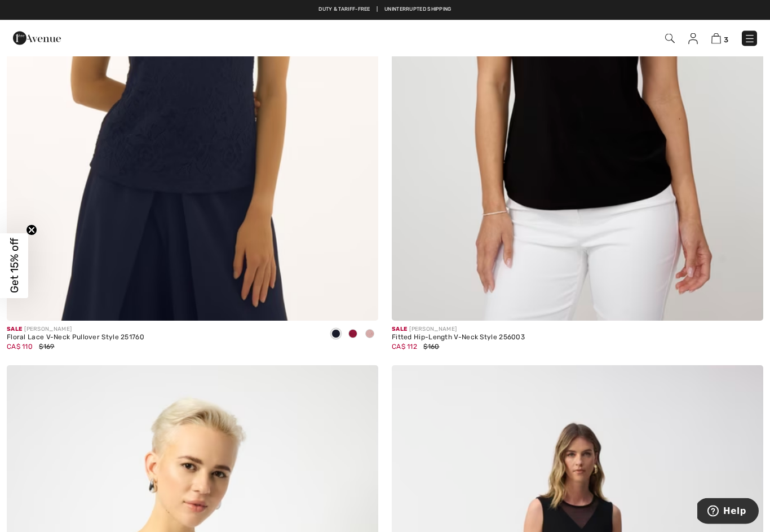
scroll to position [10261, 0]
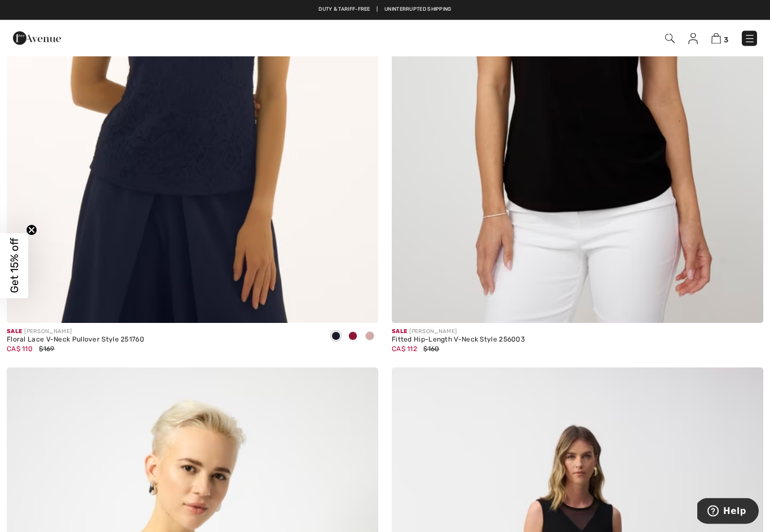
click at [721, 36] on img at bounding box center [716, 38] width 10 height 11
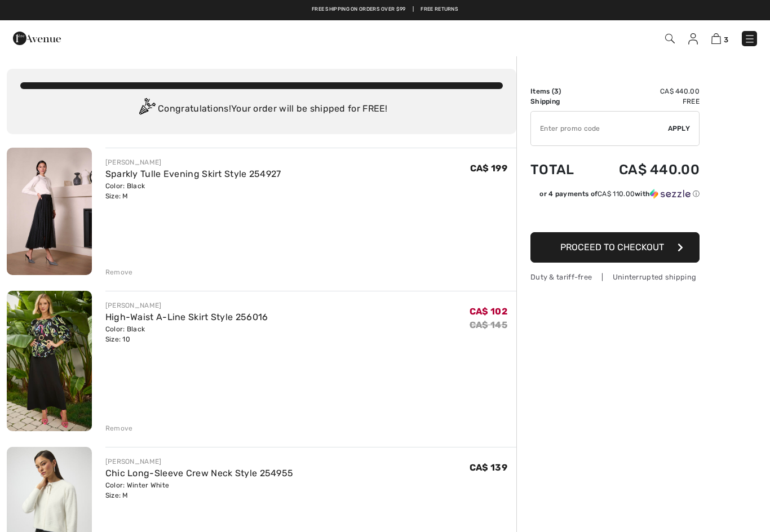
click at [48, 229] on img at bounding box center [49, 211] width 85 height 127
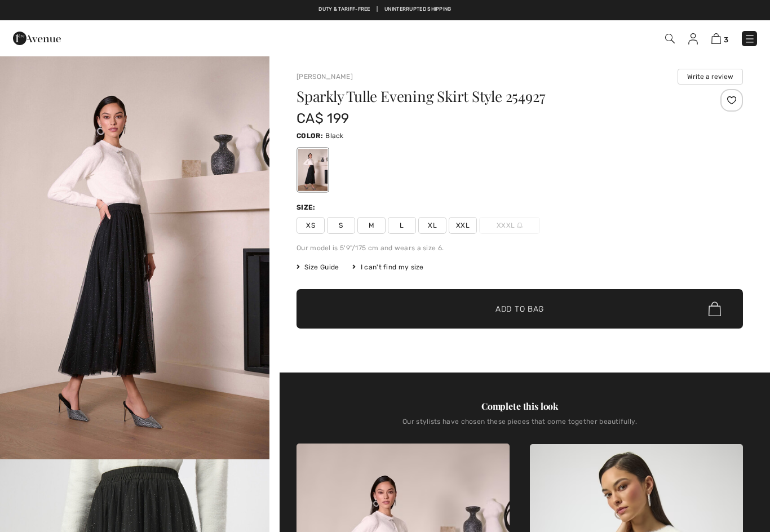
checkbox input "true"
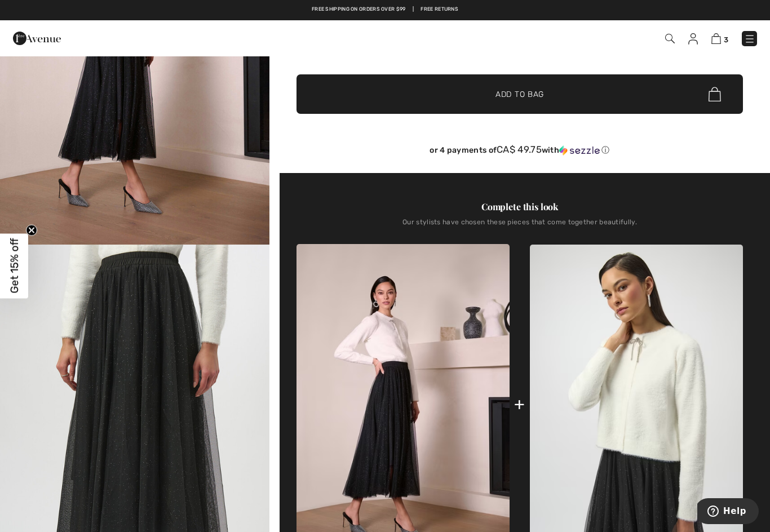
click at [720, 41] on img at bounding box center [716, 38] width 10 height 11
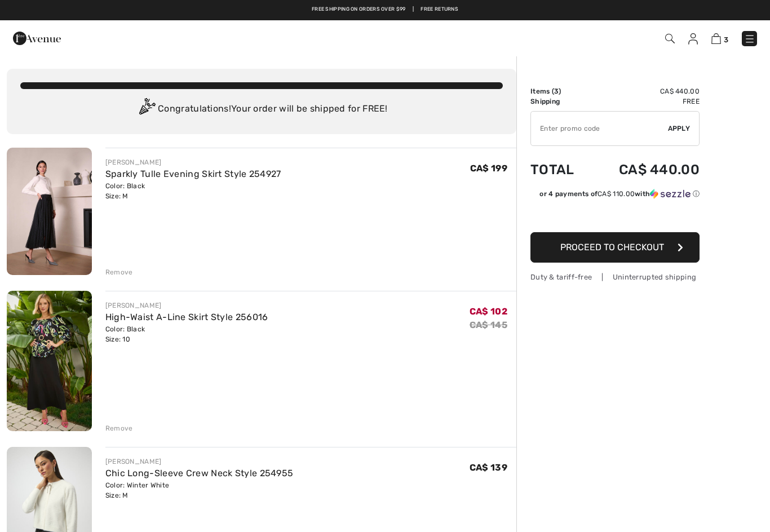
click at [250, 172] on link "Sparkly Tulle Evening Skirt Style 254927" at bounding box center [193, 173] width 176 height 11
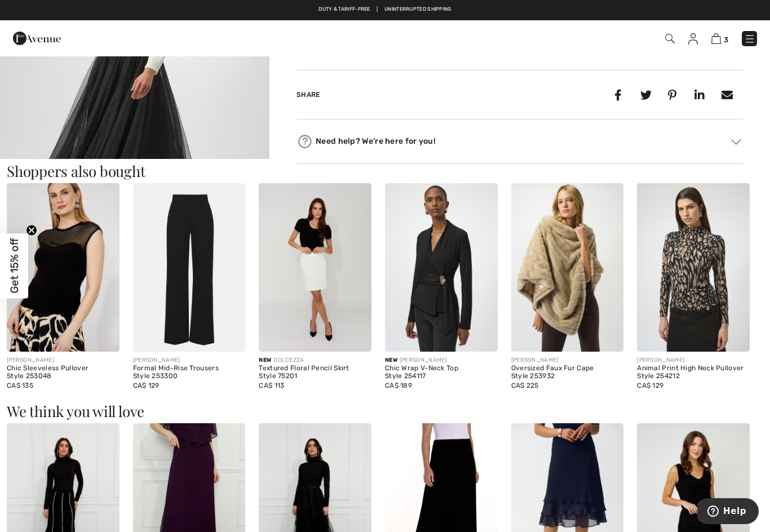
scroll to position [930, 0]
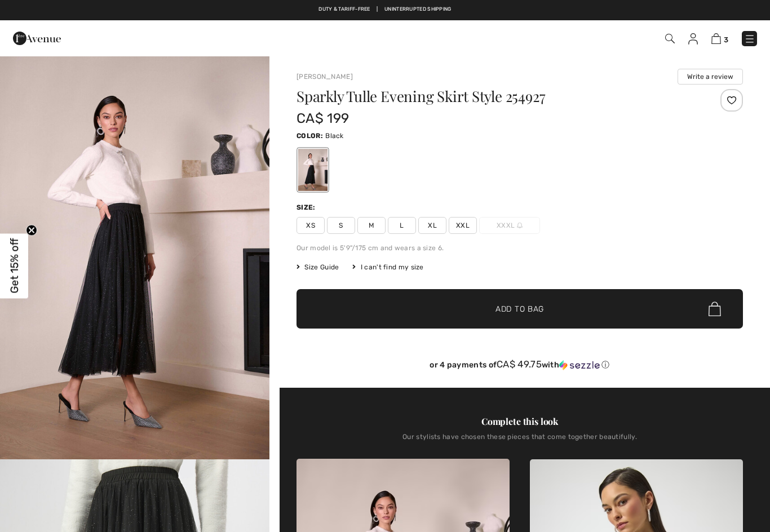
checkbox input "true"
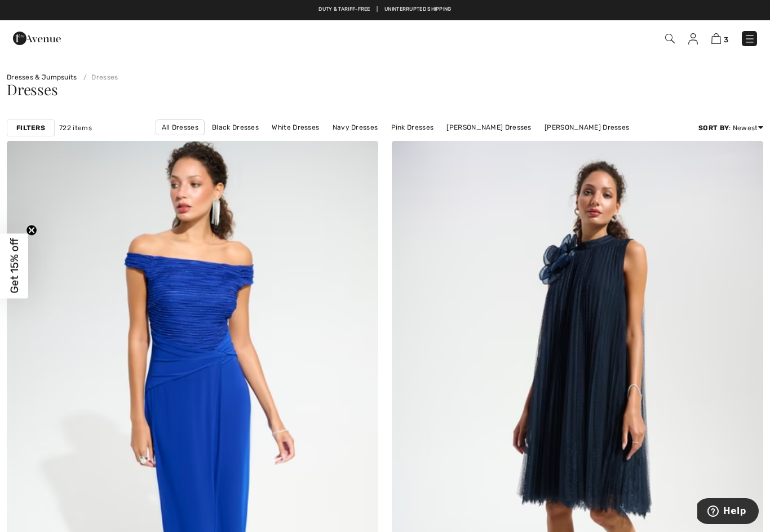
click at [744, 40] on img at bounding box center [749, 38] width 11 height 11
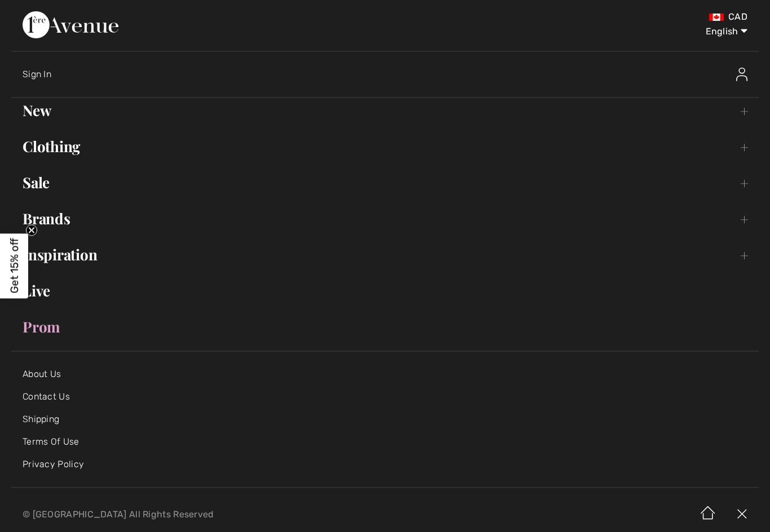
click at [64, 145] on link "Clothing Toggle submenu" at bounding box center [384, 146] width 747 height 25
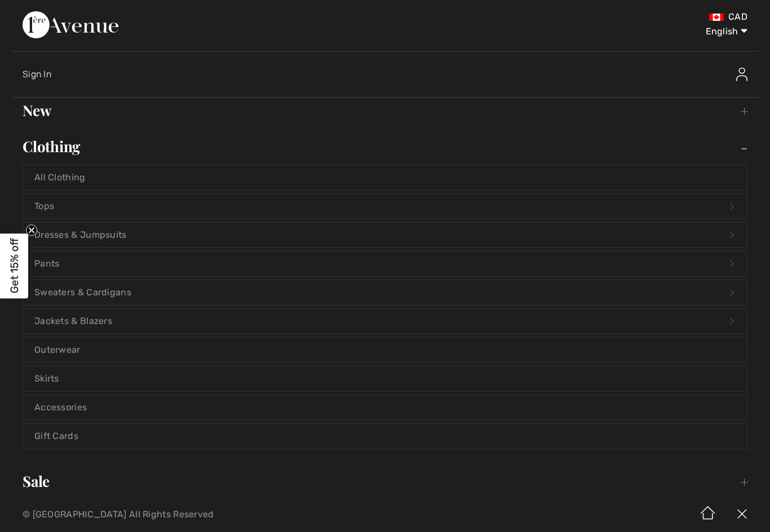
click at [55, 379] on link "Skirts" at bounding box center [384, 378] width 723 height 25
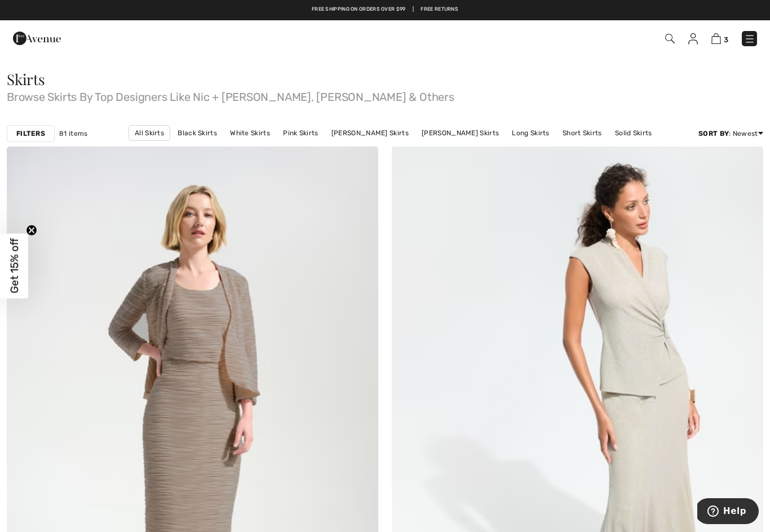
click at [377, 130] on link "[PERSON_NAME] Skirts" at bounding box center [370, 133] width 88 height 15
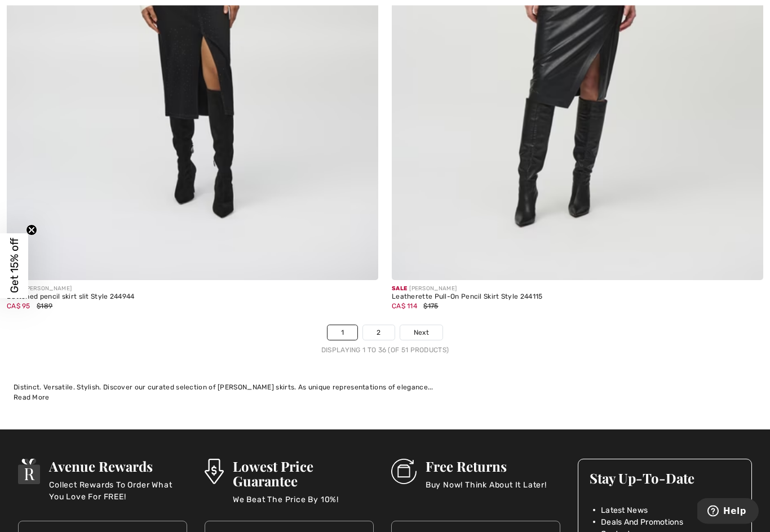
scroll to position [10906, 0]
click at [379, 325] on link "2" at bounding box center [378, 332] width 31 height 15
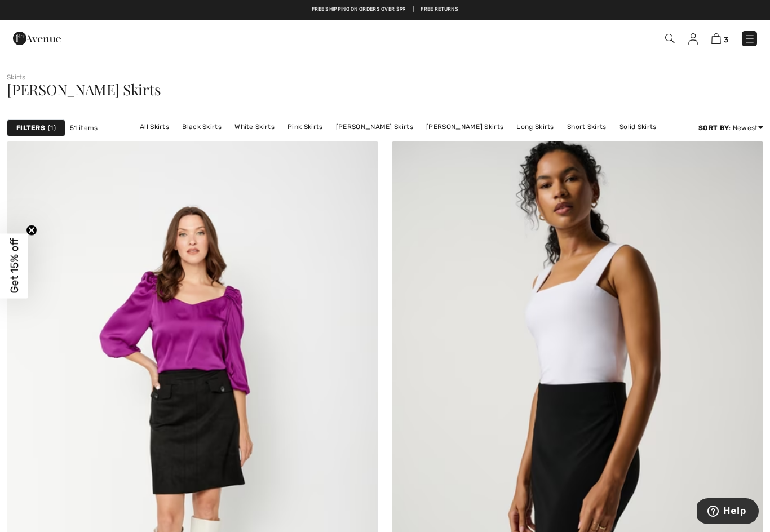
click at [213, 126] on link "Black Skirts" at bounding box center [201, 126] width 51 height 15
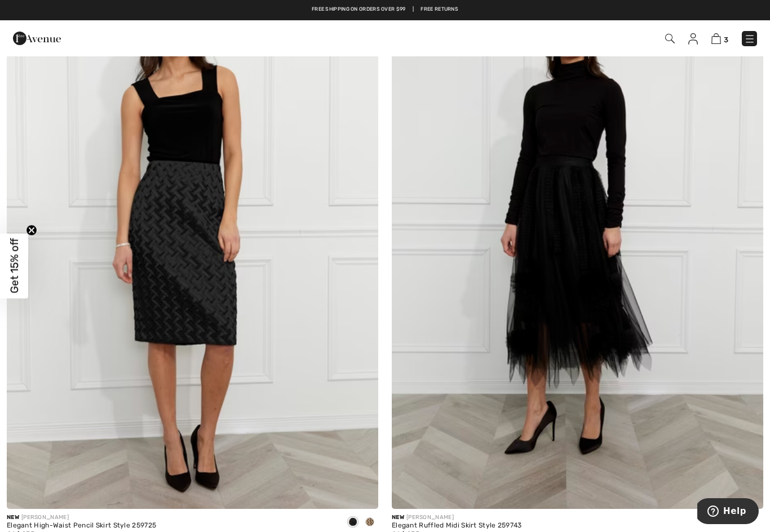
scroll to position [188, 0]
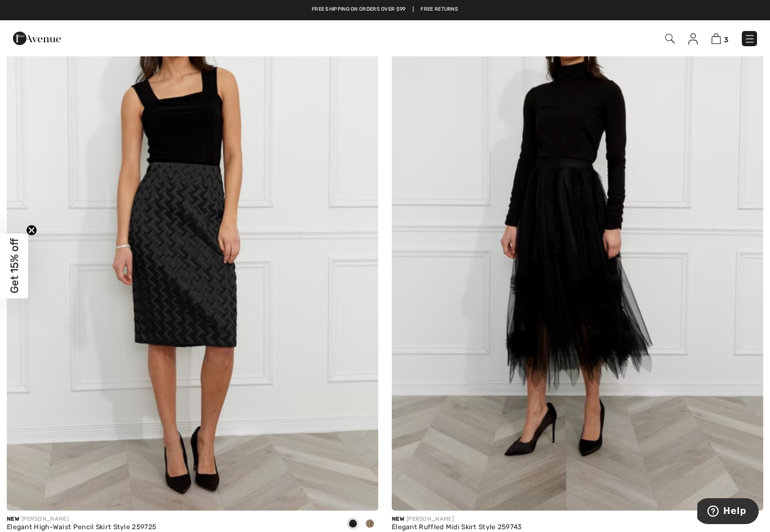
click at [512, 410] on img at bounding box center [577, 231] width 371 height 557
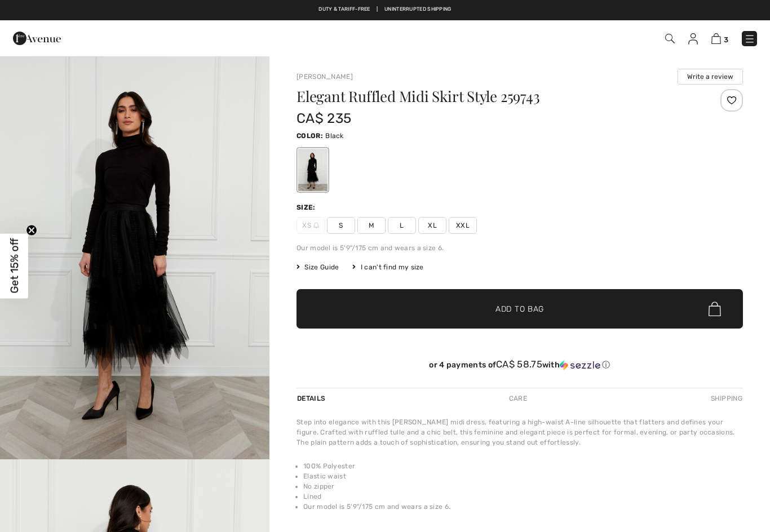
checkbox input "true"
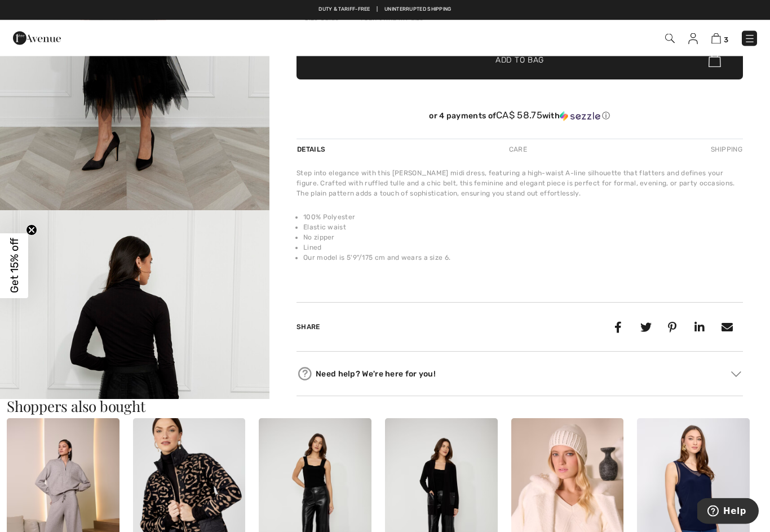
scroll to position [249, 0]
click at [144, 333] on img "2 / 4" at bounding box center [134, 412] width 269 height 404
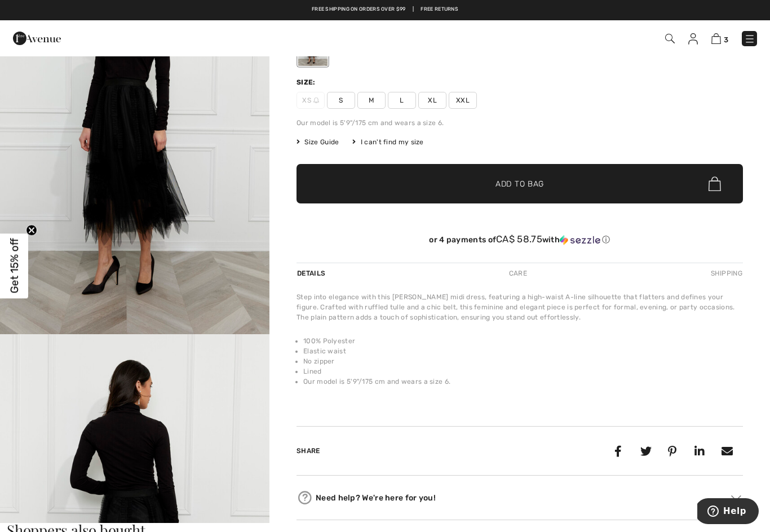
scroll to position [125, 0]
click at [144, 190] on img "1 / 4" at bounding box center [134, 133] width 269 height 404
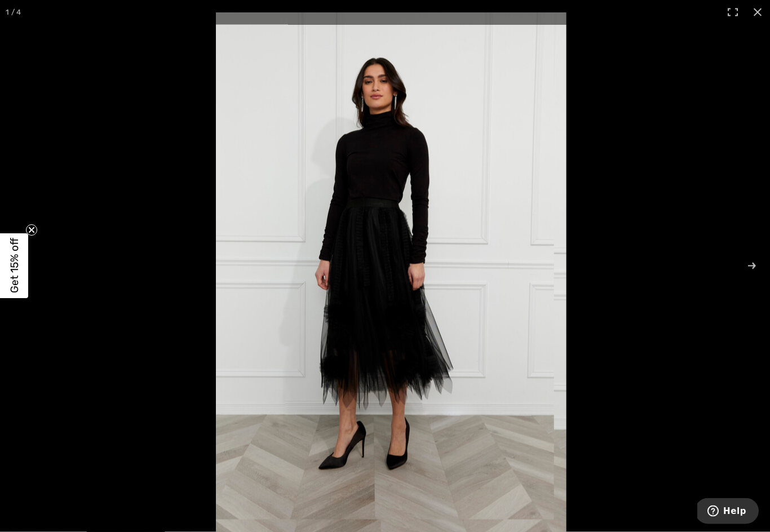
scroll to position [19, 0]
